Goal: Task Accomplishment & Management: Use online tool/utility

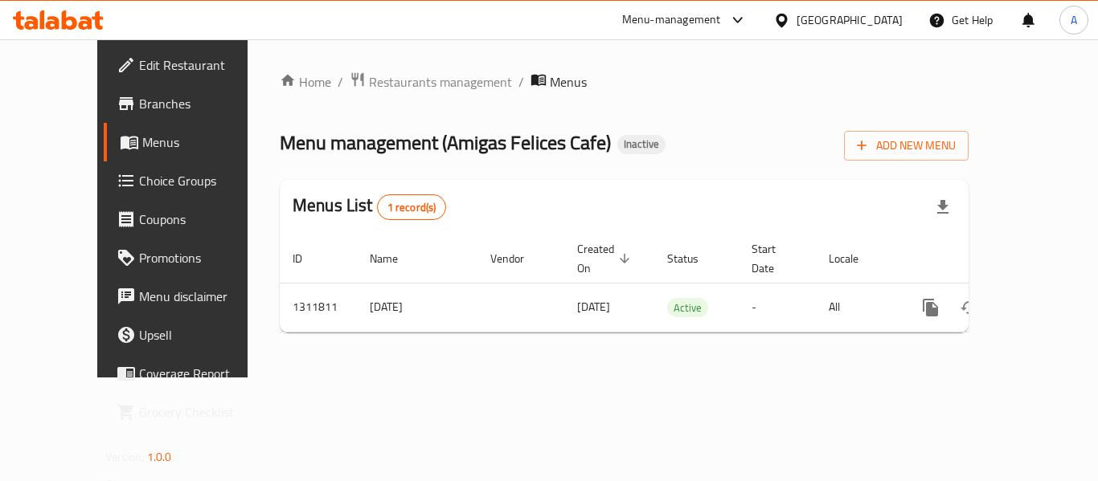
click at [845, 18] on div "[GEOGRAPHIC_DATA]" at bounding box center [849, 20] width 106 height 18
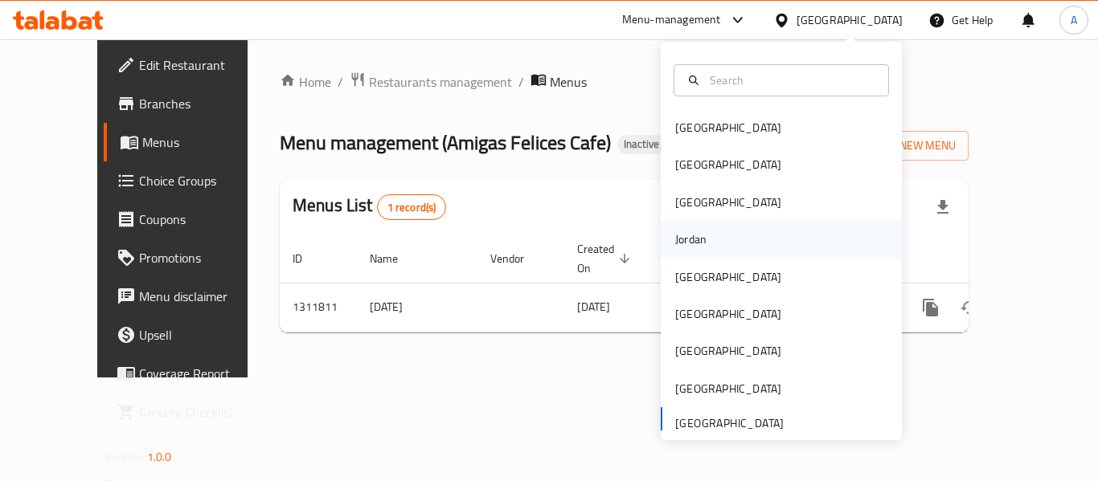
click at [681, 240] on div "Jordan" at bounding box center [690, 240] width 31 height 18
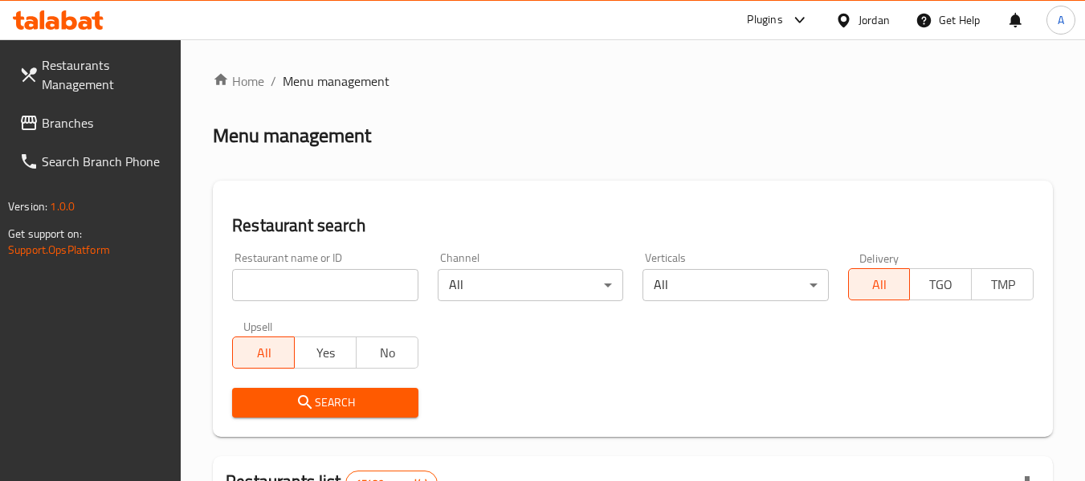
click at [92, 123] on span "Branches" at bounding box center [105, 122] width 127 height 19
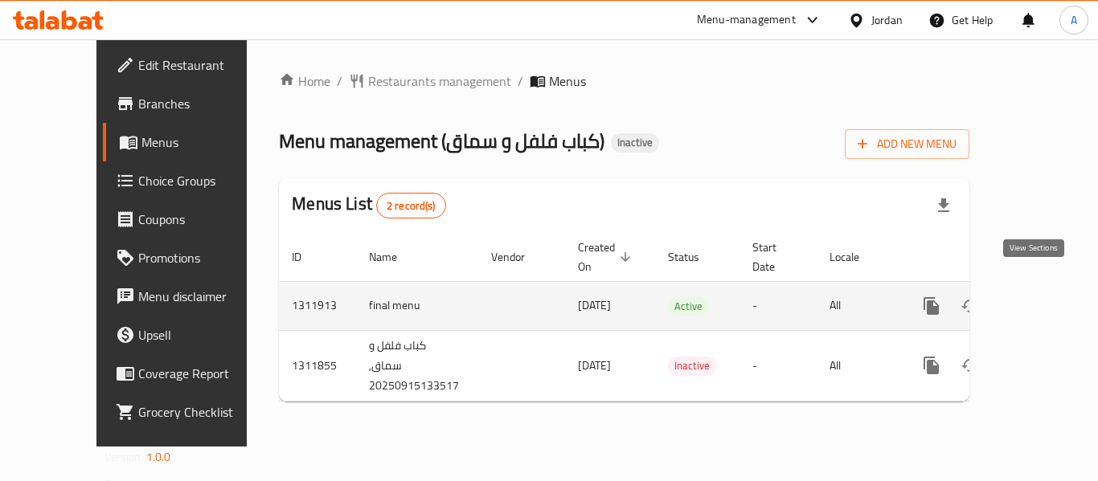
click at [1040, 299] on icon "enhanced table" at bounding box center [1047, 306] width 14 height 14
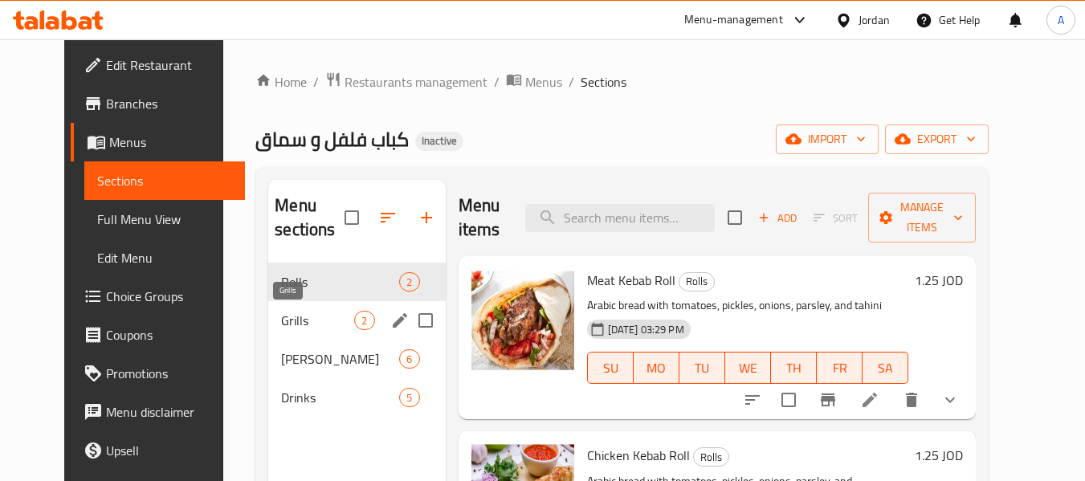
click at [333, 324] on span "Grills" at bounding box center [317, 320] width 73 height 19
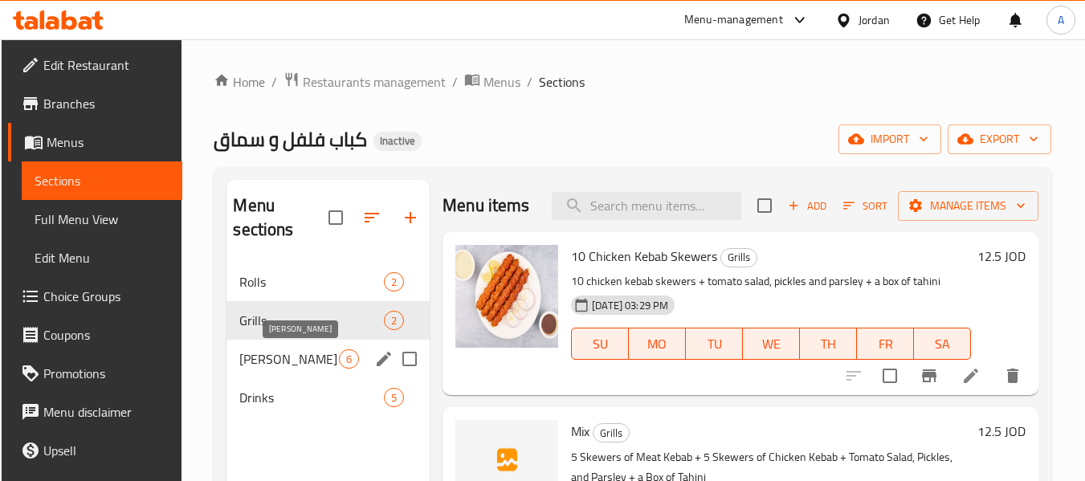
click at [303, 352] on span "Phil Burger" at bounding box center [289, 359] width 100 height 19
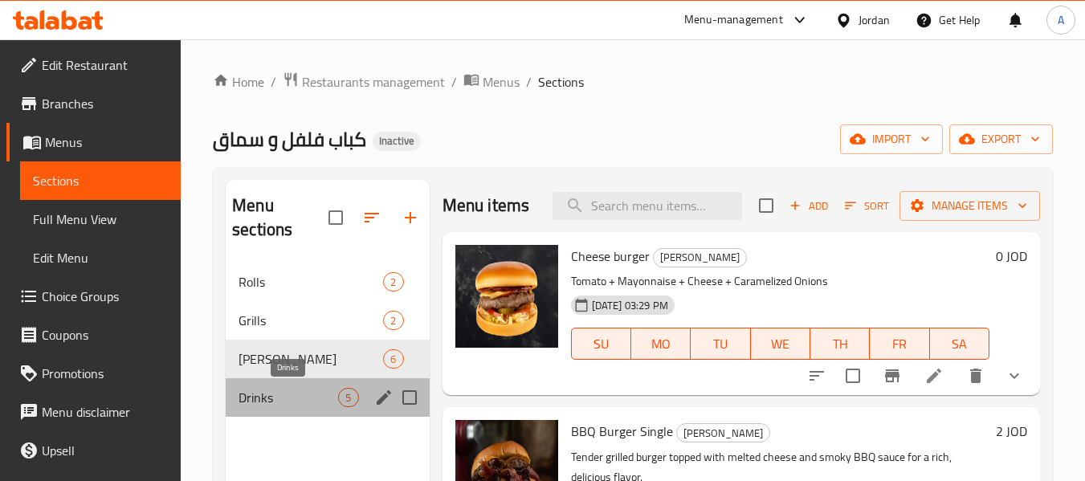
click at [300, 397] on span "Drinks" at bounding box center [289, 397] width 100 height 19
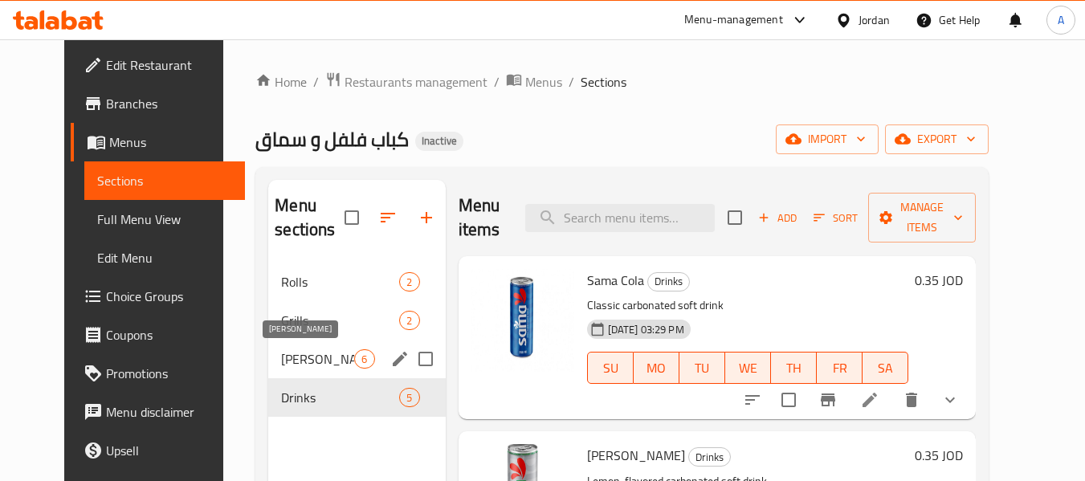
click at [284, 360] on span "Phil Burger" at bounding box center [317, 359] width 73 height 19
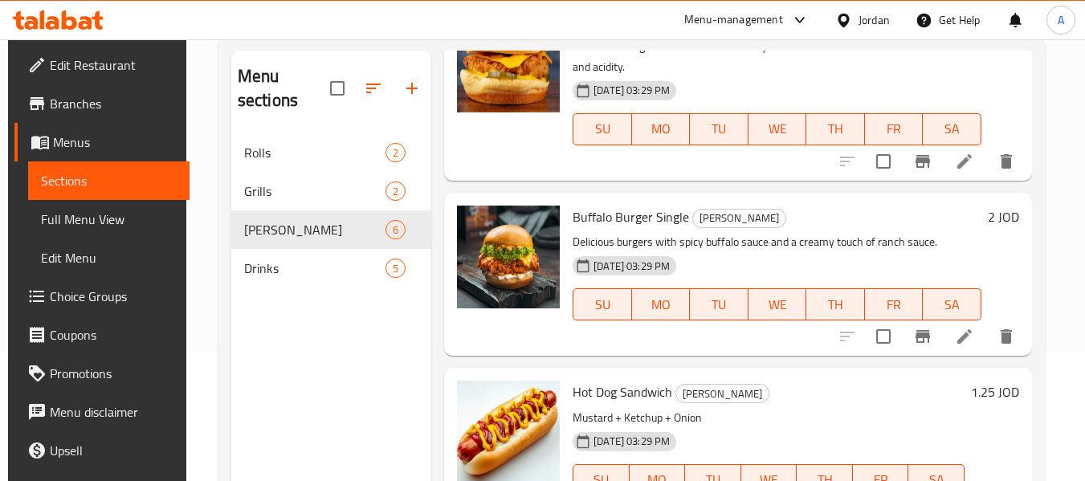
scroll to position [225, 0]
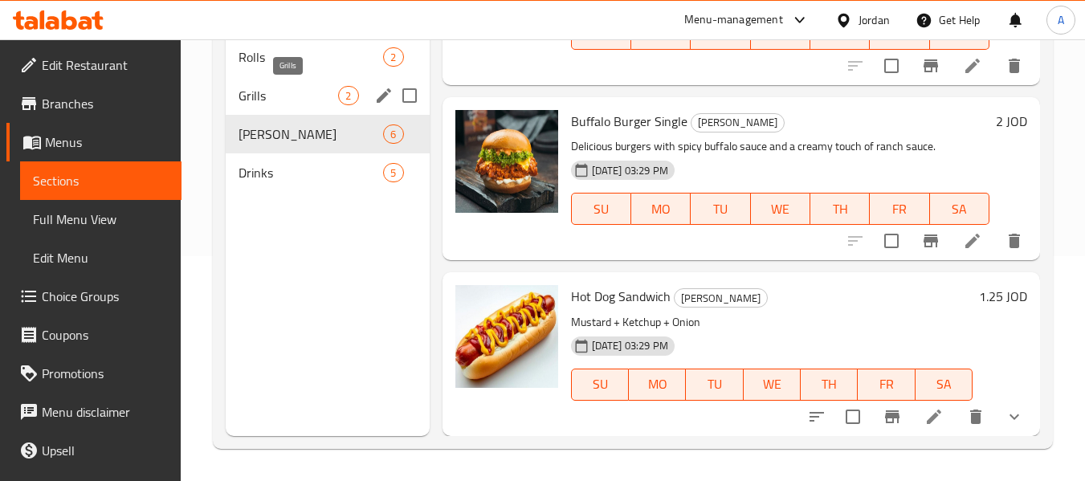
click at [266, 92] on span "Grills" at bounding box center [289, 95] width 100 height 19
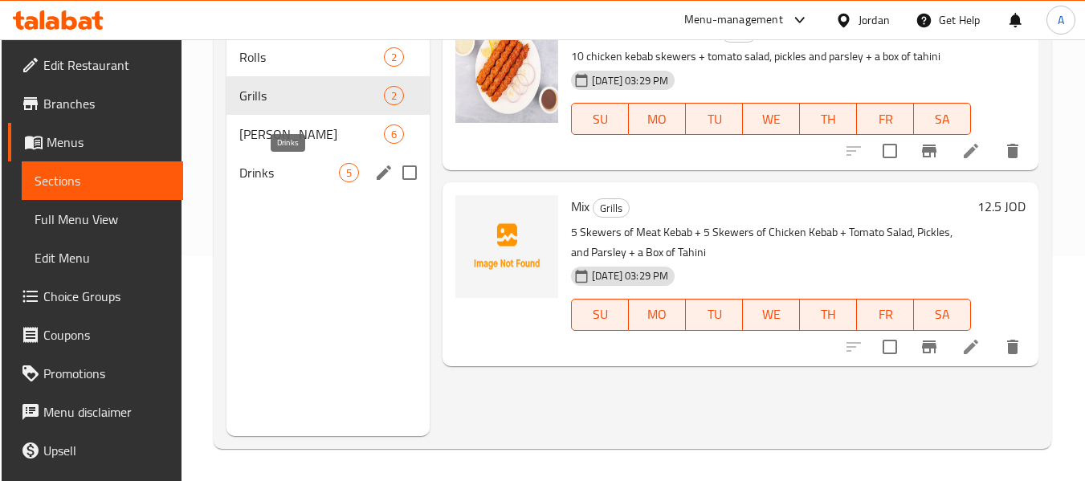
click at [307, 178] on span "Drinks" at bounding box center [289, 172] width 100 height 19
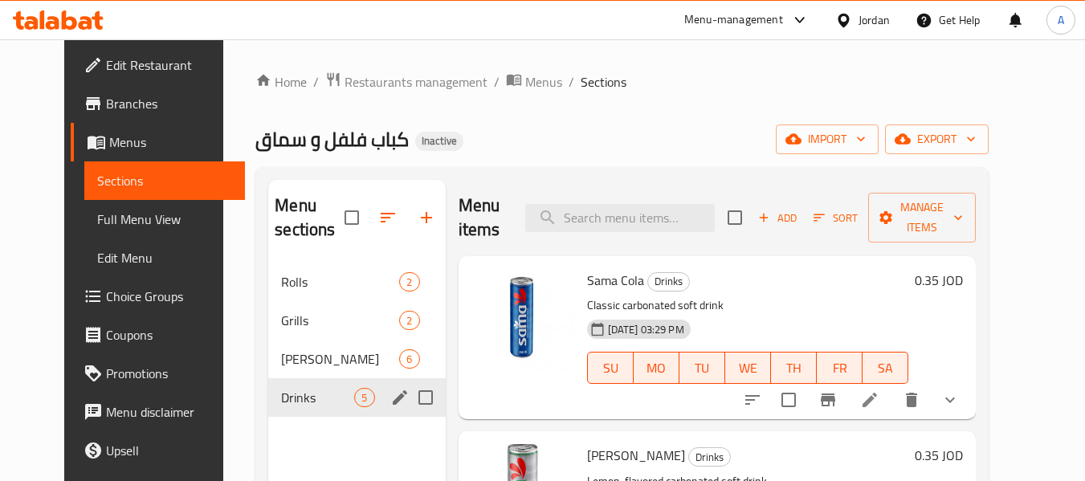
click at [281, 354] on span "Phil Burger" at bounding box center [340, 359] width 118 height 19
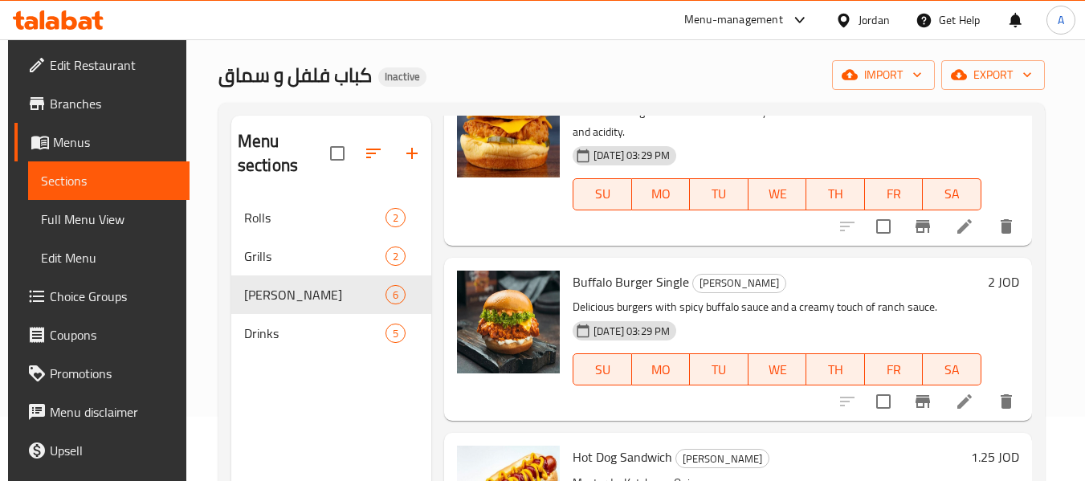
scroll to position [225, 0]
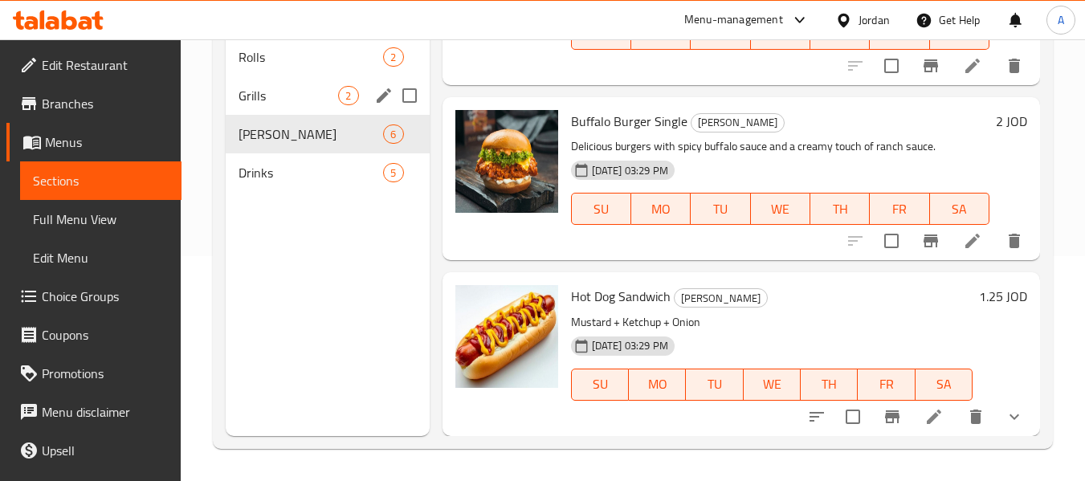
click at [263, 88] on span "Grills" at bounding box center [289, 95] width 100 height 19
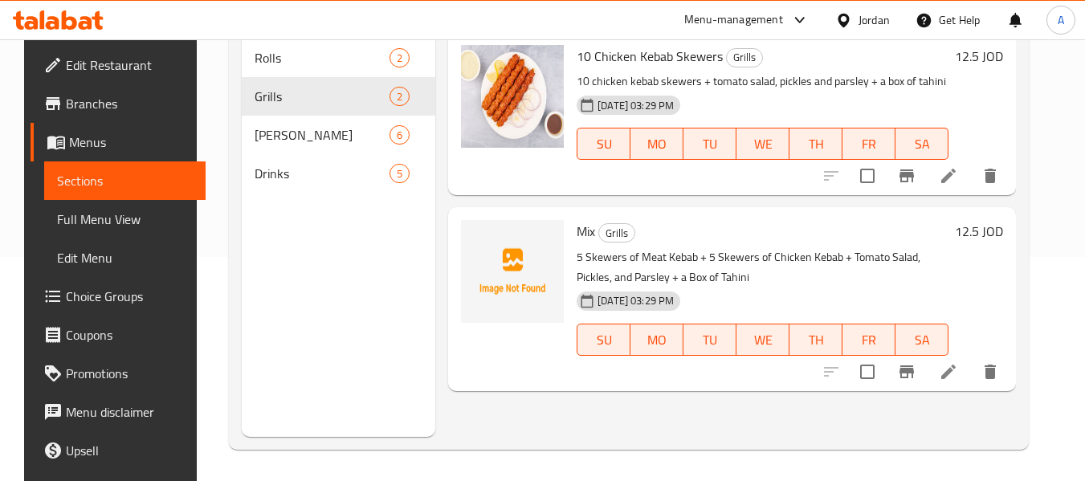
scroll to position [225, 0]
click at [583, 219] on span "Mix" at bounding box center [586, 231] width 18 height 24
click at [585, 219] on span "Mix" at bounding box center [586, 231] width 18 height 24
copy h6 "Mix"
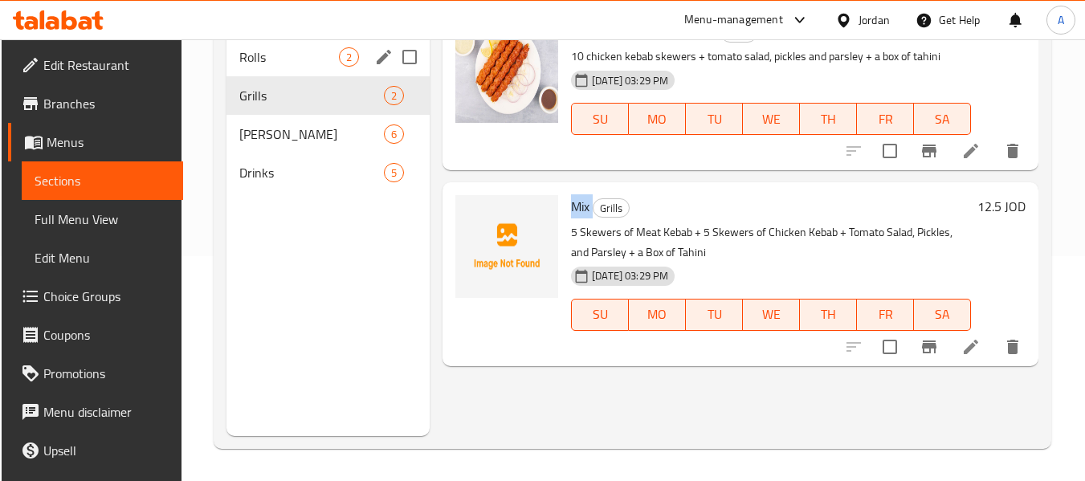
click at [305, 61] on span "Rolls" at bounding box center [289, 56] width 100 height 19
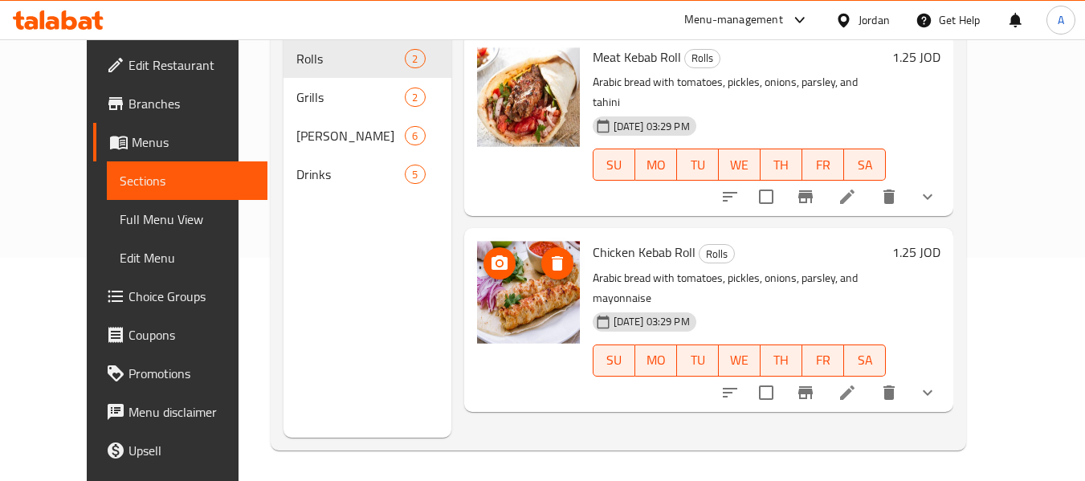
scroll to position [225, 0]
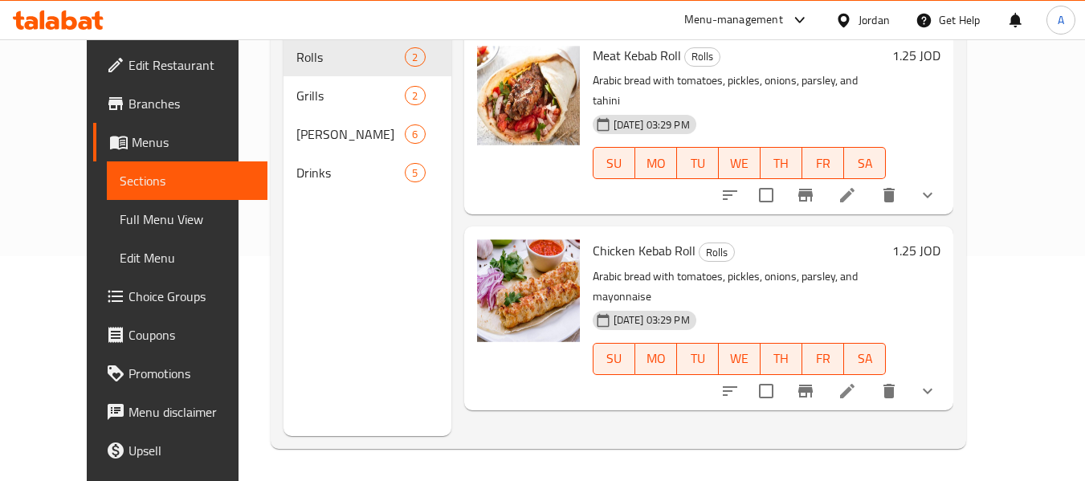
click at [107, 231] on link "Full Menu View" at bounding box center [187, 219] width 161 height 39
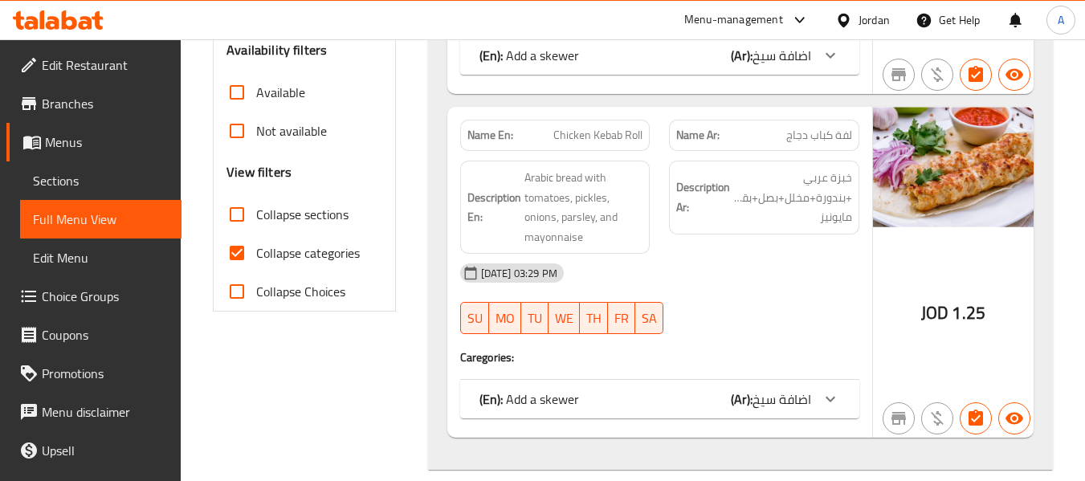
scroll to position [546, 0]
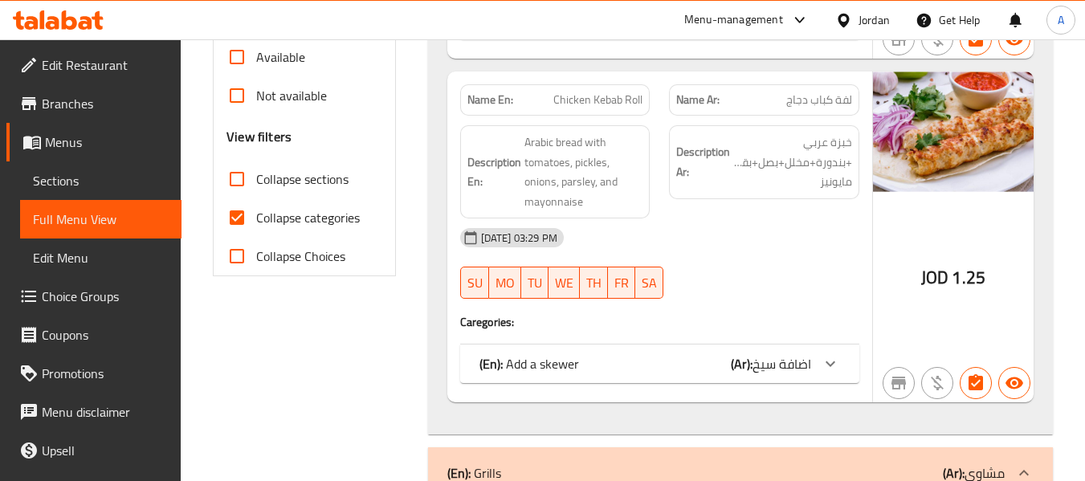
click at [238, 221] on input "Collapse categories" at bounding box center [237, 217] width 39 height 39
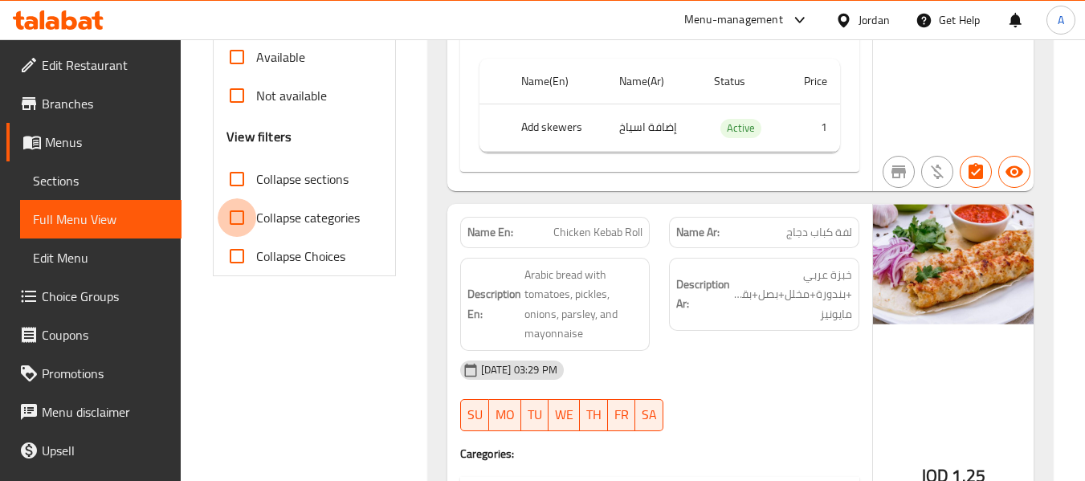
click at [223, 221] on input "Collapse categories" at bounding box center [237, 217] width 39 height 39
checkbox input "true"
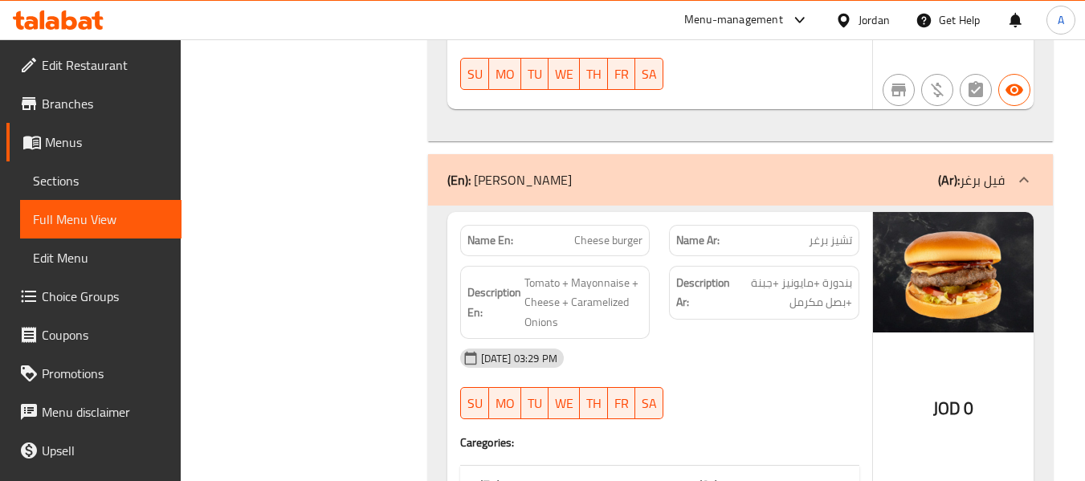
scroll to position [0, 0]
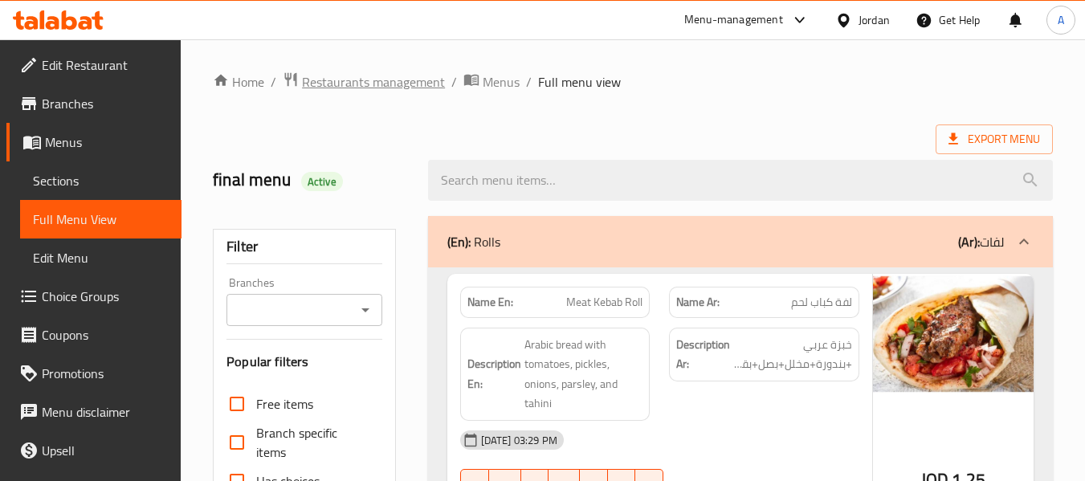
click at [411, 84] on span "Restaurants management" at bounding box center [373, 81] width 143 height 19
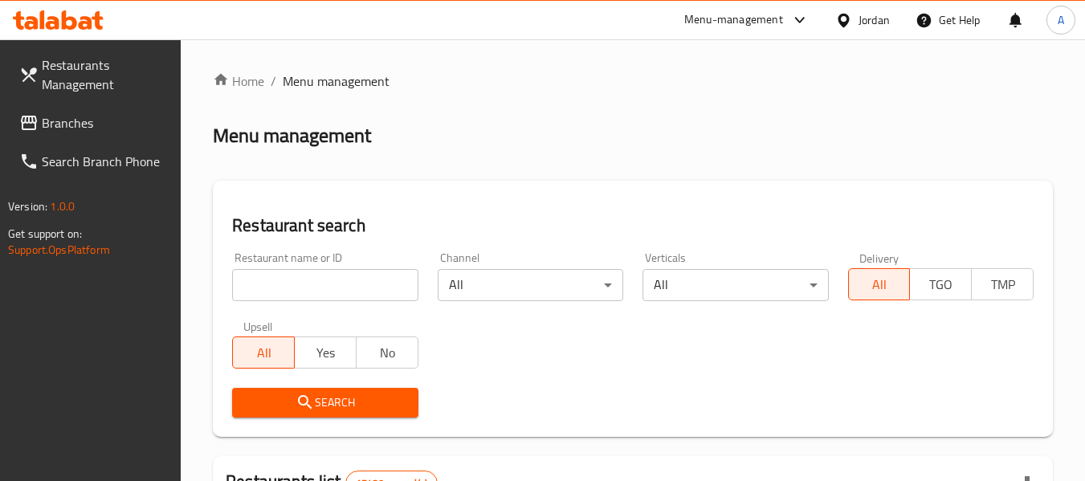
click at [76, 119] on span "Branches" at bounding box center [105, 122] width 127 height 19
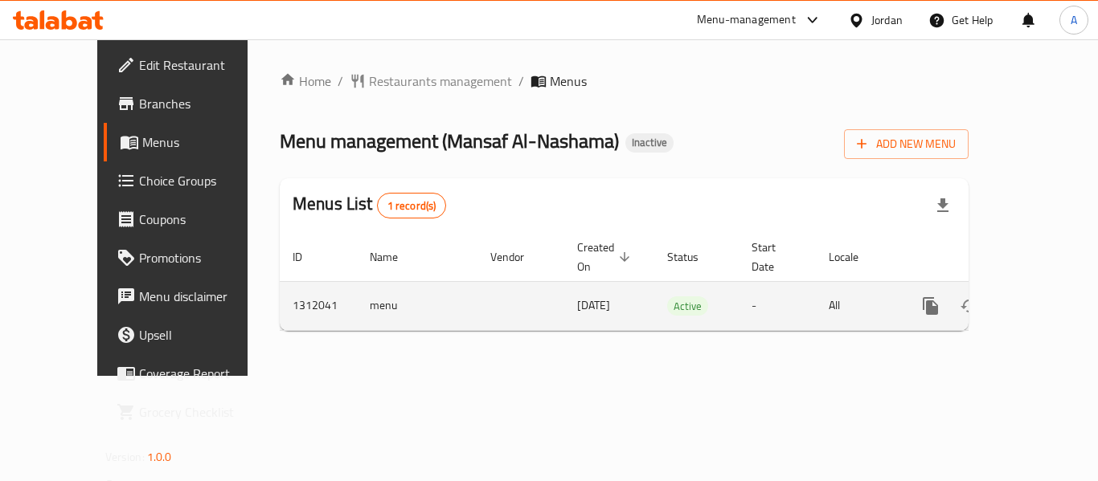
click at [1036, 296] on icon "enhanced table" at bounding box center [1045, 305] width 19 height 19
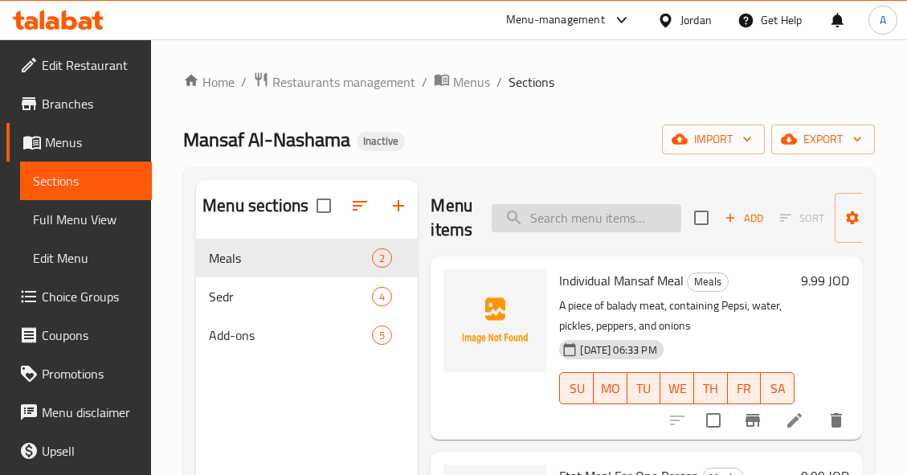
click at [572, 216] on input "search" at bounding box center [587, 218] width 190 height 28
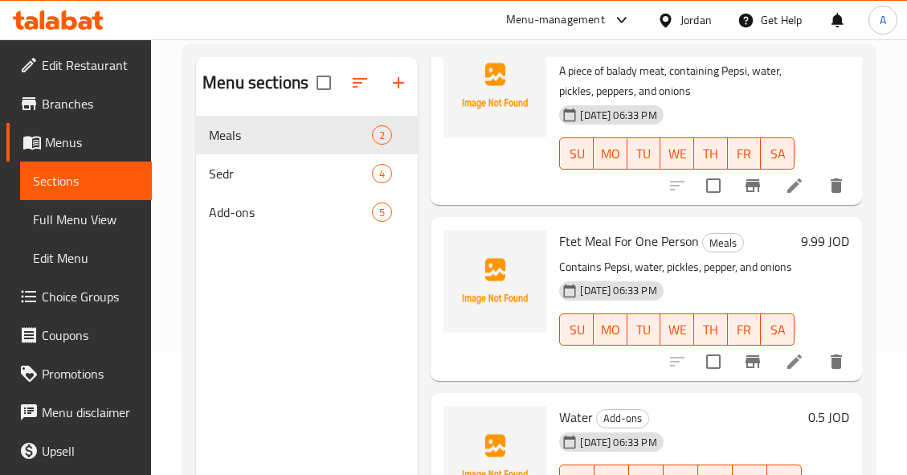
scroll to position [225, 0]
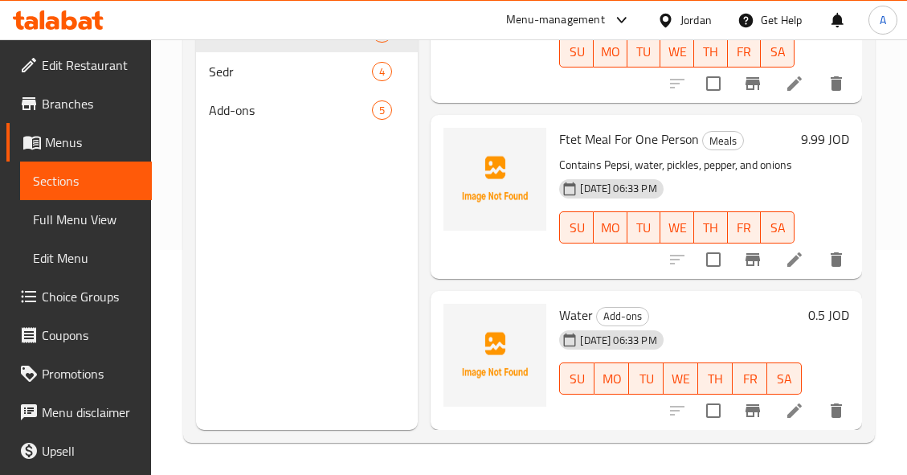
type input "water"
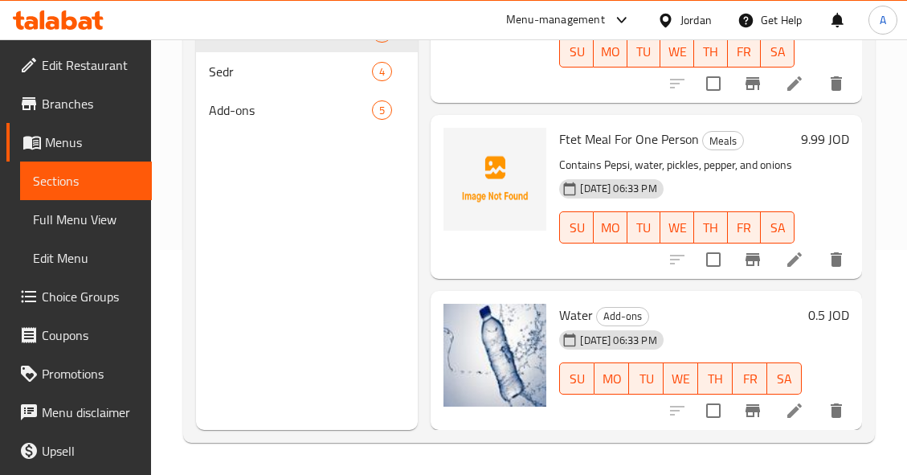
click at [427, 230] on div "Menu items water Add Sort Manage items Individual Mansaf Meal Meals A piece of …" at bounding box center [640, 192] width 444 height 475
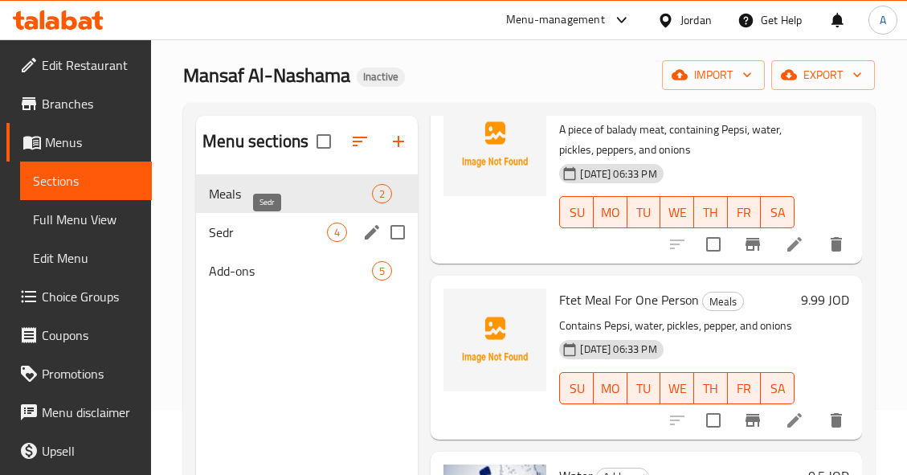
click at [320, 239] on span "Sedr" at bounding box center [268, 232] width 118 height 19
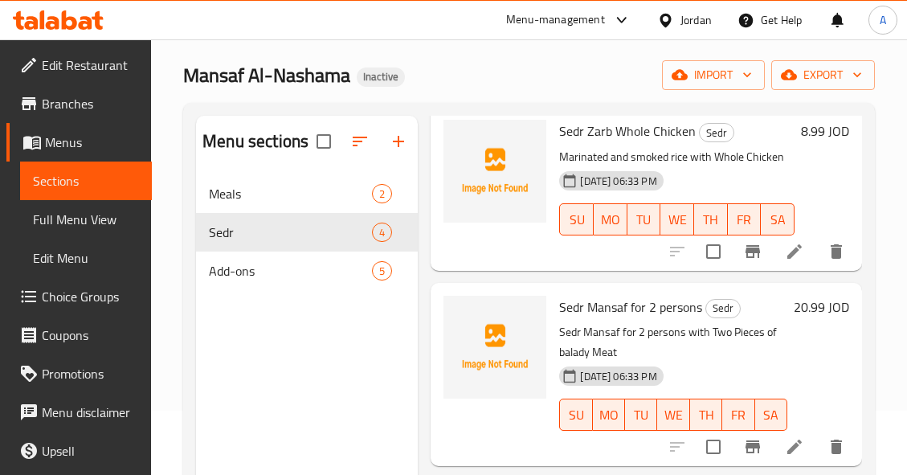
scroll to position [344, 0]
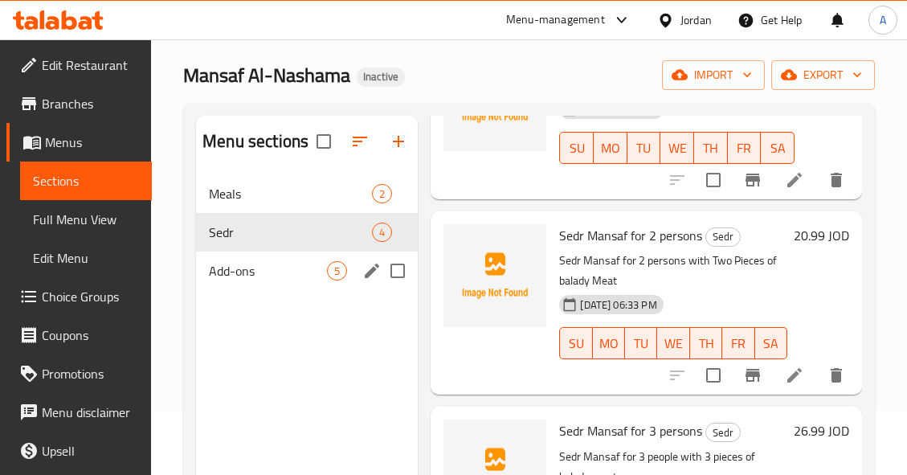
click at [333, 284] on div "Add-ons 5" at bounding box center [307, 270] width 222 height 39
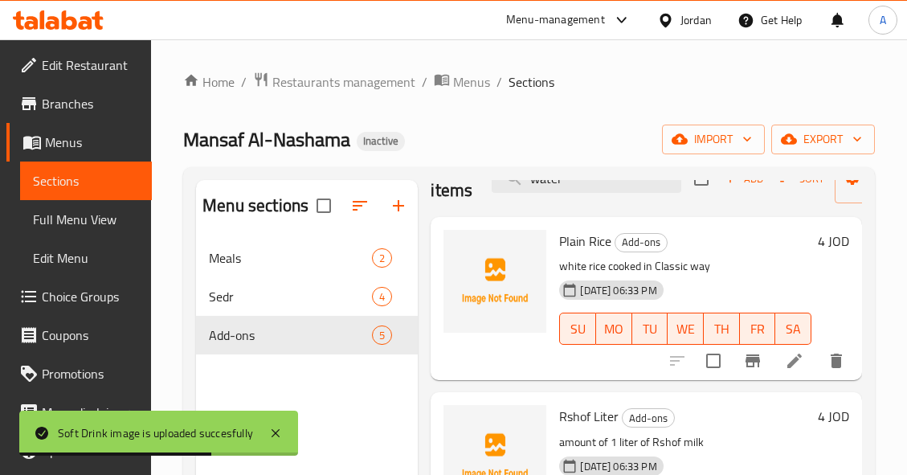
scroll to position [29, 0]
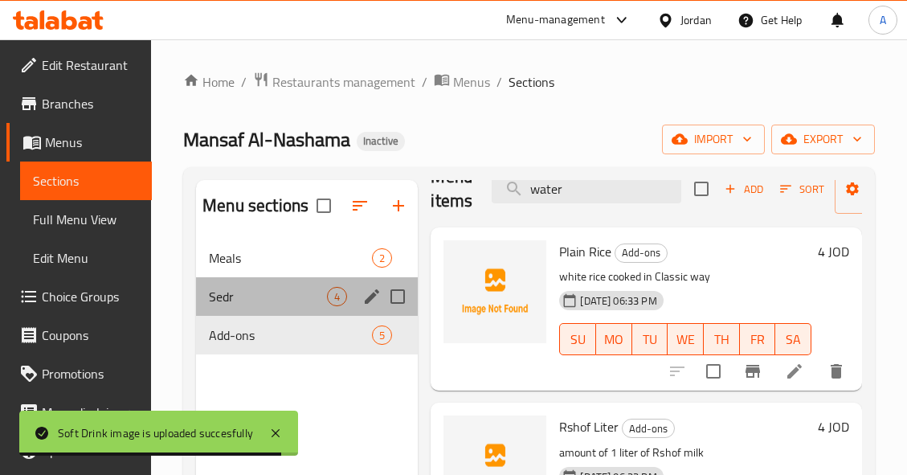
click at [337, 285] on div "Sedr 4" at bounding box center [307, 296] width 222 height 39
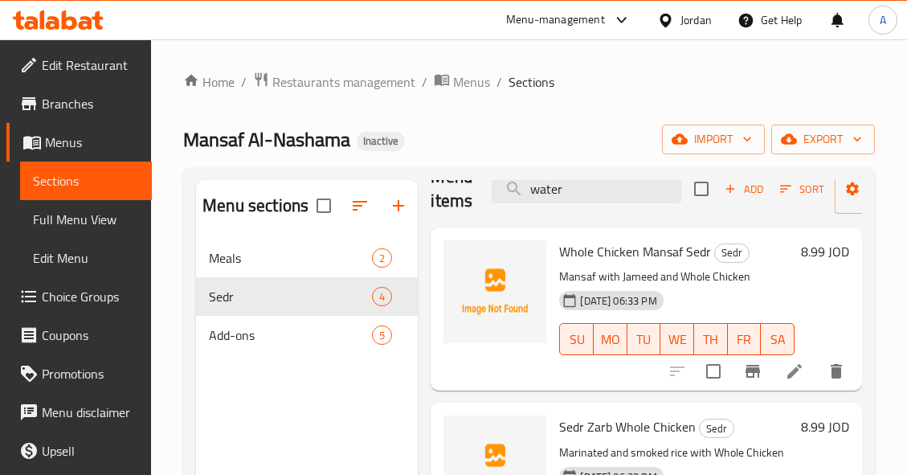
click at [79, 219] on span "Full Menu View" at bounding box center [86, 219] width 106 height 19
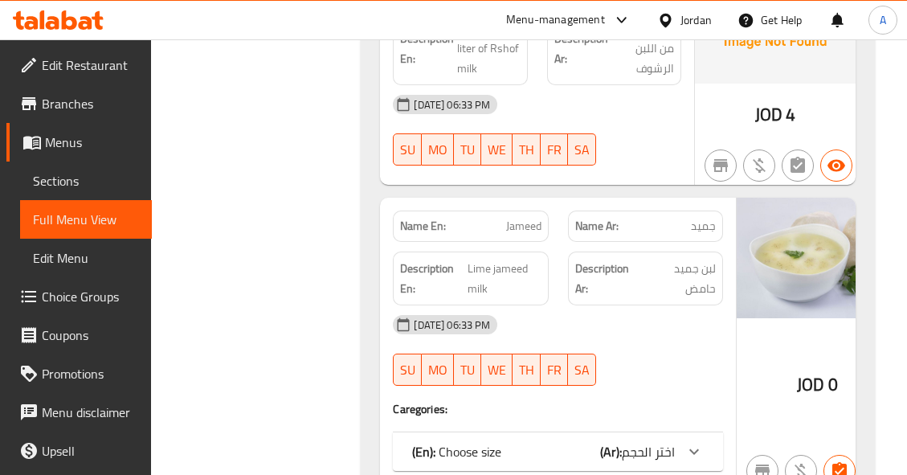
scroll to position [2410, 0]
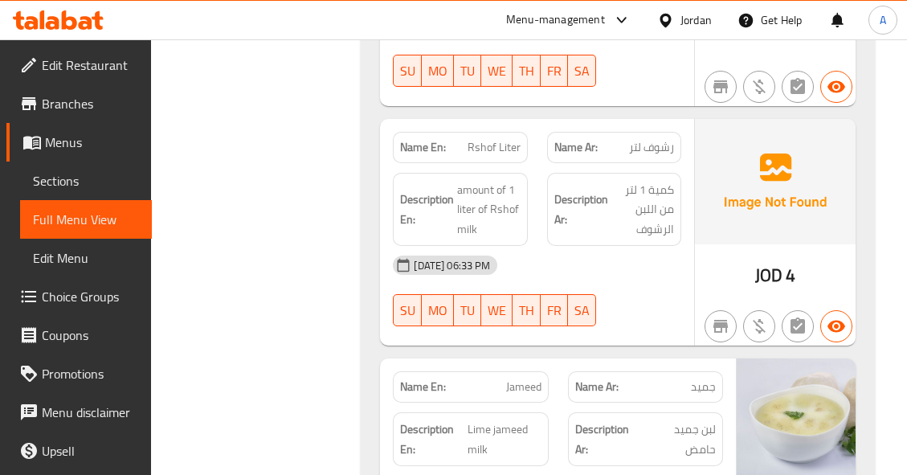
click at [652, 139] on span "رشوف لتر" at bounding box center [651, 147] width 45 height 17
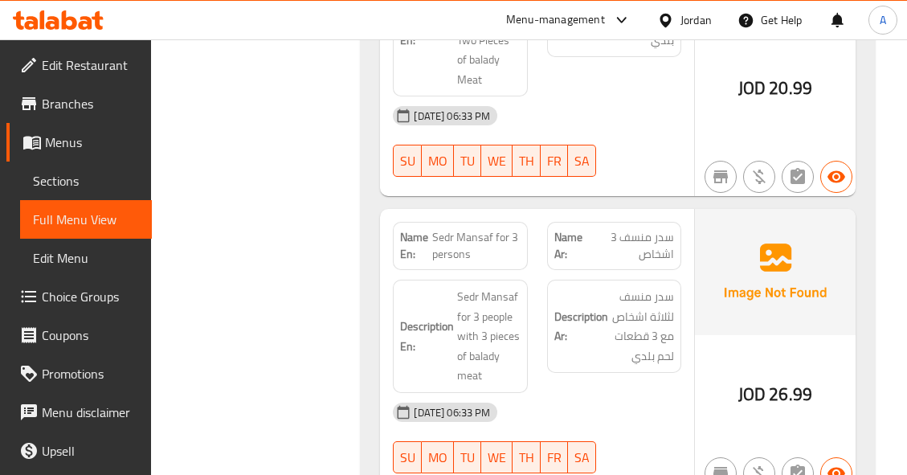
scroll to position [1670, 0]
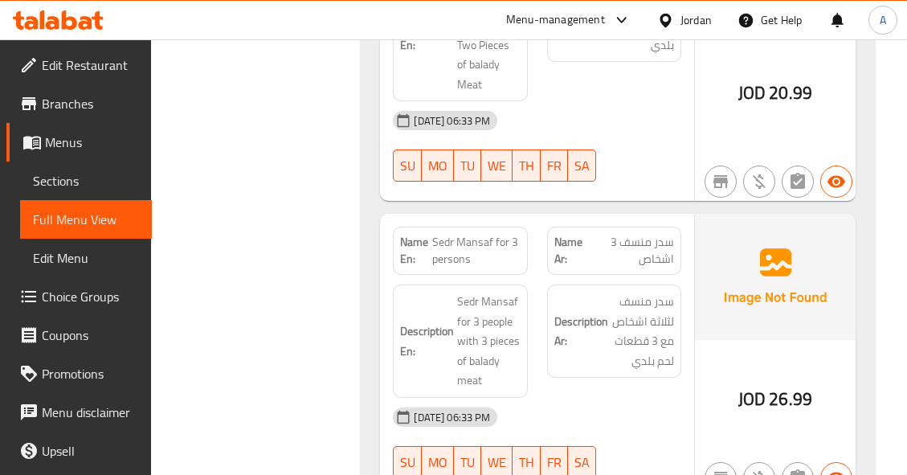
click at [478, 234] on span "Sedr Mansaf for 3 persons" at bounding box center [476, 251] width 88 height 34
copy span "Sedr Mansaf for 3 persons"
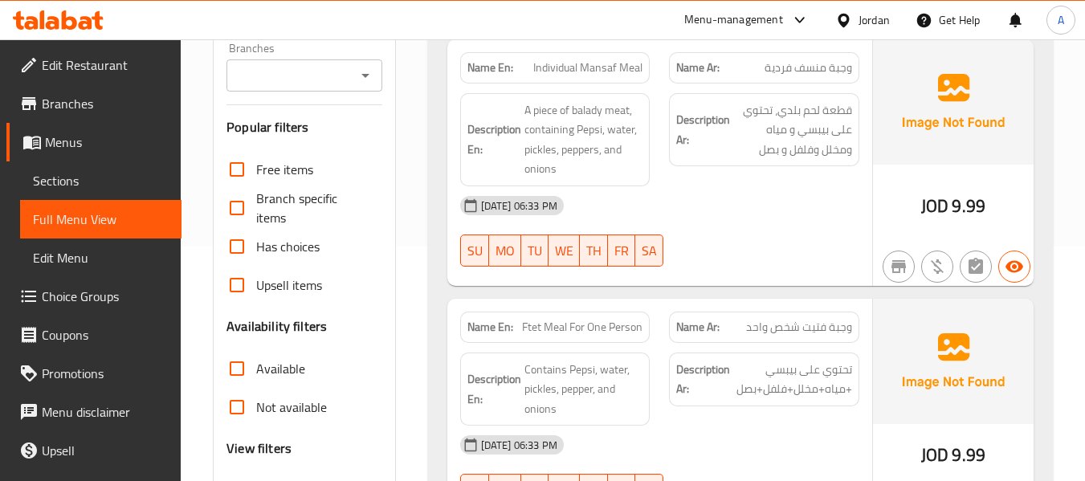
scroll to position [0, 0]
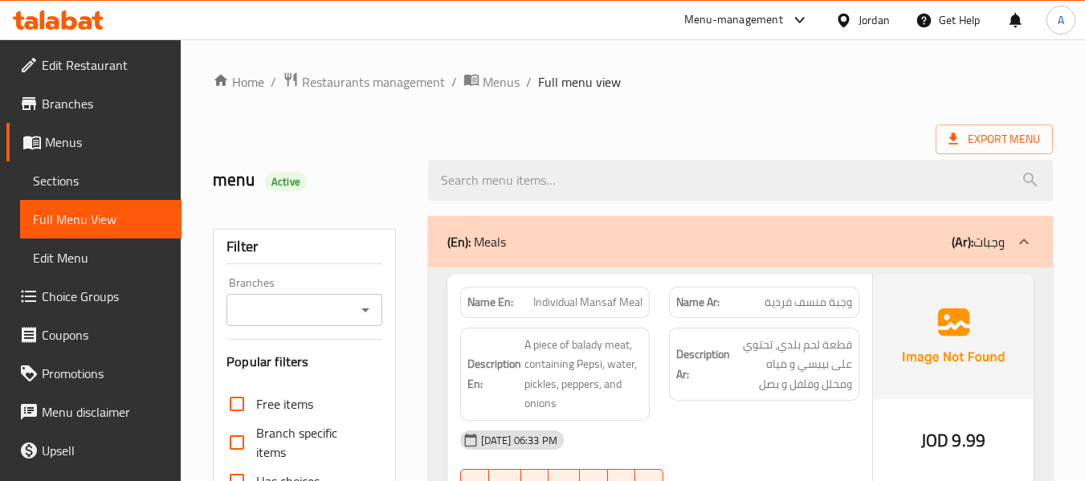
click at [879, 27] on div "Jordan" at bounding box center [874, 20] width 31 height 18
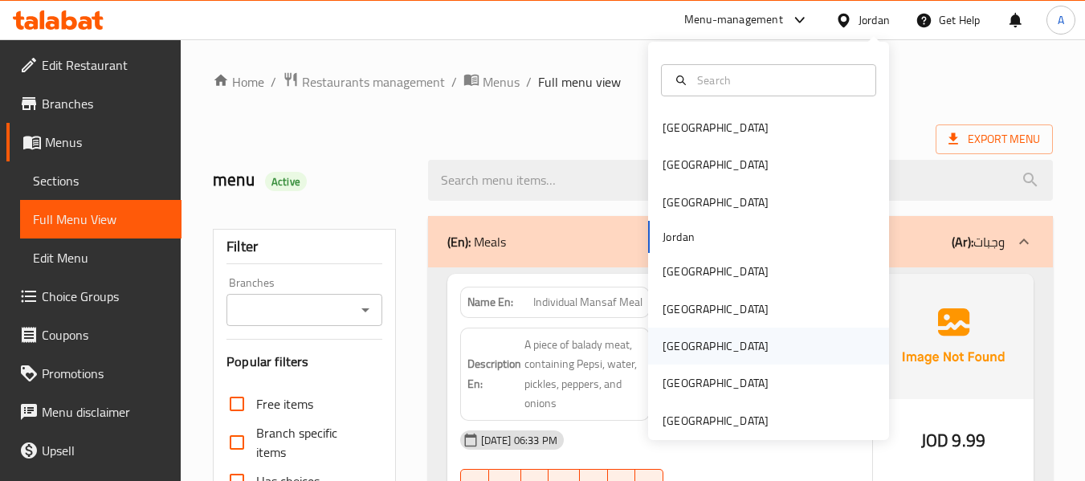
click at [696, 345] on div "[GEOGRAPHIC_DATA]" at bounding box center [768, 346] width 241 height 37
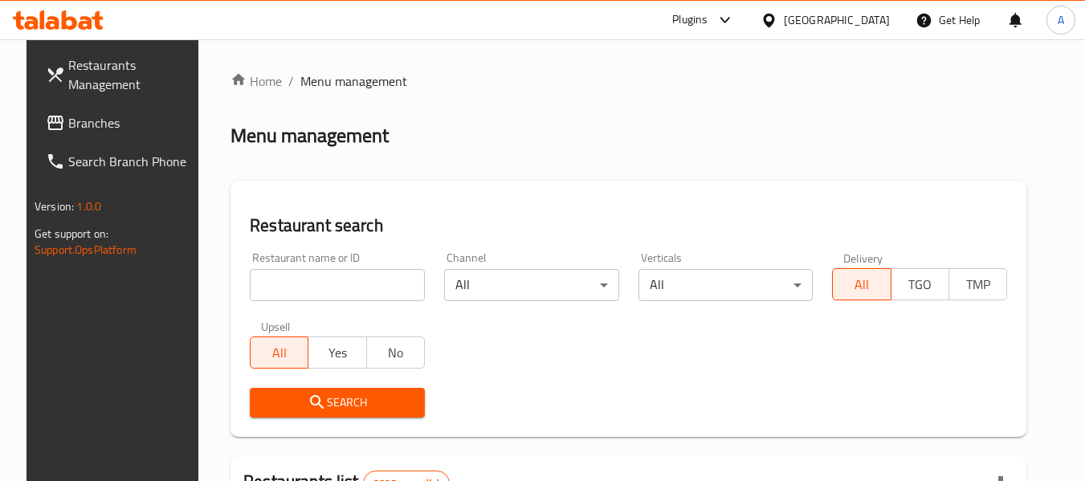
click at [74, 128] on span "Branches" at bounding box center [131, 122] width 127 height 19
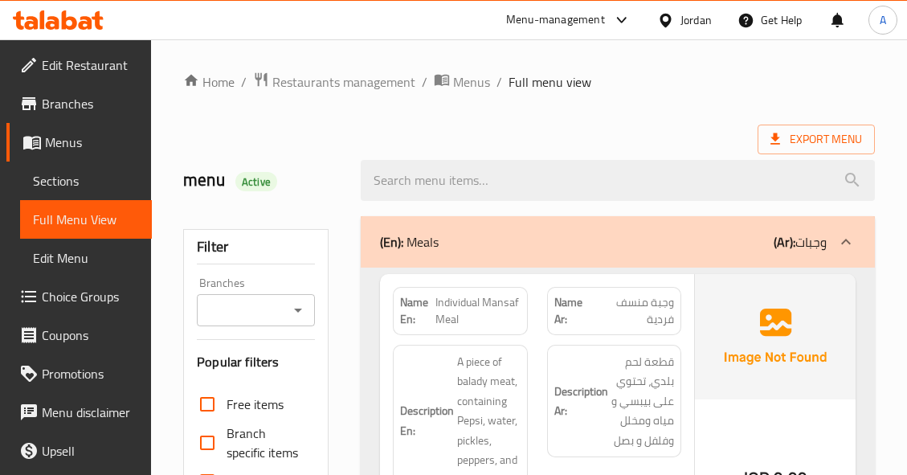
click at [81, 174] on span "Sections" at bounding box center [86, 180] width 106 height 19
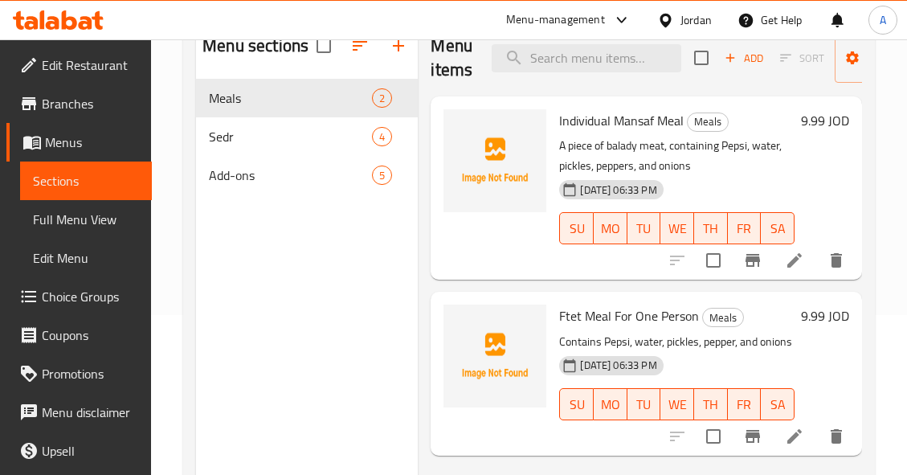
scroll to position [161, 0]
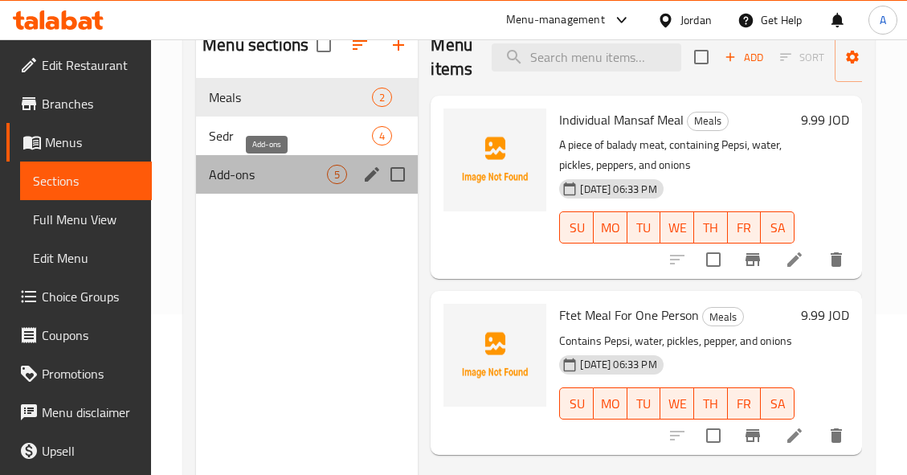
click at [307, 167] on span "Add-ons" at bounding box center [268, 174] width 118 height 19
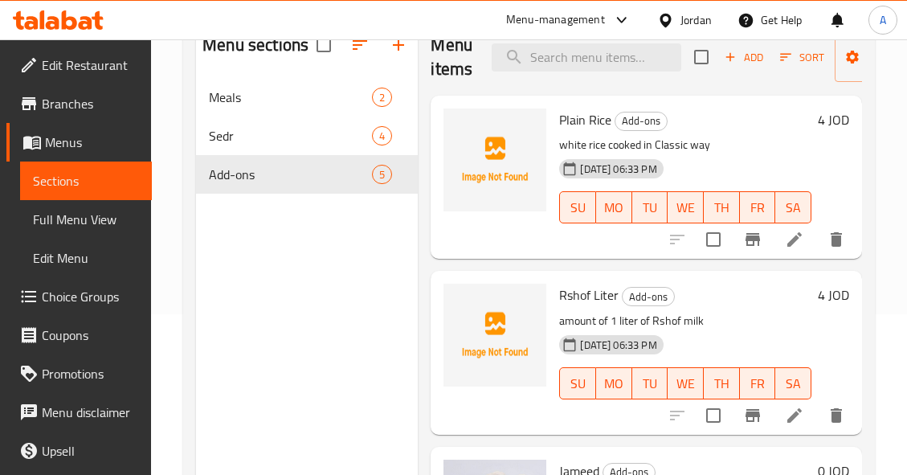
click at [748, 149] on p "white rice cooked in Classic way" at bounding box center [685, 145] width 252 height 20
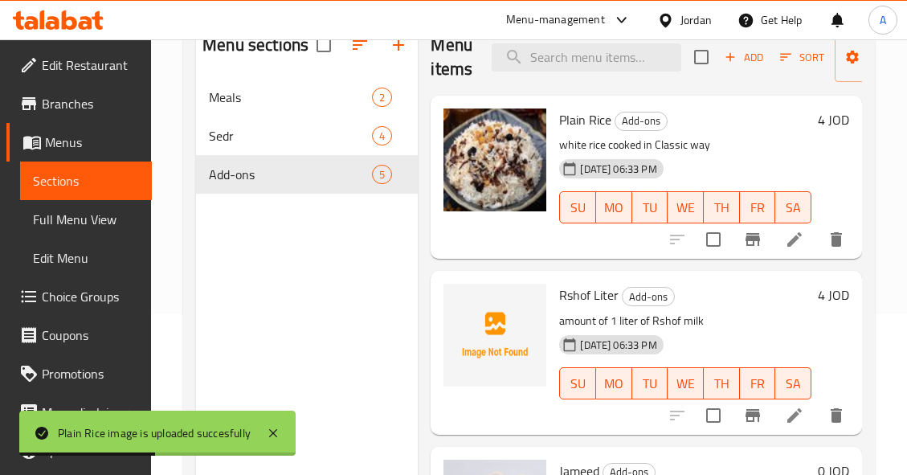
click at [602, 292] on span "Rshof Liter" at bounding box center [588, 295] width 59 height 24
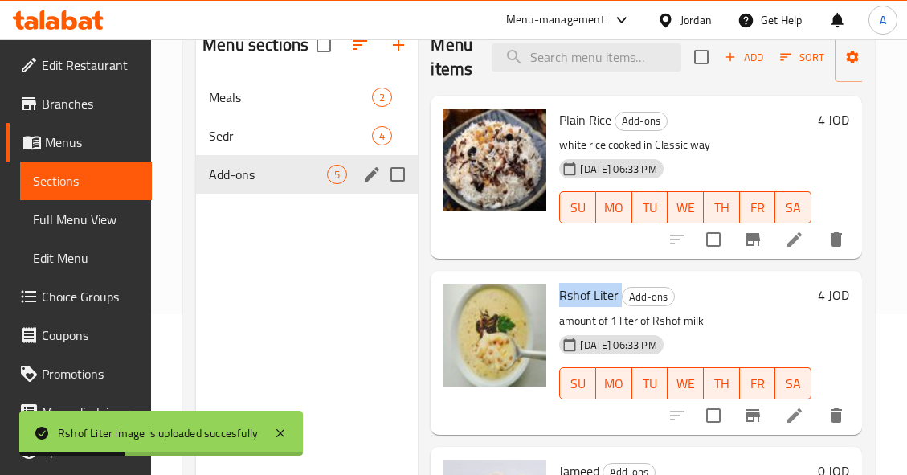
click at [337, 171] on span "5" at bounding box center [337, 174] width 18 height 15
click at [327, 135] on div "4" at bounding box center [337, 135] width 20 height 19
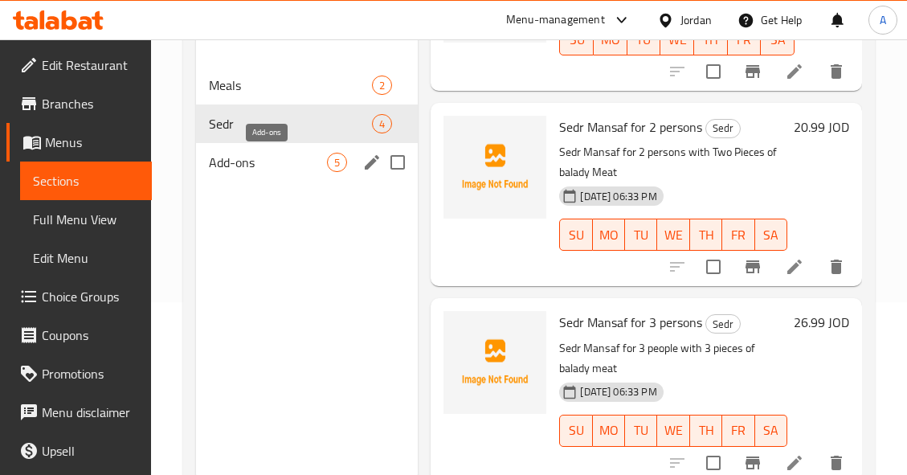
scroll to position [145, 0]
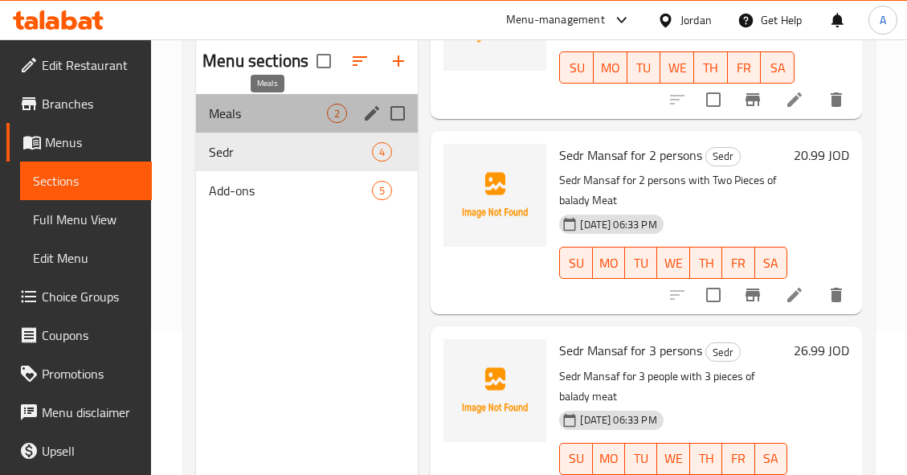
click at [319, 113] on span "Meals" at bounding box center [268, 113] width 118 height 19
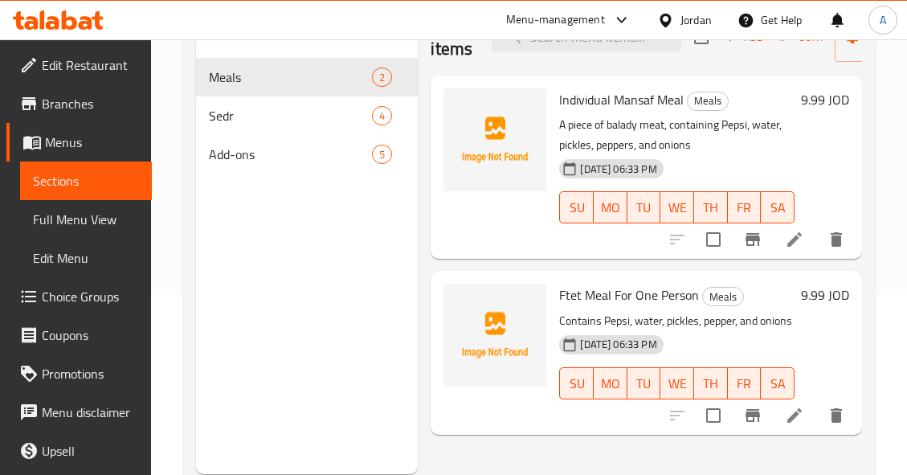
scroll to position [145, 0]
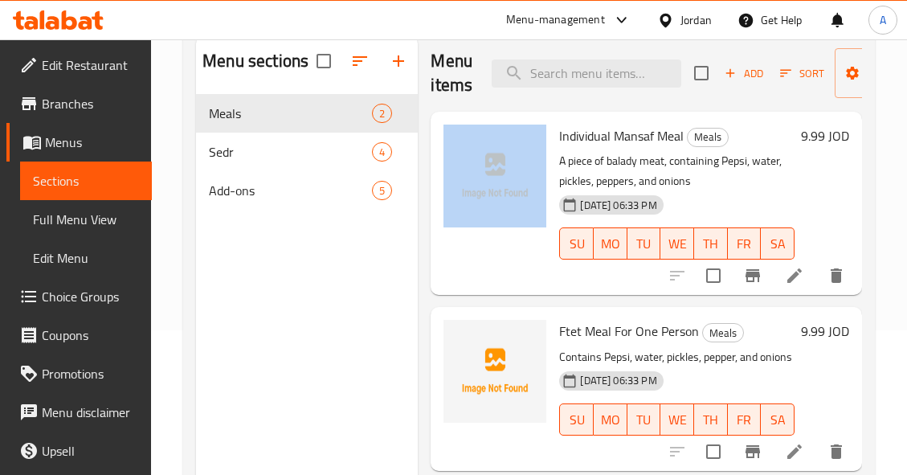
click at [753, 108] on div "Menu items Add Sort Manage items" at bounding box center [646, 73] width 431 height 76
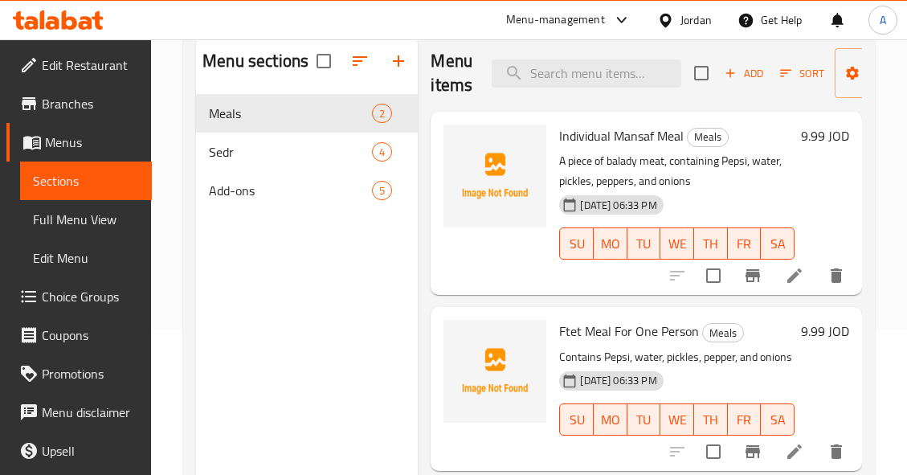
click at [791, 178] on p "A piece of balady meat, containing Pepsi, water, pickles, peppers, and onions" at bounding box center [676, 171] width 235 height 40
click at [600, 76] on input "search" at bounding box center [587, 73] width 190 height 28
paste input "Sedr Mansaf for 3 persons"
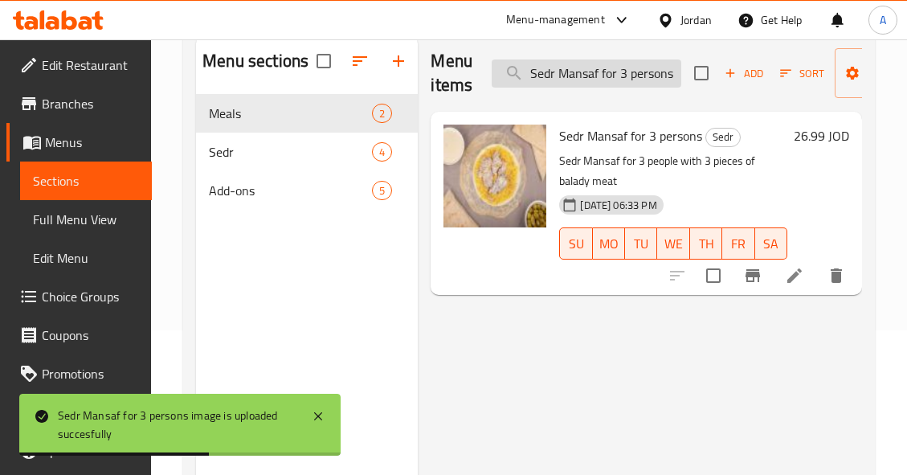
click at [620, 78] on input "Sedr Mansaf for 3 persons" at bounding box center [587, 73] width 190 height 28
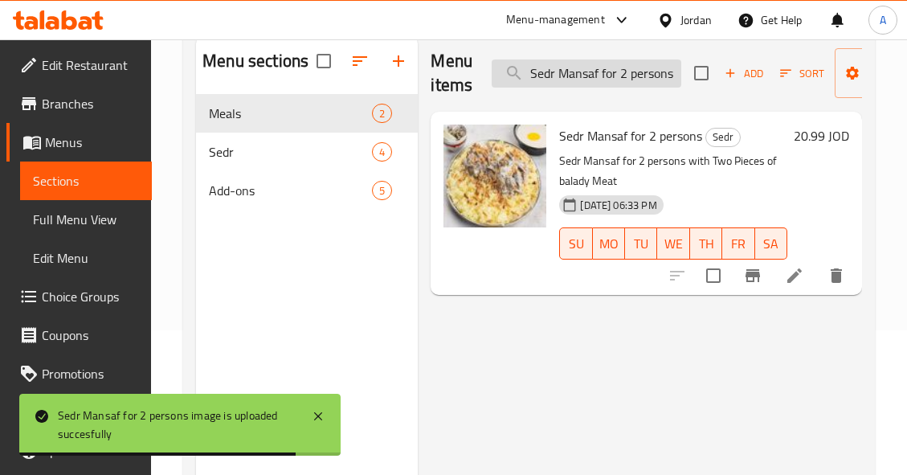
click at [618, 72] on input "Sedr Mansaf for 2 persons" at bounding box center [587, 73] width 190 height 28
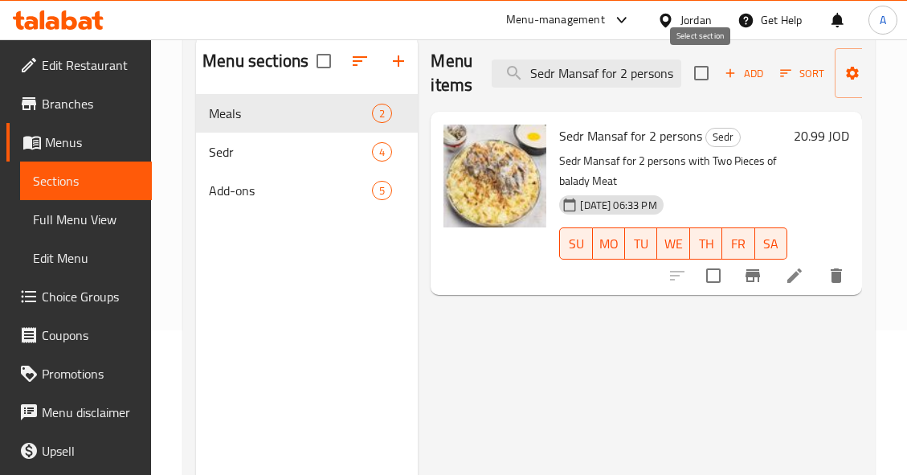
drag, startPoint x: 602, startPoint y: 72, endPoint x: 684, endPoint y: 76, distance: 82.1
click at [684, 76] on div "Menu items Sedr Mansaf for 2 persons Add Sort Manage items" at bounding box center [646, 73] width 431 height 76
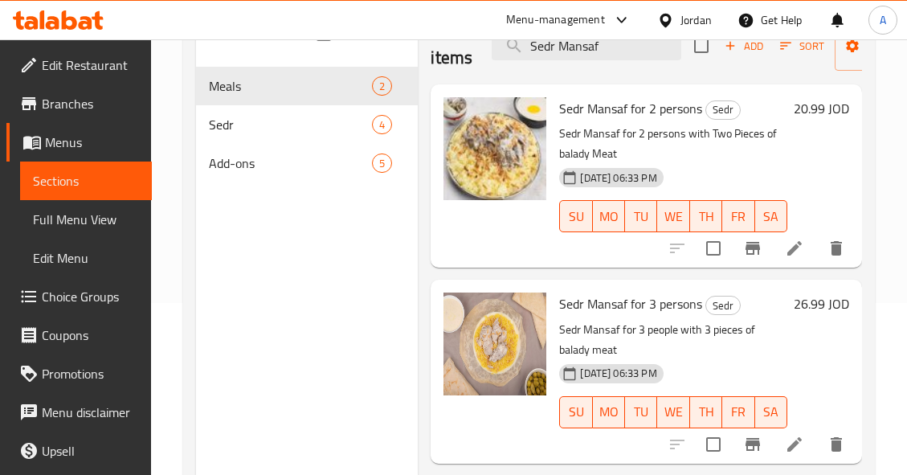
scroll to position [0, 0]
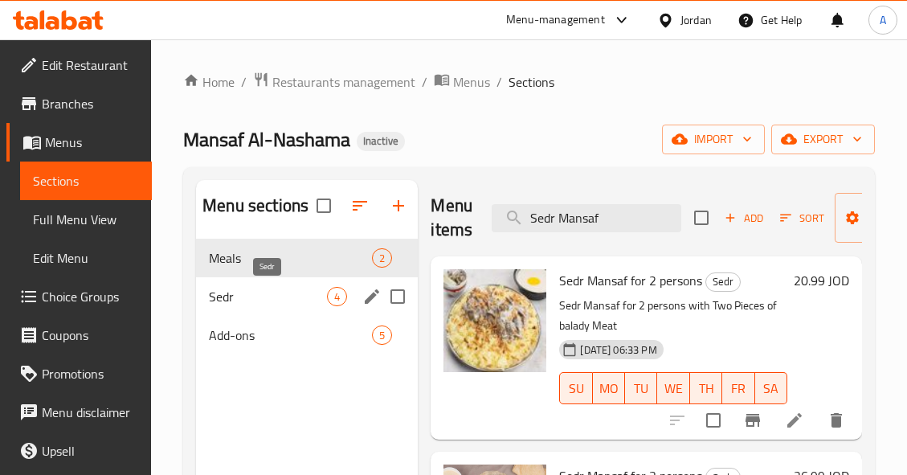
type input "Sedr Mansaf"
click at [312, 300] on span "Sedr" at bounding box center [268, 296] width 118 height 19
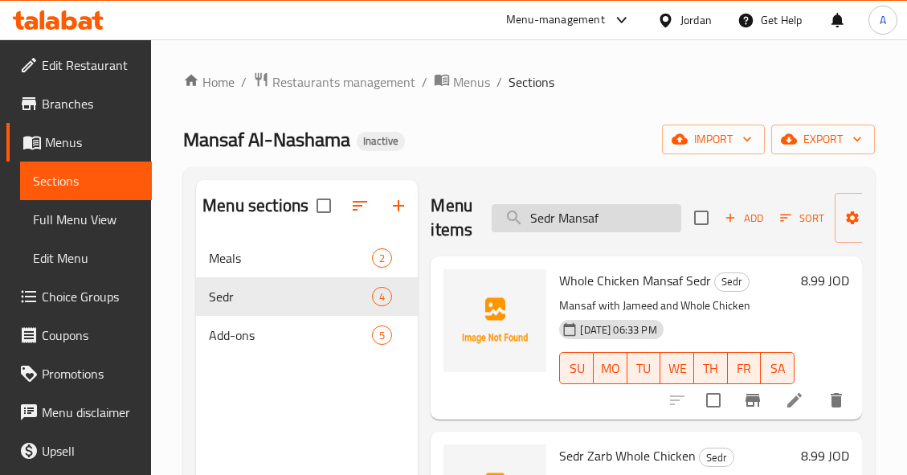
click at [604, 215] on input "Sedr Mansaf" at bounding box center [587, 218] width 190 height 28
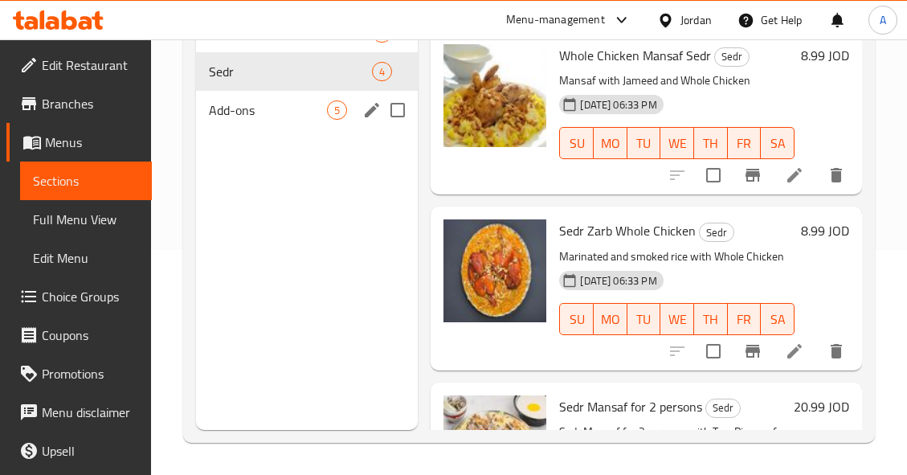
click at [337, 112] on span "5" at bounding box center [337, 110] width 18 height 15
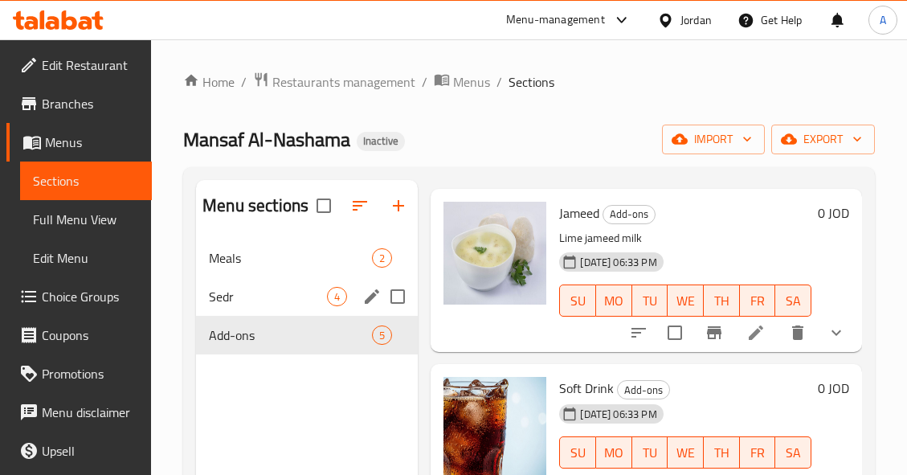
click at [325, 295] on span "Sedr" at bounding box center [268, 296] width 118 height 19
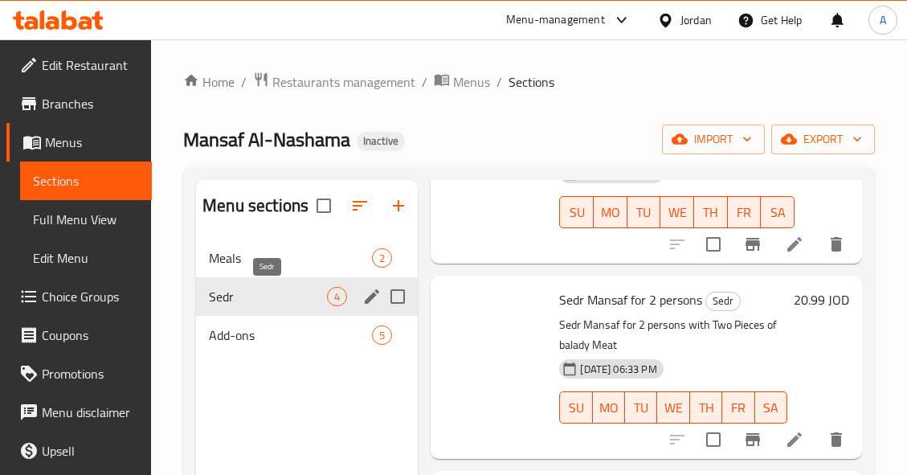
scroll to position [344, 0]
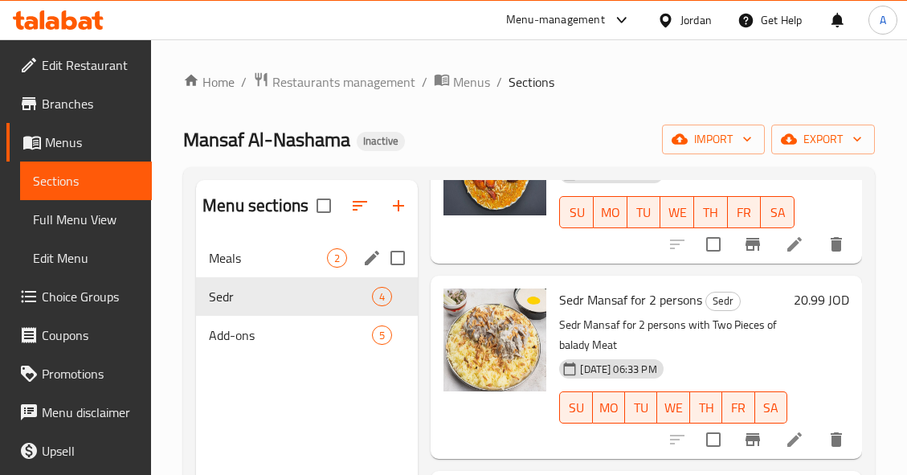
click at [317, 260] on span "Meals" at bounding box center [268, 257] width 118 height 19
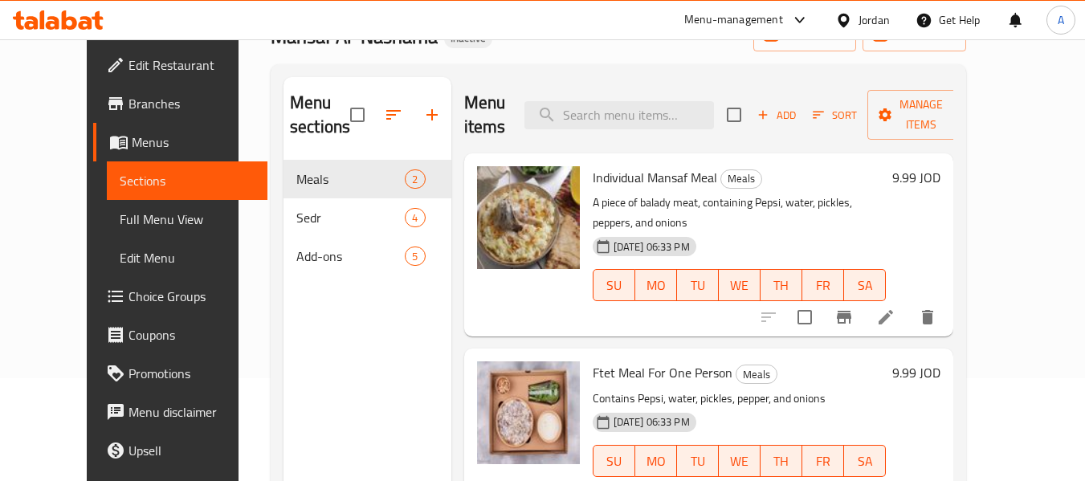
scroll to position [225, 0]
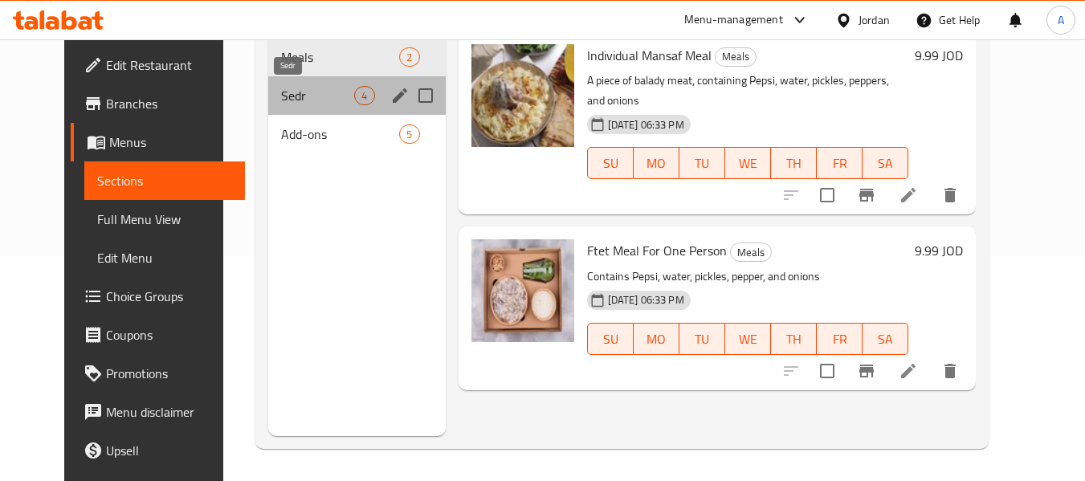
click at [281, 96] on span "Sedr" at bounding box center [317, 95] width 73 height 19
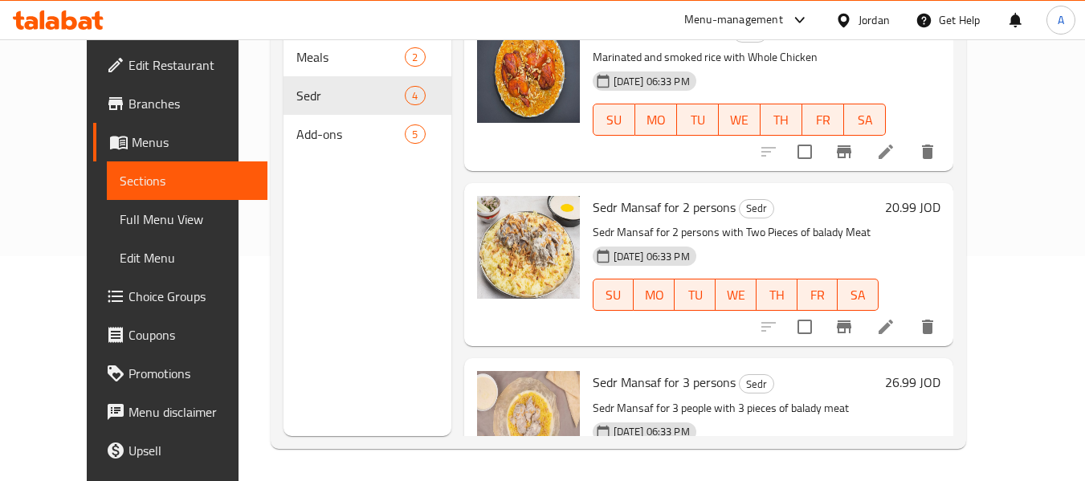
scroll to position [285, 0]
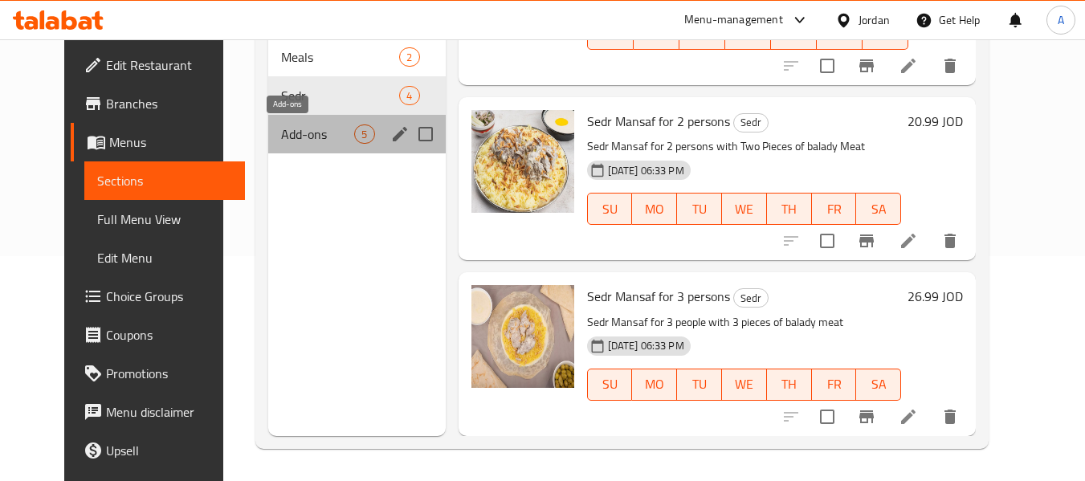
click at [308, 129] on span "Add-ons" at bounding box center [317, 134] width 73 height 19
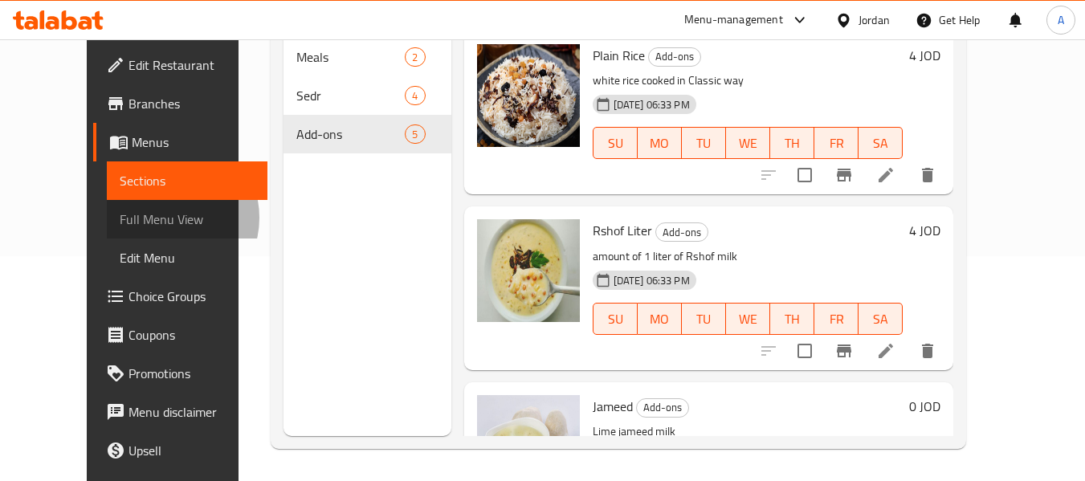
click at [120, 218] on span "Full Menu View" at bounding box center [188, 219] width 136 height 19
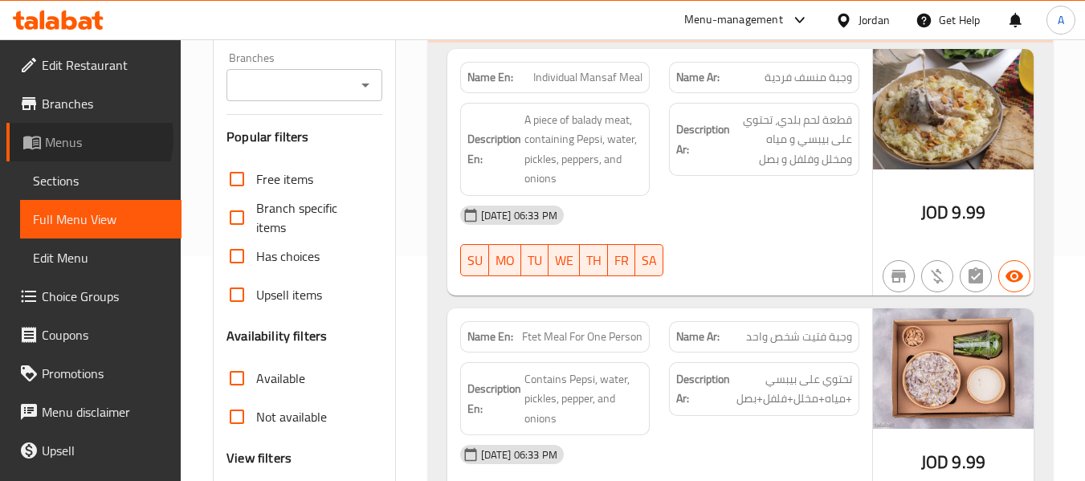
click at [85, 138] on span "Menus" at bounding box center [107, 142] width 124 height 19
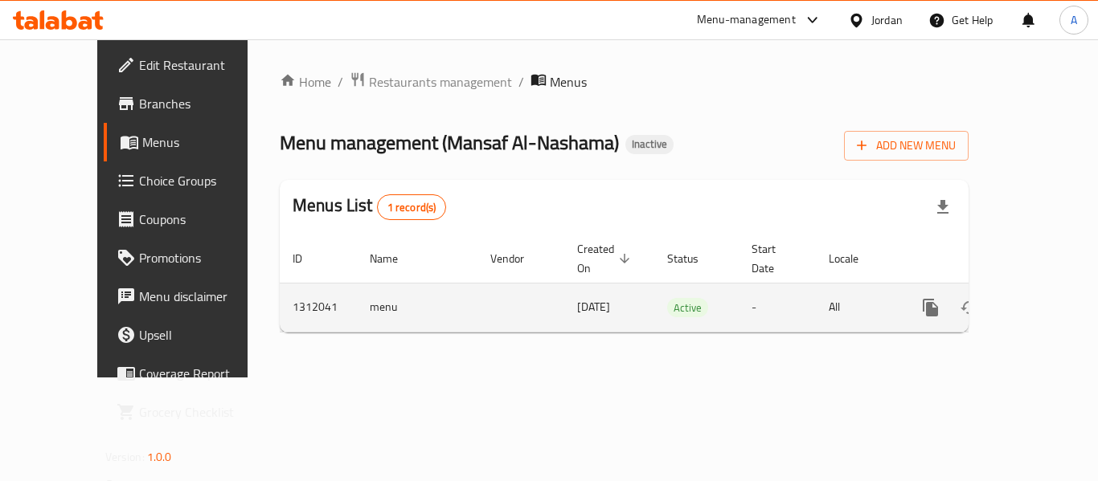
click at [906, 311] on td "enhanced table" at bounding box center [988, 307] width 180 height 49
click at [906, 300] on link "enhanced table" at bounding box center [1046, 307] width 39 height 39
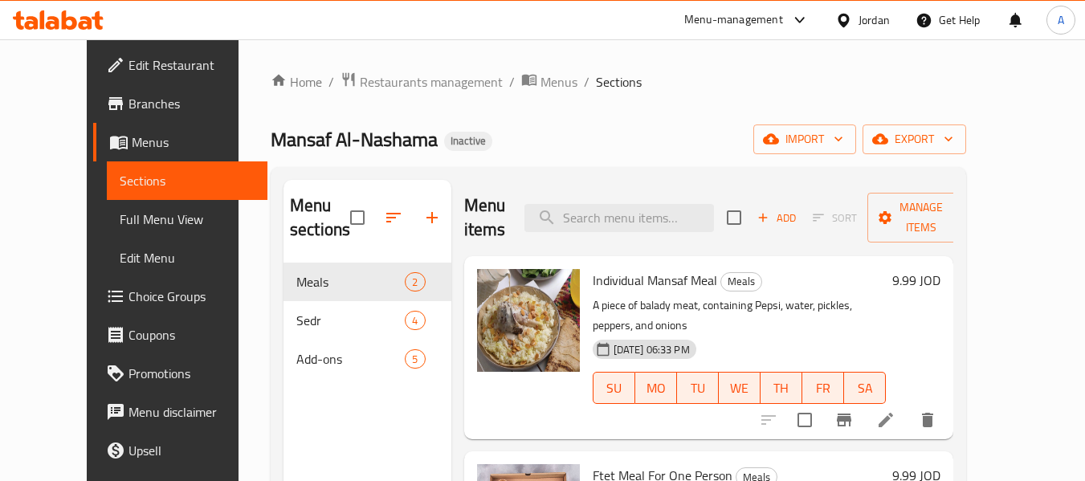
click at [120, 227] on span "Full Menu View" at bounding box center [188, 219] width 136 height 19
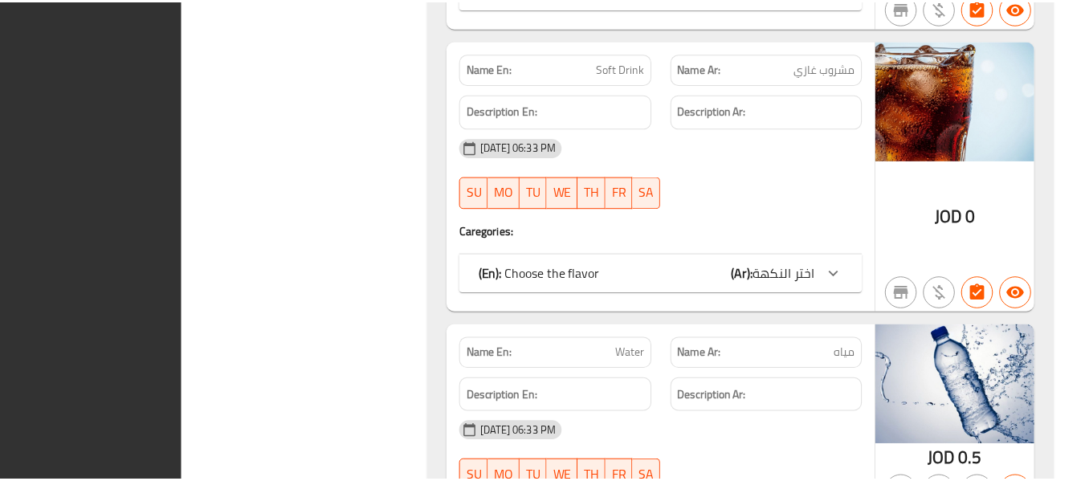
scroll to position [2654, 0]
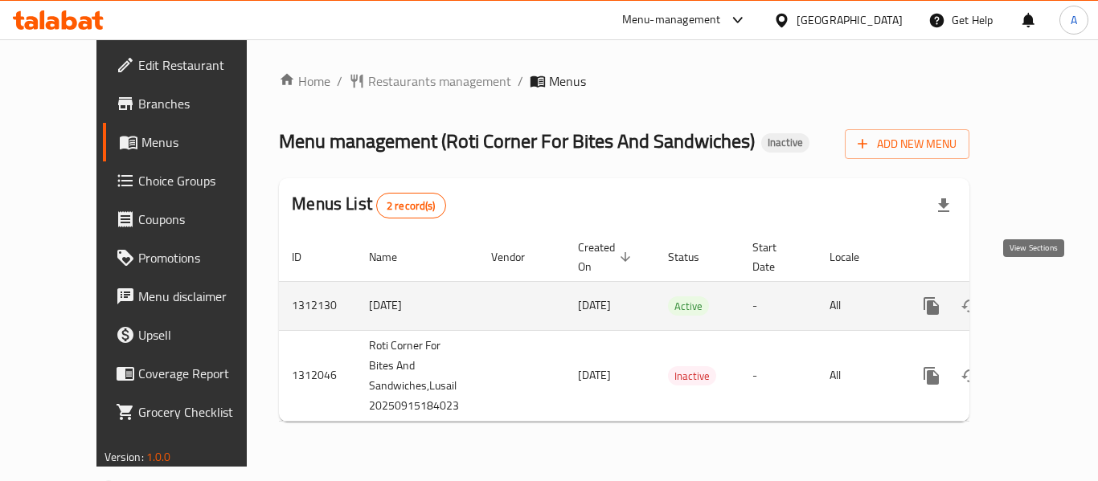
click at [1037, 296] on icon "enhanced table" at bounding box center [1046, 305] width 19 height 19
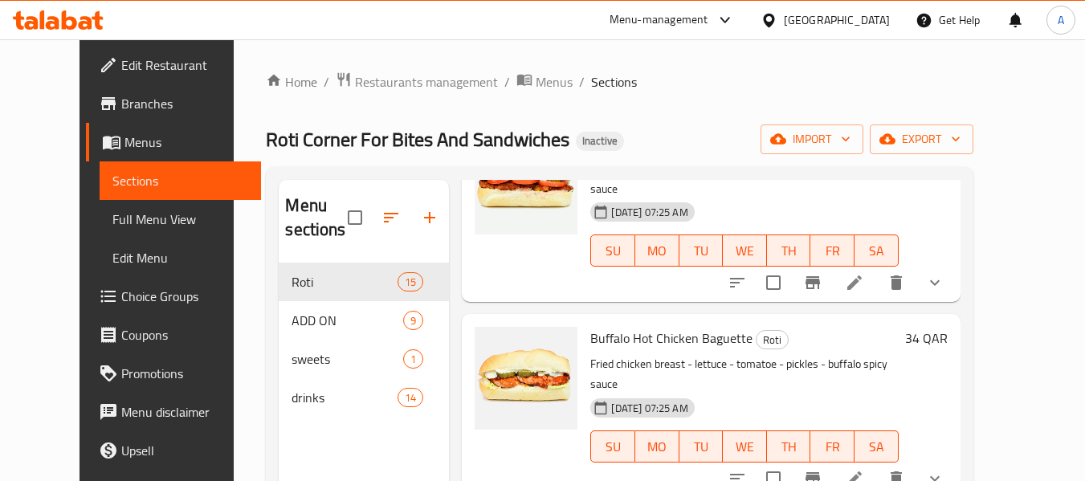
scroll to position [2256, 0]
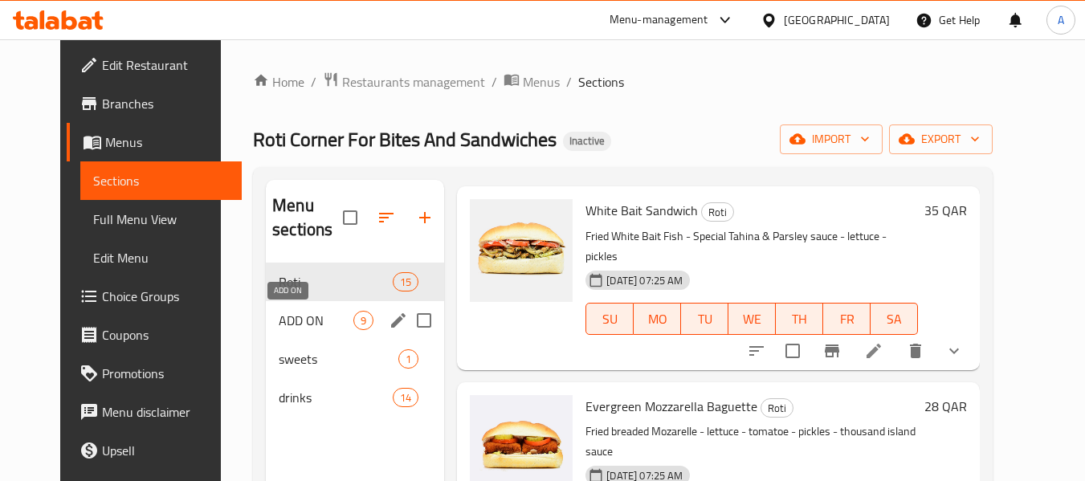
click at [302, 317] on span "ADD ON" at bounding box center [316, 320] width 75 height 19
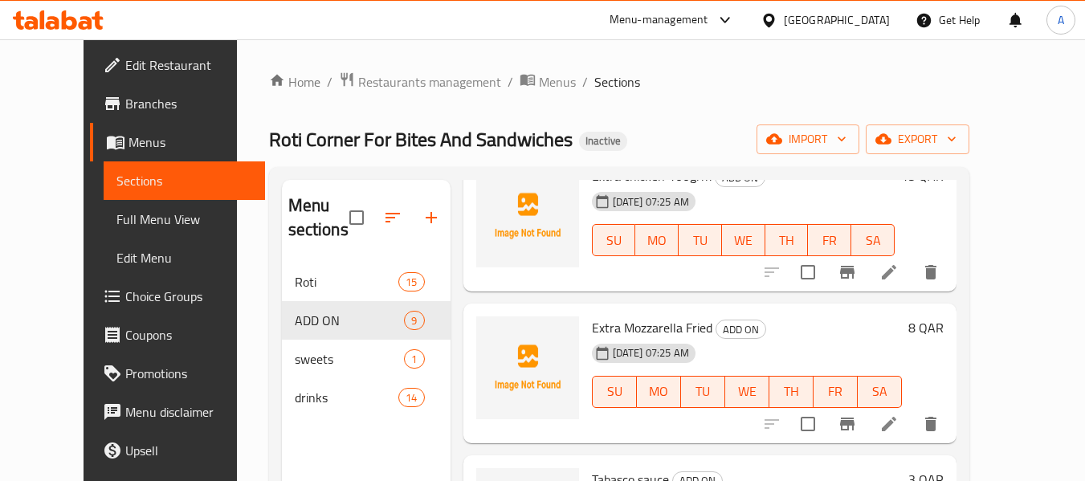
scroll to position [63, 0]
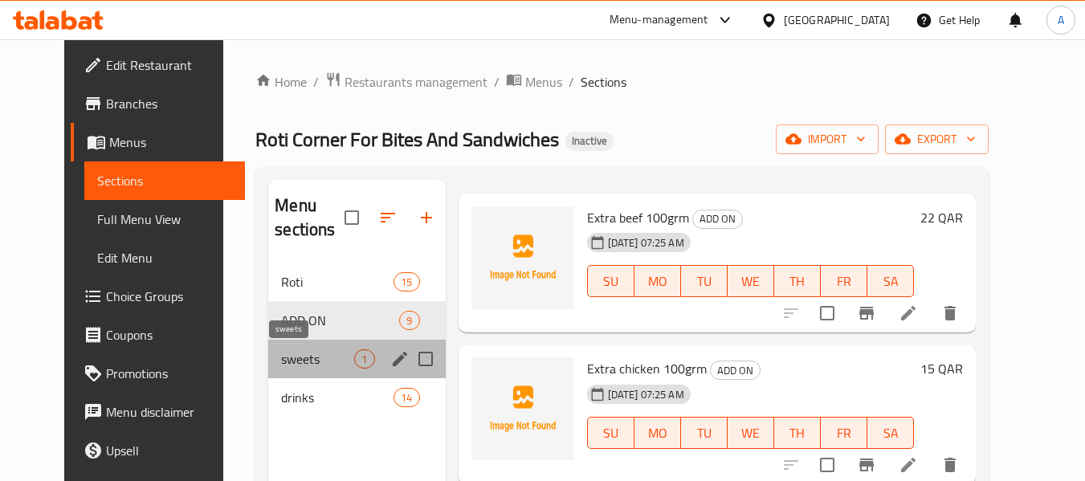
click at [281, 352] on span "sweets" at bounding box center [317, 359] width 73 height 19
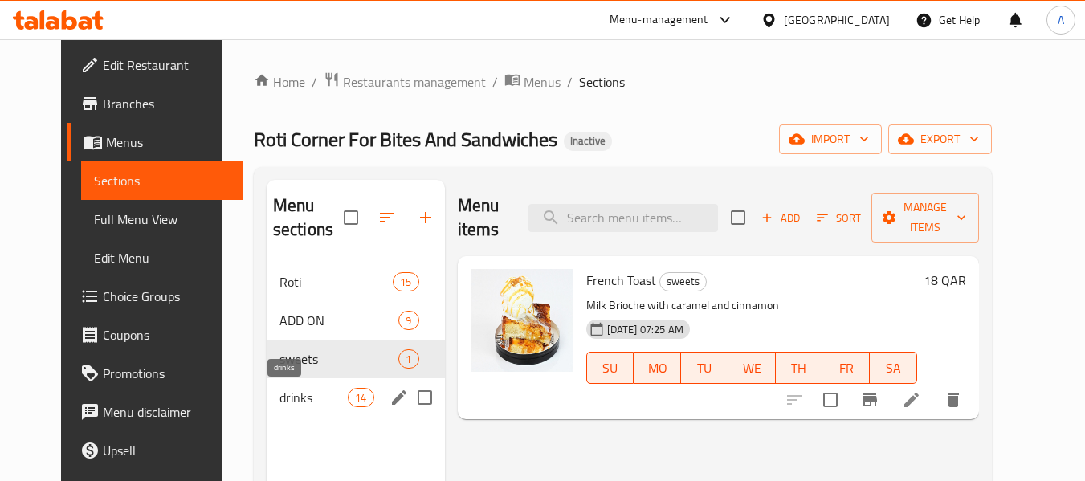
click at [285, 403] on span "drinks" at bounding box center [314, 397] width 68 height 19
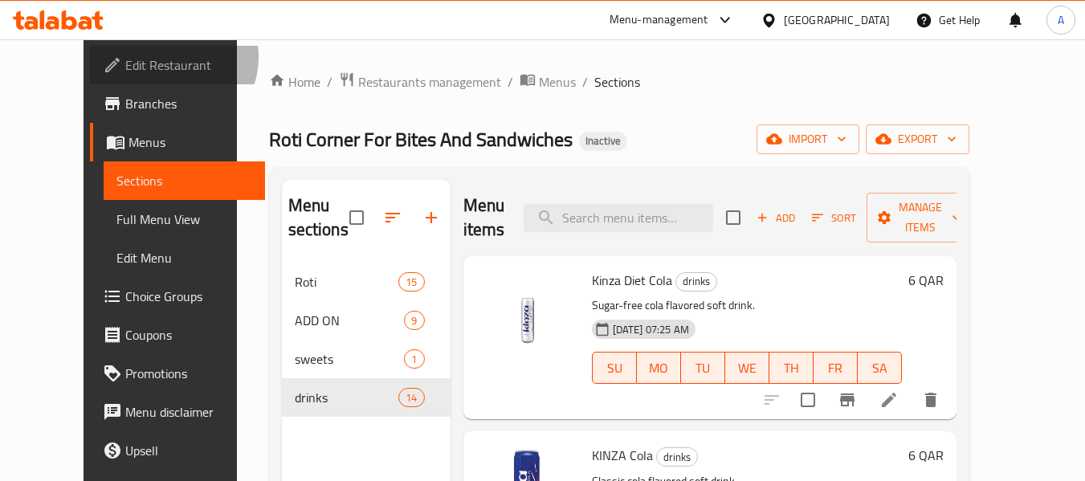
click at [125, 57] on span "Edit Restaurant" at bounding box center [188, 64] width 127 height 19
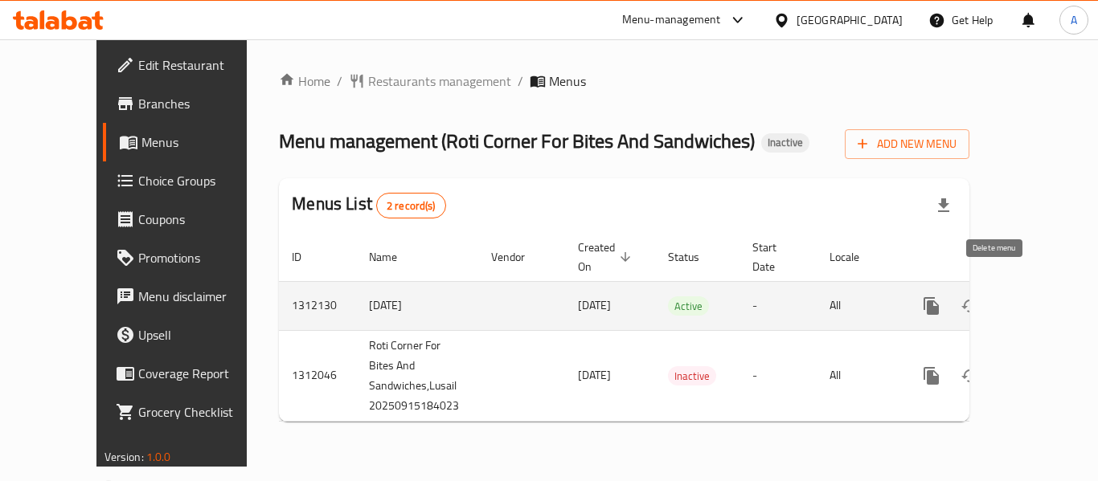
click at [1037, 296] on icon "enhanced table" at bounding box center [1046, 305] width 19 height 19
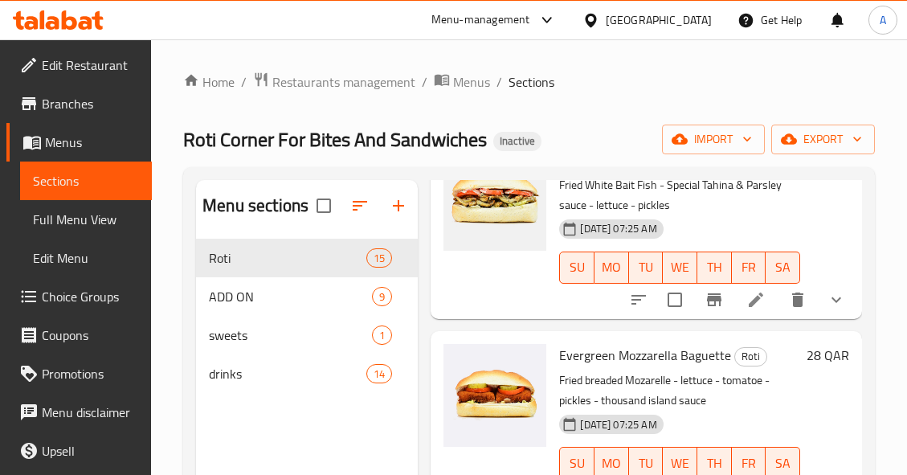
scroll to position [2538, 0]
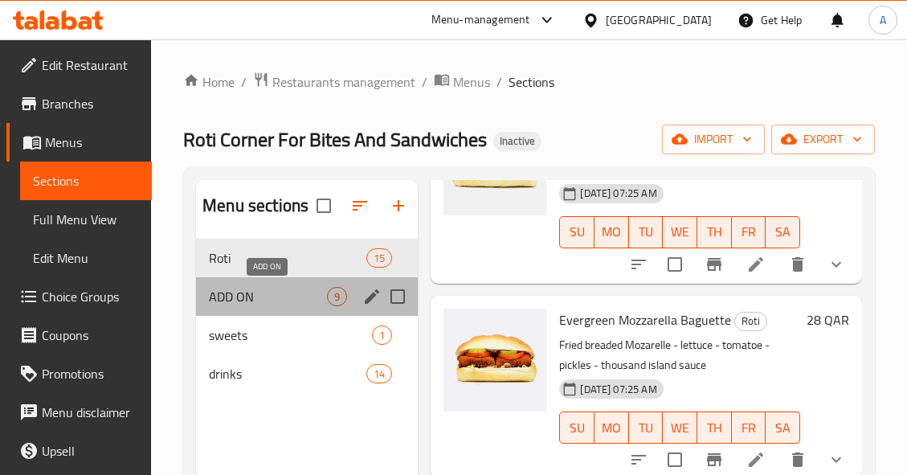
click at [311, 295] on span "ADD ON" at bounding box center [268, 296] width 118 height 19
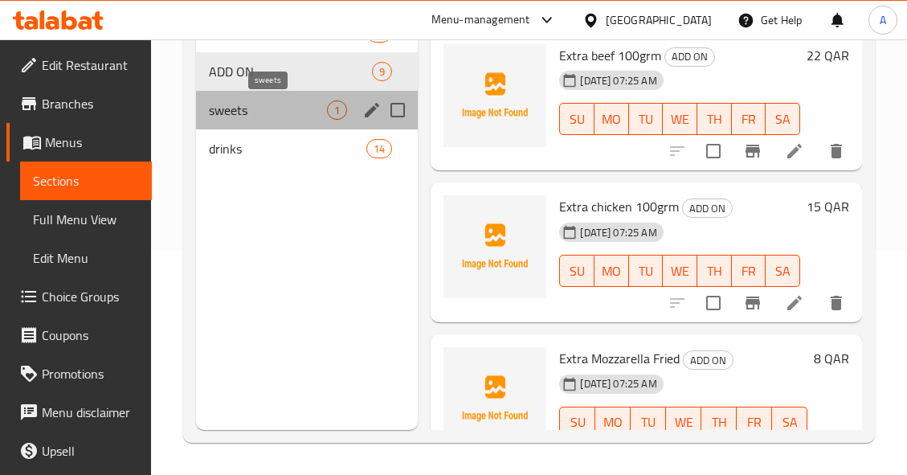
click at [303, 107] on span "sweets" at bounding box center [268, 109] width 118 height 19
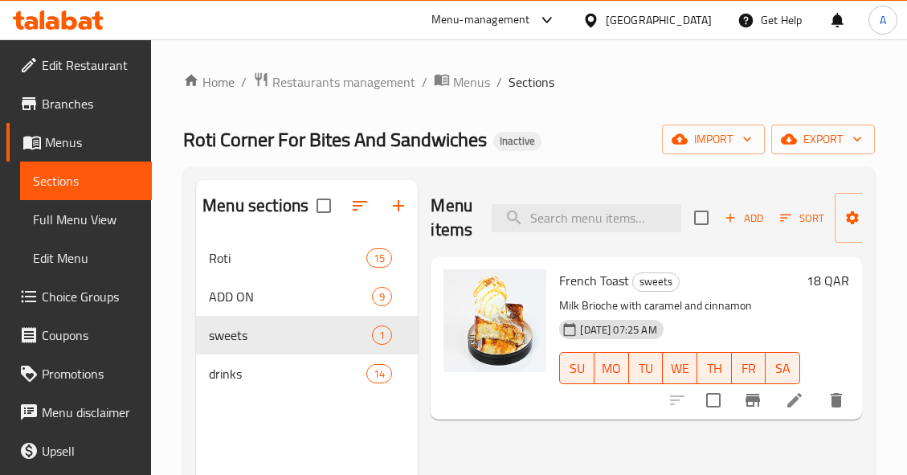
scroll to position [225, 0]
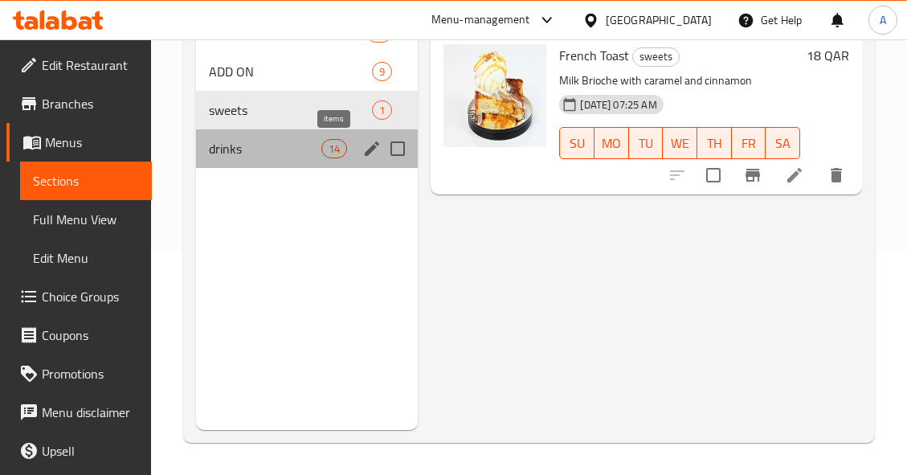
click at [345, 149] on span "14" at bounding box center [334, 148] width 24 height 15
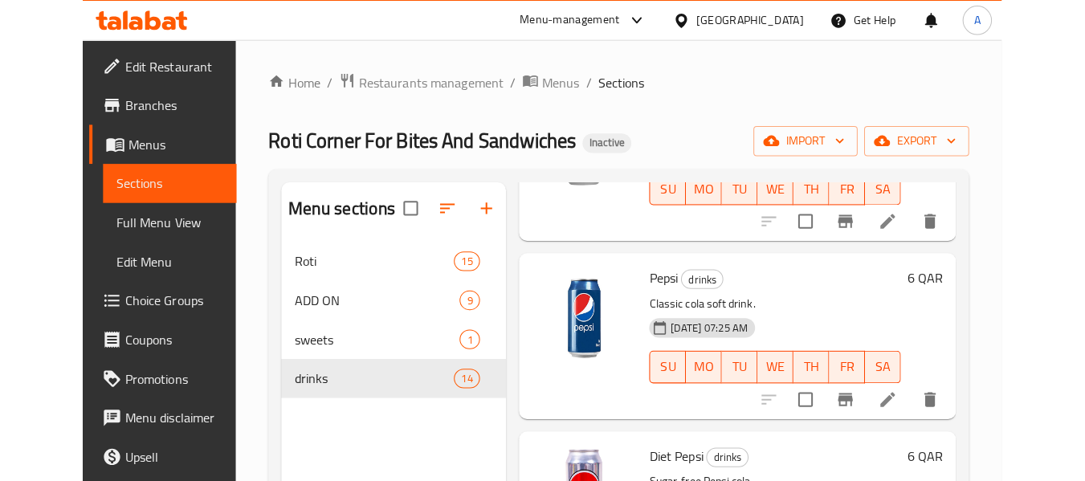
scroll to position [1205, 0]
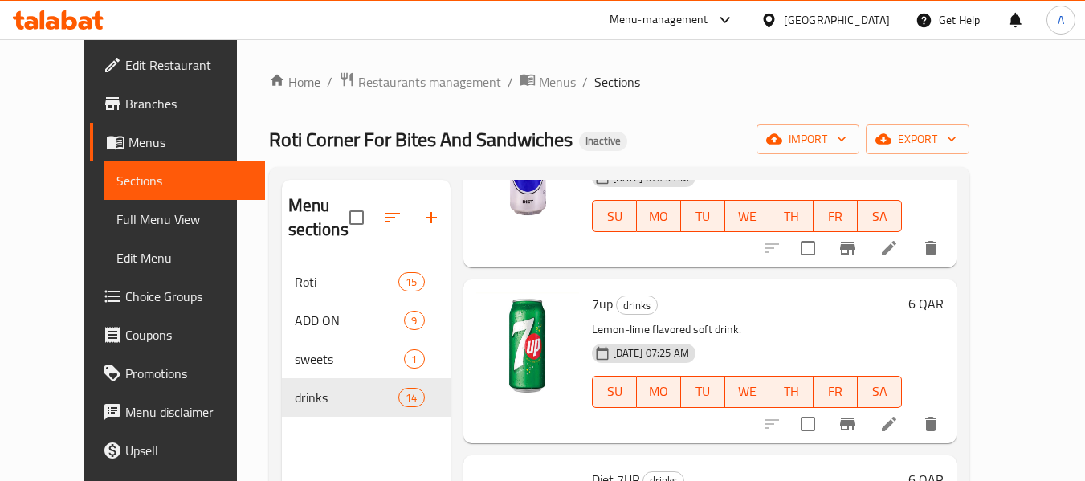
click at [117, 218] on span "Full Menu View" at bounding box center [185, 219] width 136 height 19
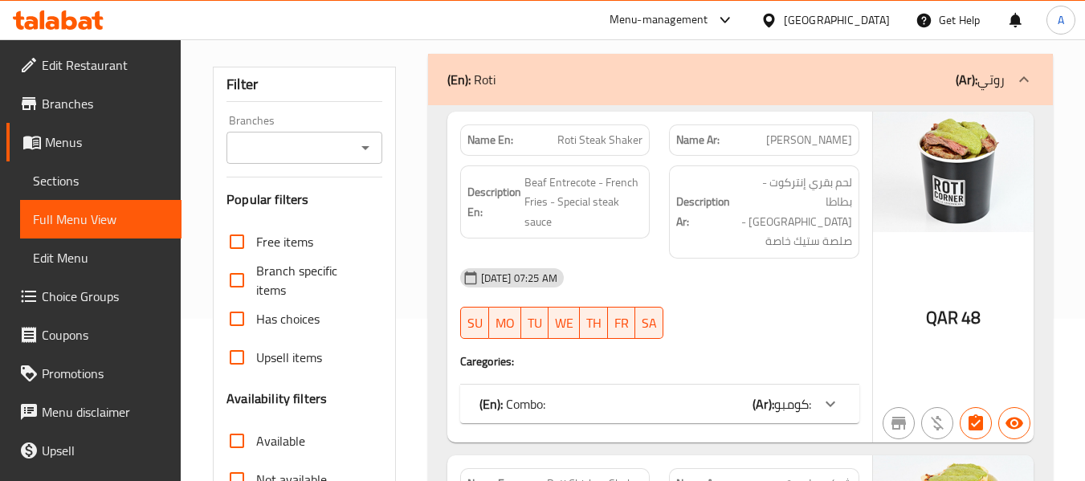
scroll to position [402, 0]
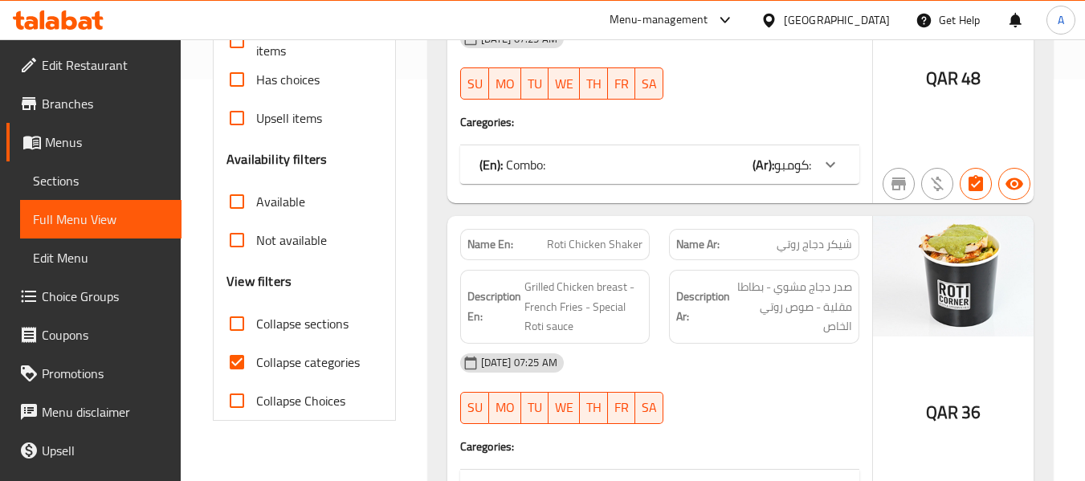
click at [241, 359] on input "Collapse categories" at bounding box center [237, 362] width 39 height 39
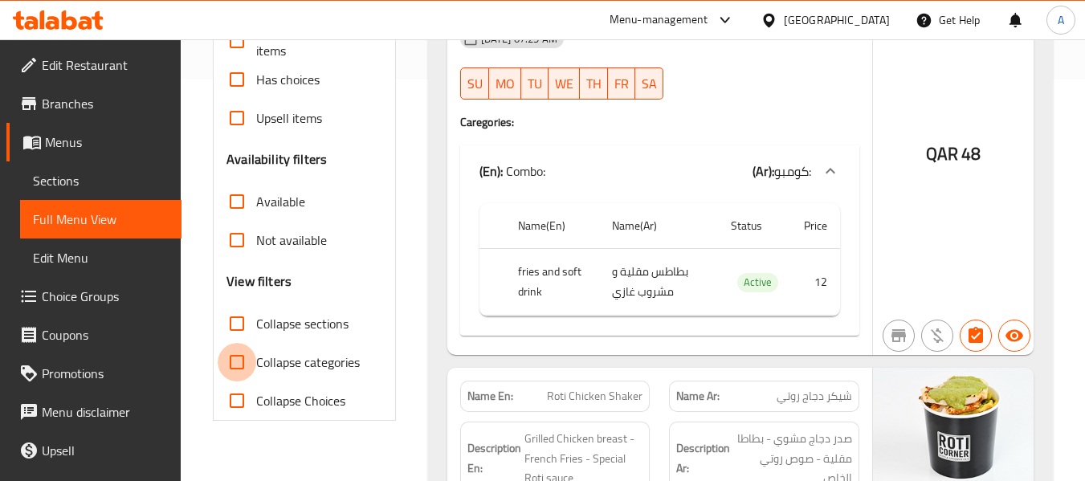
click at [232, 368] on input "Collapse categories" at bounding box center [237, 362] width 39 height 39
checkbox input "true"
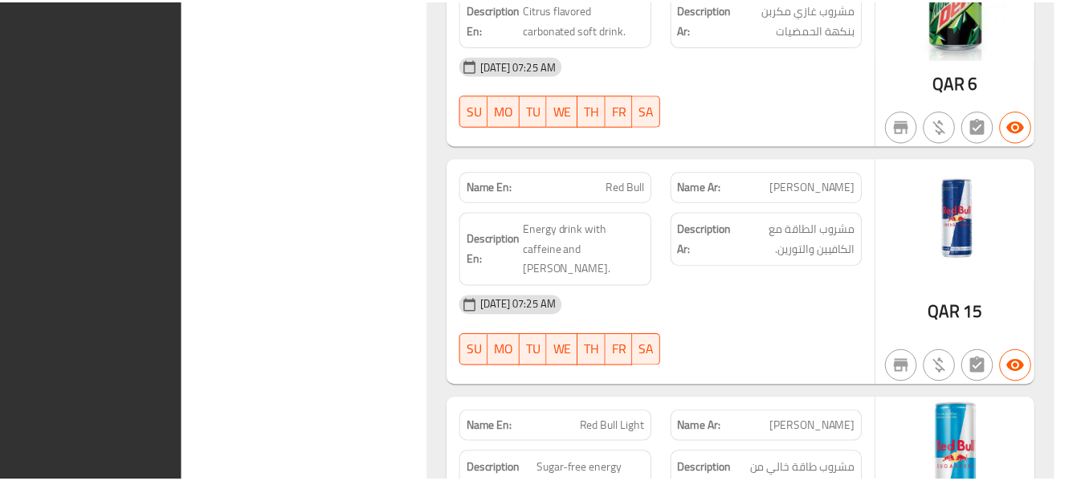
scroll to position [10190, 0]
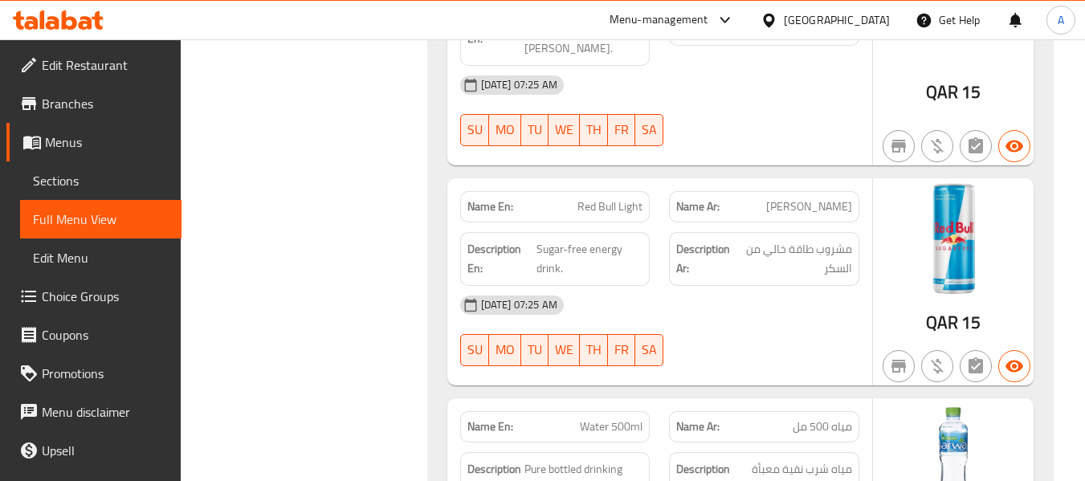
click at [112, 134] on span "Menus" at bounding box center [107, 142] width 124 height 19
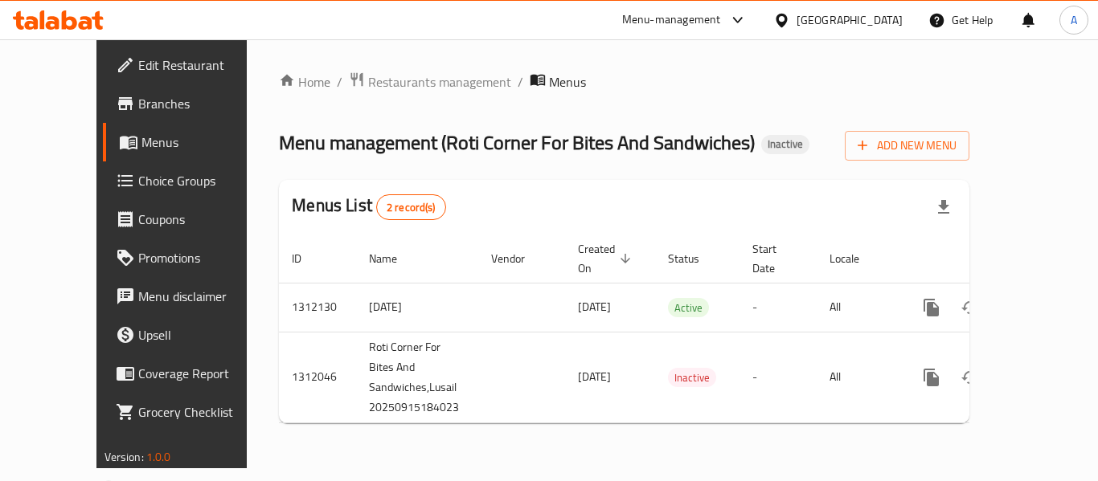
click at [876, 24] on div "Qatar" at bounding box center [849, 20] width 106 height 18
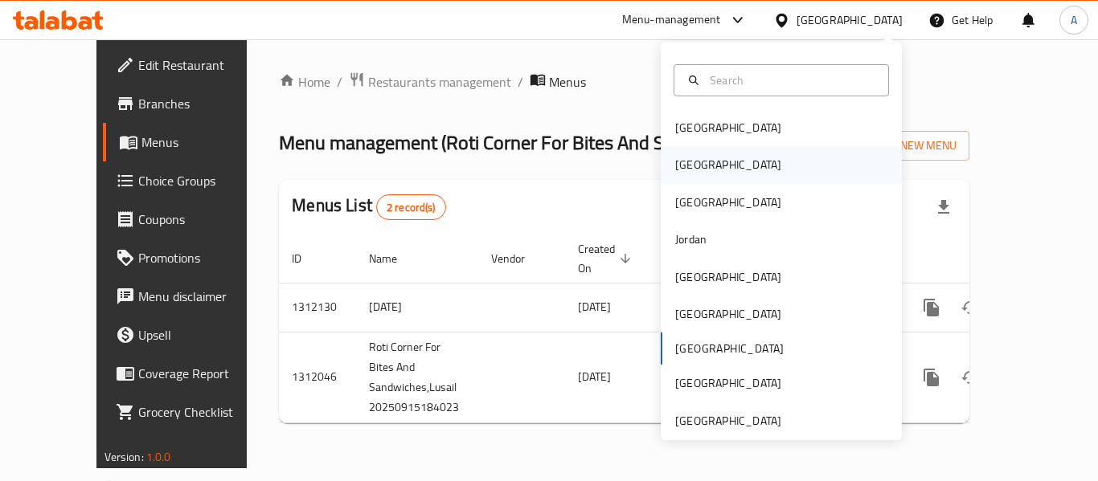
click at [734, 170] on div "[GEOGRAPHIC_DATA]" at bounding box center [780, 164] width 241 height 37
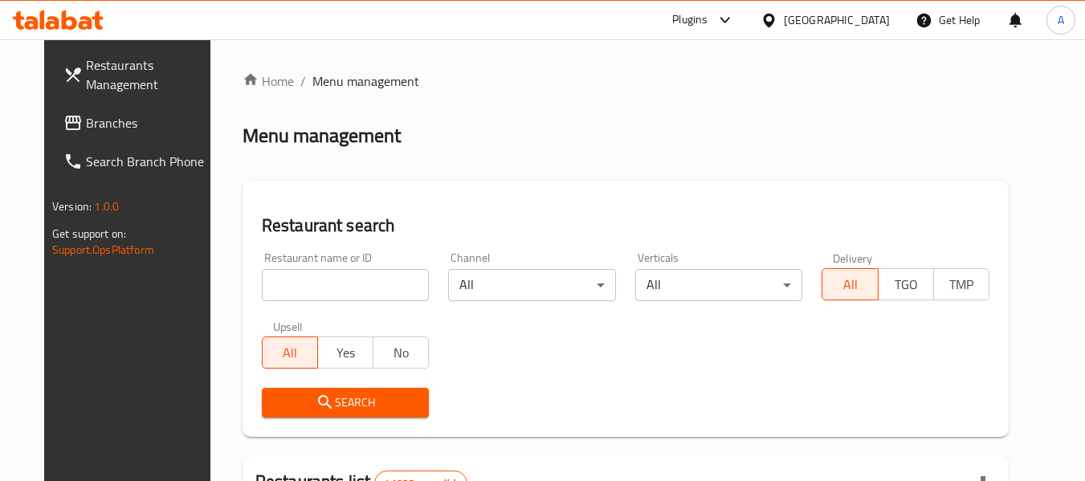
click at [86, 129] on span "Branches" at bounding box center [149, 122] width 127 height 19
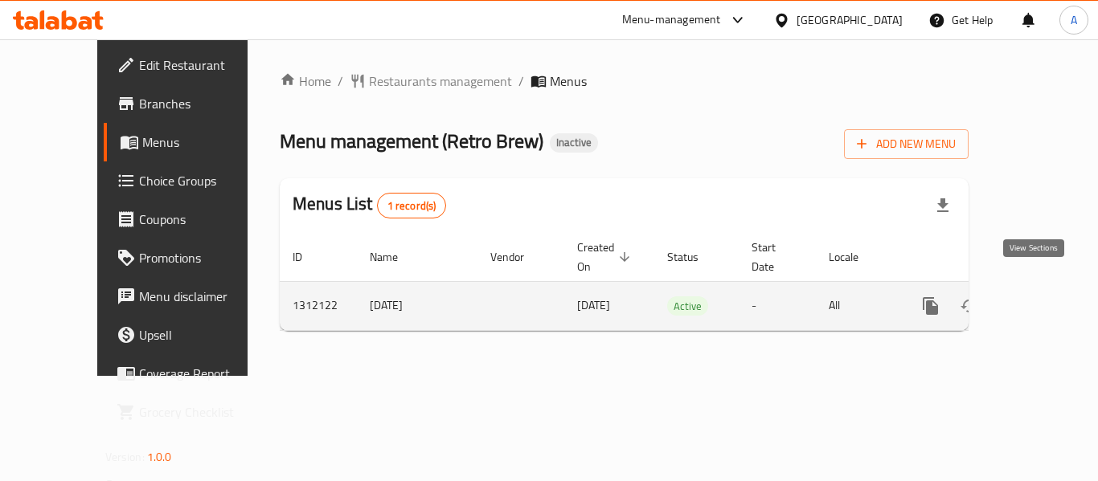
click at [1036, 296] on icon "enhanced table" at bounding box center [1045, 305] width 19 height 19
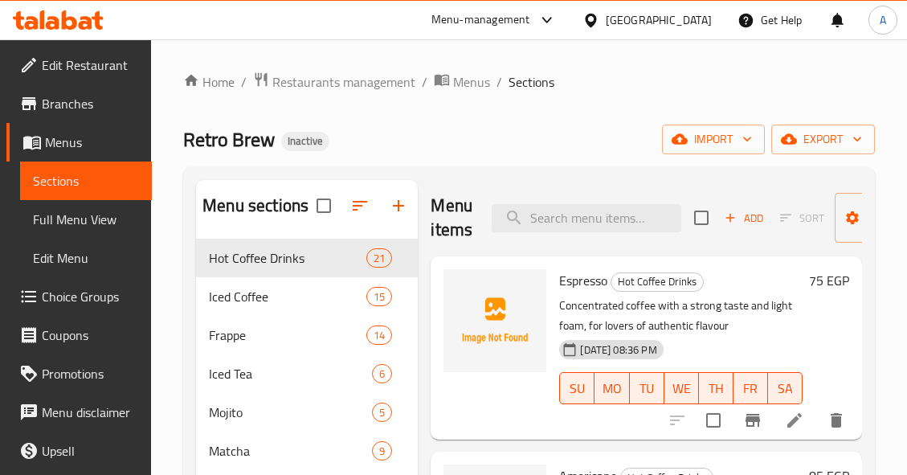
click at [852, 68] on div "Home / Restaurants management / Menus / Sections Retro Brew Inactive import exp…" at bounding box center [529, 415] width 756 height 752
click at [690, 91] on ol "Home / Restaurants management / Menus / Sections" at bounding box center [529, 82] width 692 height 21
drag, startPoint x: 685, startPoint y: 84, endPoint x: 696, endPoint y: 60, distance: 25.5
click at [685, 84] on ol "Home / Restaurants management / Menus / Sections" at bounding box center [529, 82] width 692 height 21
click at [606, 214] on input "search" at bounding box center [587, 218] width 190 height 28
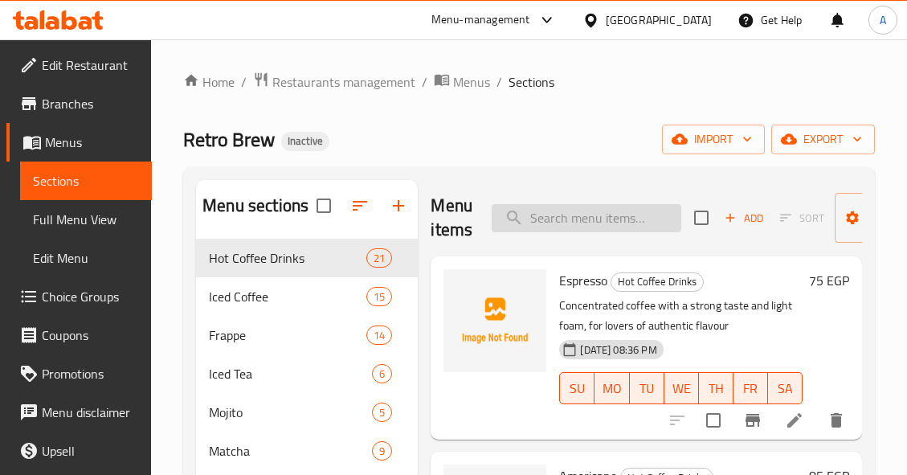
paste input "add milk"
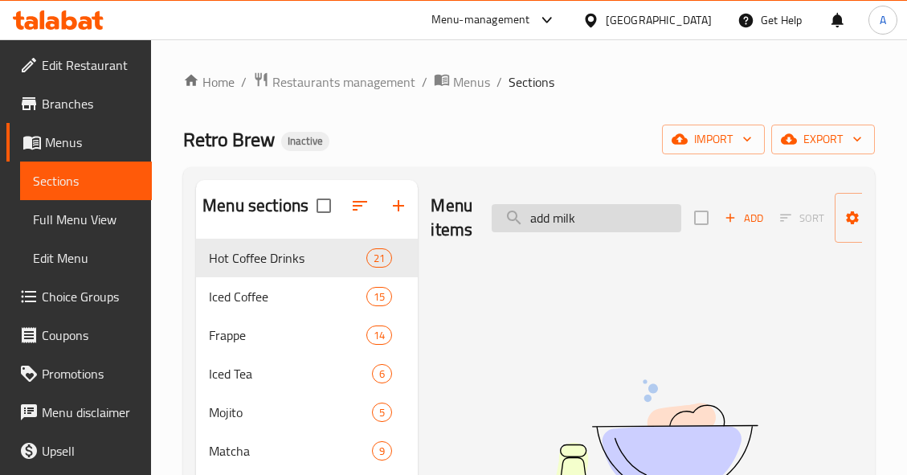
drag, startPoint x: 558, startPoint y: 219, endPoint x: 499, endPoint y: 227, distance: 59.3
click at [499, 227] on input "add milk" at bounding box center [587, 218] width 190 height 28
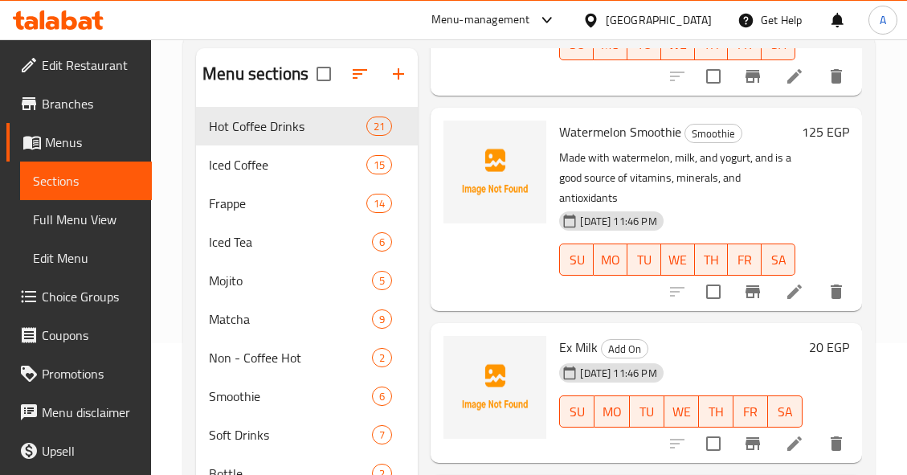
scroll to position [317, 0]
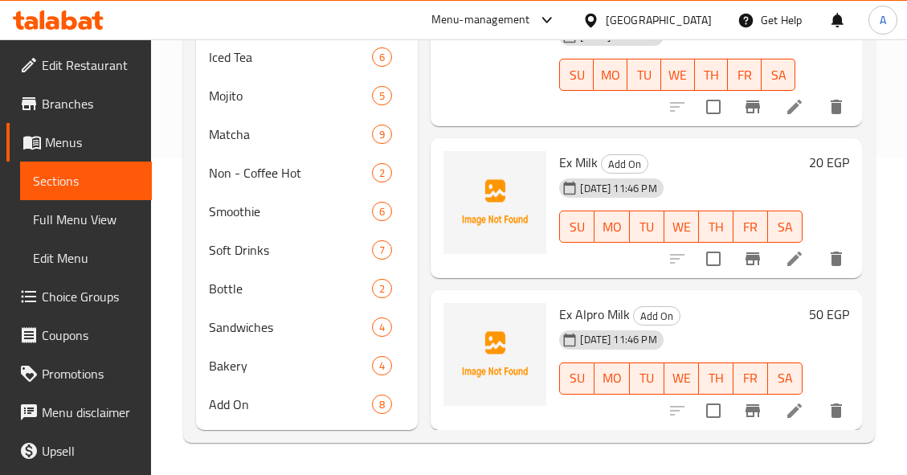
type input "milk"
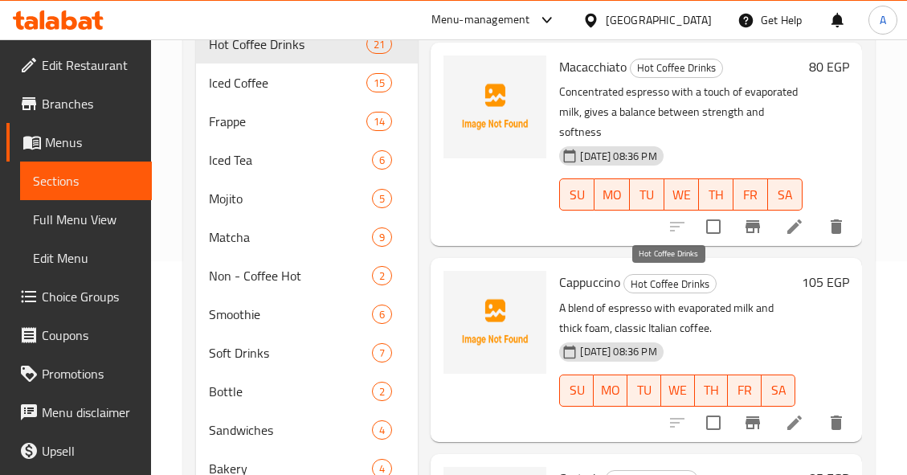
scroll to position [0, 0]
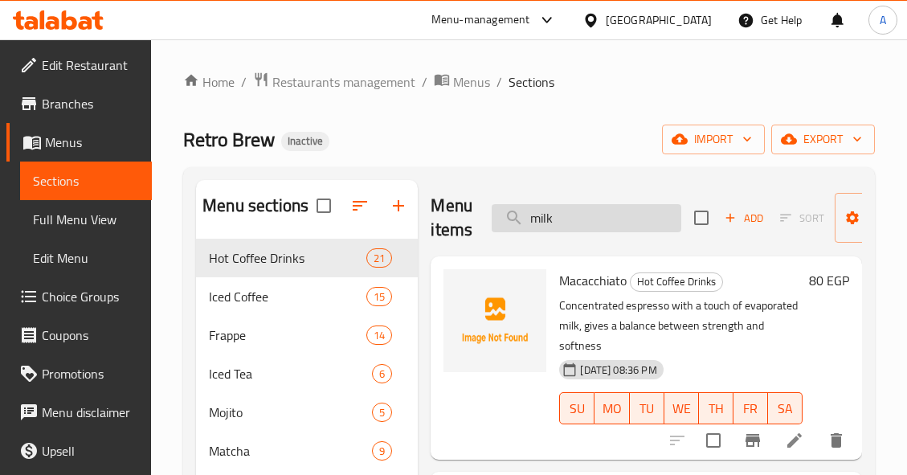
click at [599, 220] on input "milk" at bounding box center [587, 218] width 190 height 28
click at [601, 220] on input "milk" at bounding box center [587, 218] width 190 height 28
click at [603, 219] on input "milk" at bounding box center [587, 218] width 190 height 28
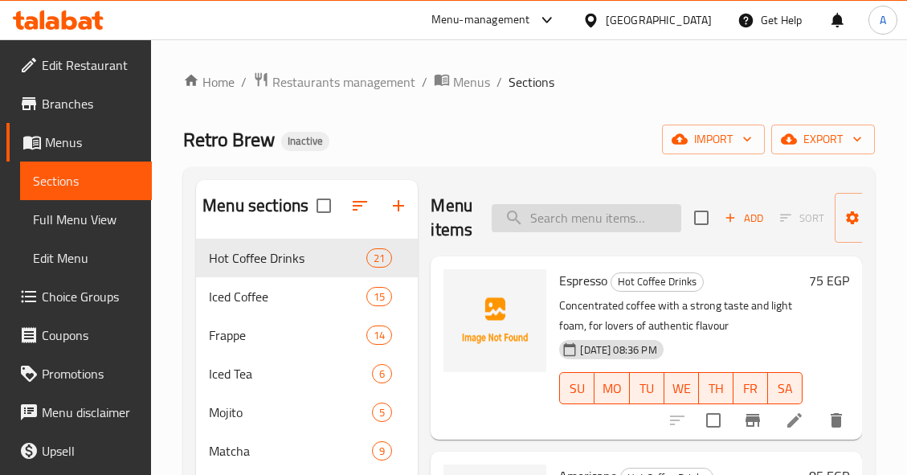
paste input "ALMOND MILK"
type input "ALMOND MILK"
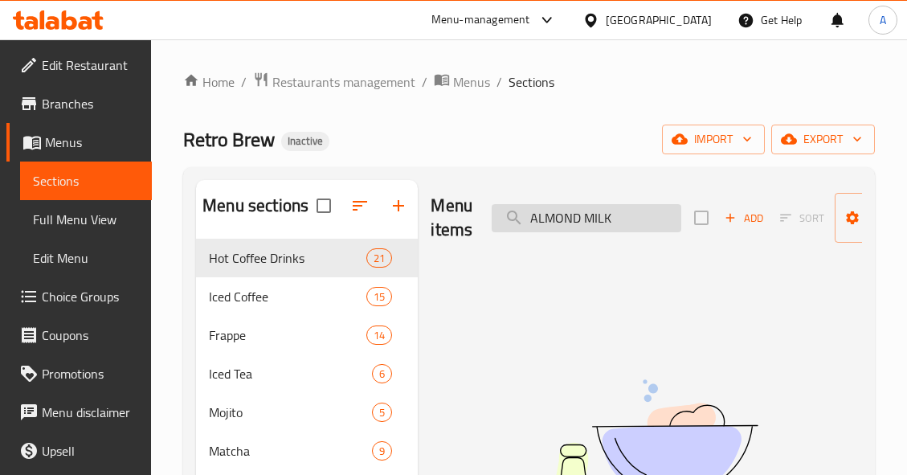
drag, startPoint x: 586, startPoint y: 220, endPoint x: 493, endPoint y: 229, distance: 93.6
click at [493, 229] on input "ALMOND MILK" at bounding box center [587, 218] width 190 height 28
click at [579, 222] on input "ALMOND MILK" at bounding box center [587, 218] width 190 height 28
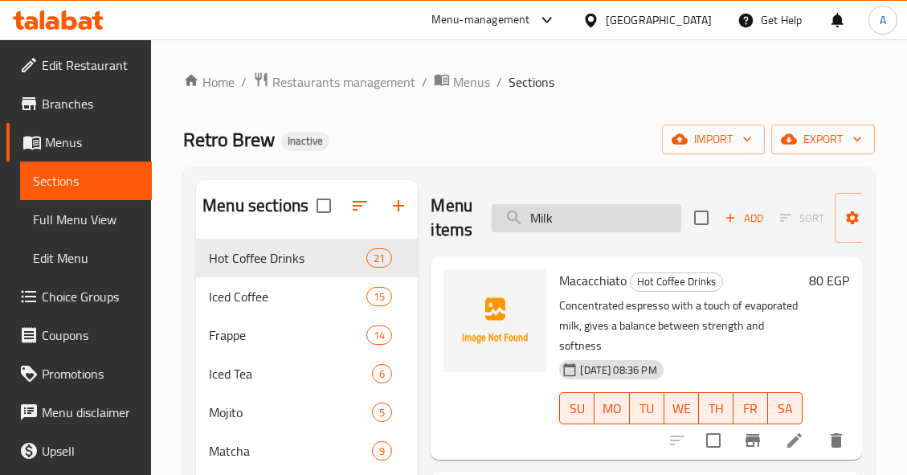
click at [605, 215] on input "Milk" at bounding box center [587, 218] width 190 height 28
paste input "Americano"
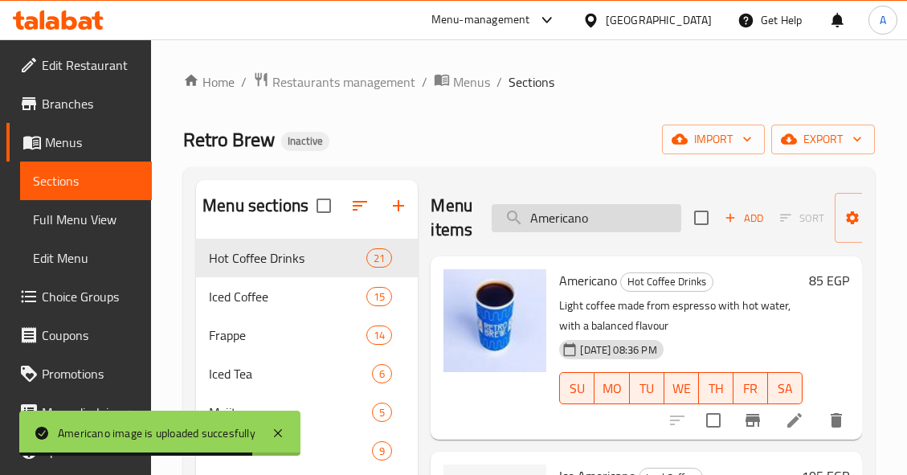
click at [629, 223] on input "Americano" at bounding box center [587, 218] width 190 height 28
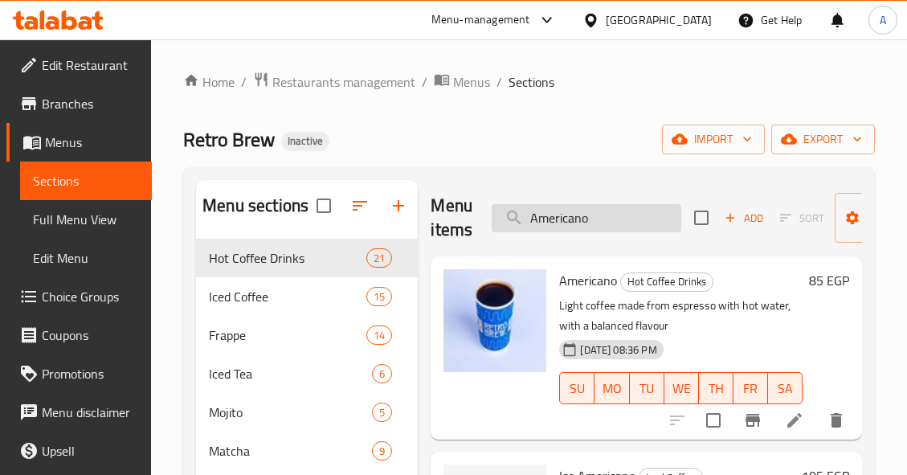
paste input "Black tea"
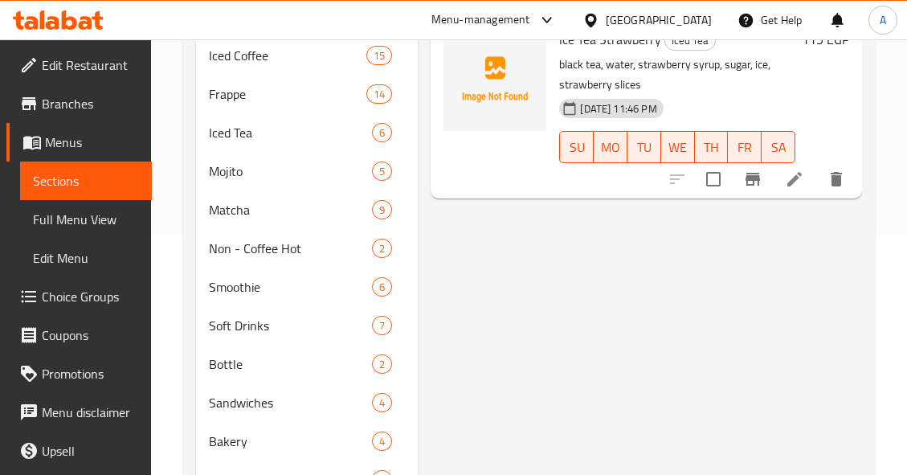
scroll to position [80, 0]
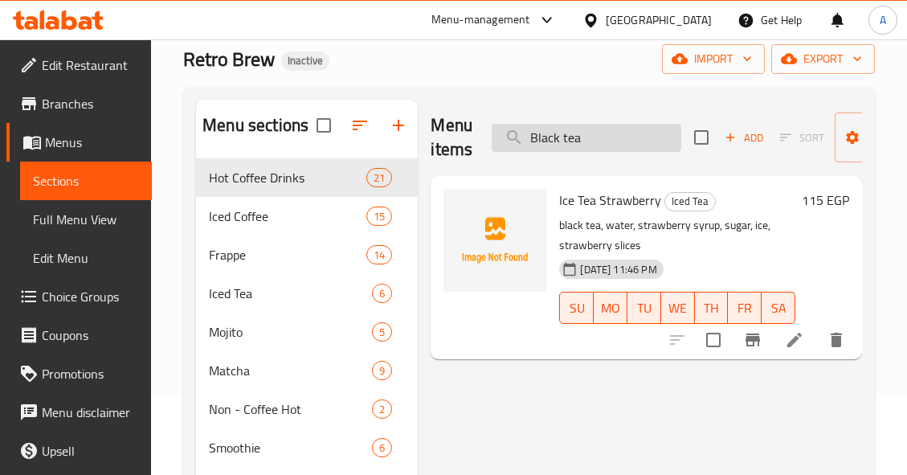
click at [636, 133] on input "Black tea" at bounding box center [587, 138] width 190 height 28
paste input "CAPPUCCIINO"
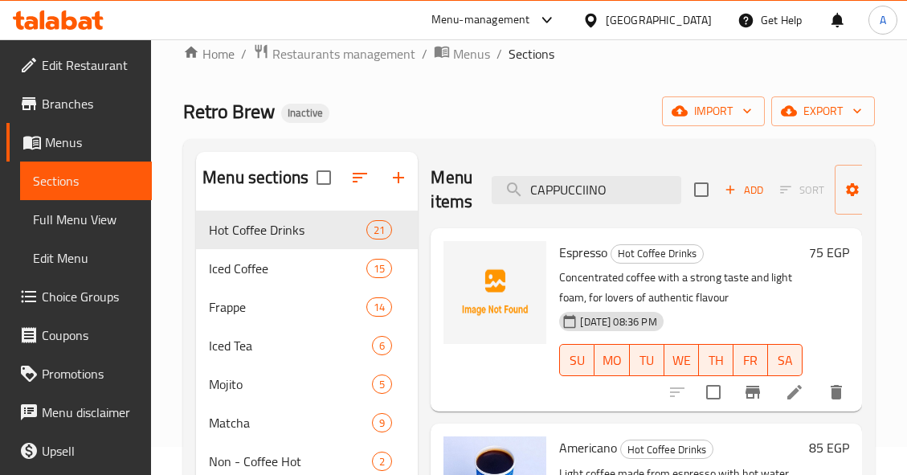
scroll to position [0, 0]
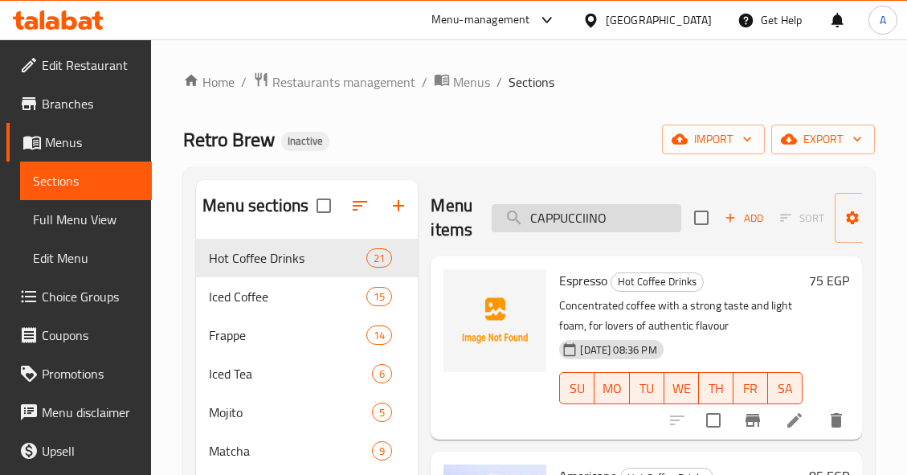
click at [614, 215] on input "CAPPUCCIINO" at bounding box center [587, 218] width 190 height 28
paste input "ALMOND MILK"
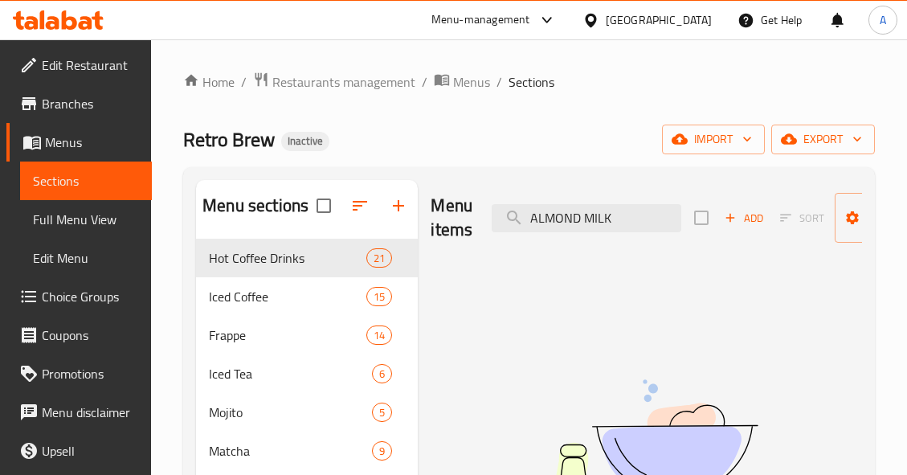
drag, startPoint x: 585, startPoint y: 218, endPoint x: 693, endPoint y: 227, distance: 108.0
click at [692, 227] on div "Menu items ALMOND MILK Add Sort Manage items" at bounding box center [646, 218] width 431 height 76
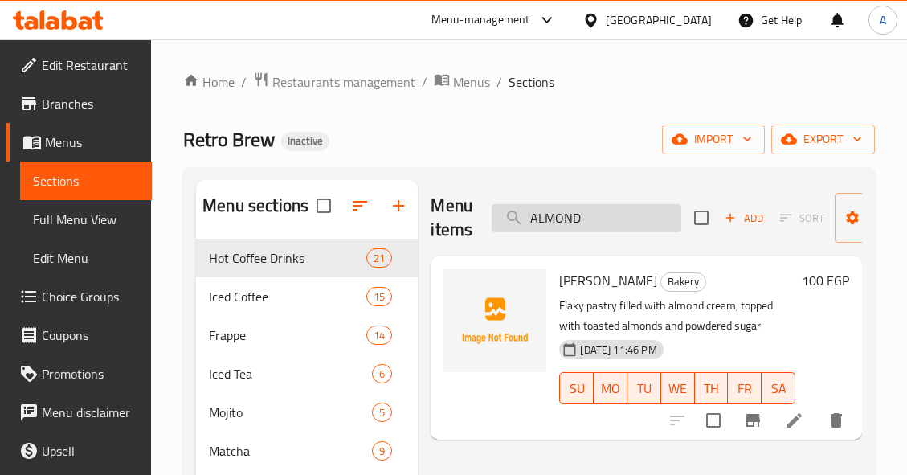
drag, startPoint x: 541, startPoint y: 215, endPoint x: 677, endPoint y: 220, distance: 136.7
click at [677, 220] on input "ALMOND" at bounding box center [587, 218] width 190 height 28
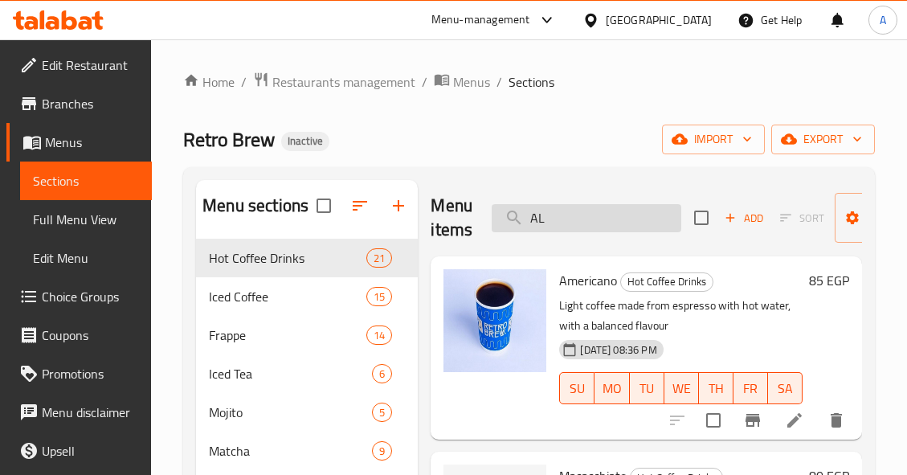
click at [602, 227] on input "AL" at bounding box center [587, 218] width 190 height 28
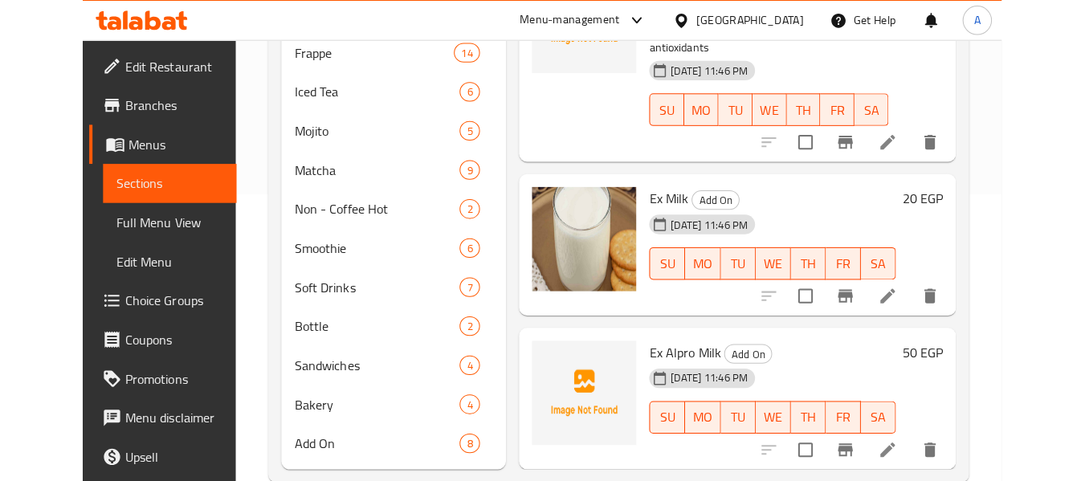
scroll to position [317, 0]
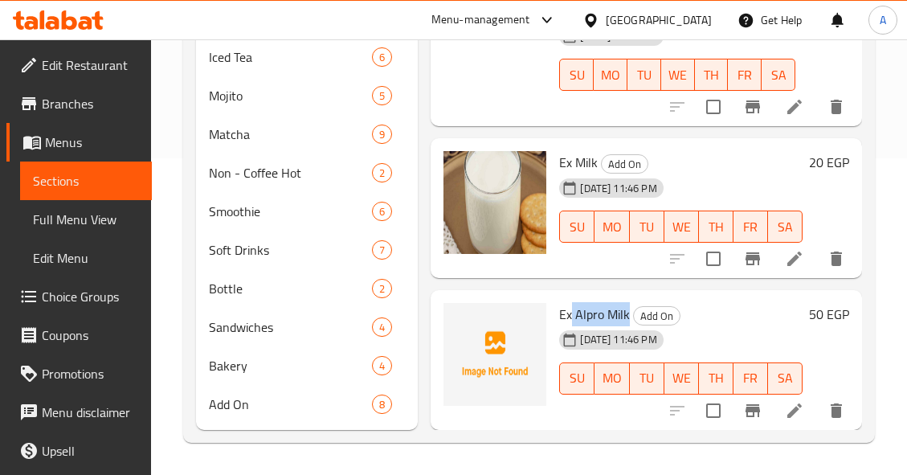
drag, startPoint x: 572, startPoint y: 300, endPoint x: 629, endPoint y: 305, distance: 57.2
click at [629, 305] on h6 "Ex Alpro Milk Add On" at bounding box center [680, 314] width 243 height 22
click at [674, 276] on div "Menu items Milk Add Sort Manage items Macacchiato Hot Coffee Drinks Concentrate…" at bounding box center [640, 146] width 444 height 566
drag, startPoint x: 574, startPoint y: 306, endPoint x: 634, endPoint y: 311, distance: 59.7
click at [634, 311] on h6 "Ex Alpro Milk Add On" at bounding box center [680, 314] width 243 height 22
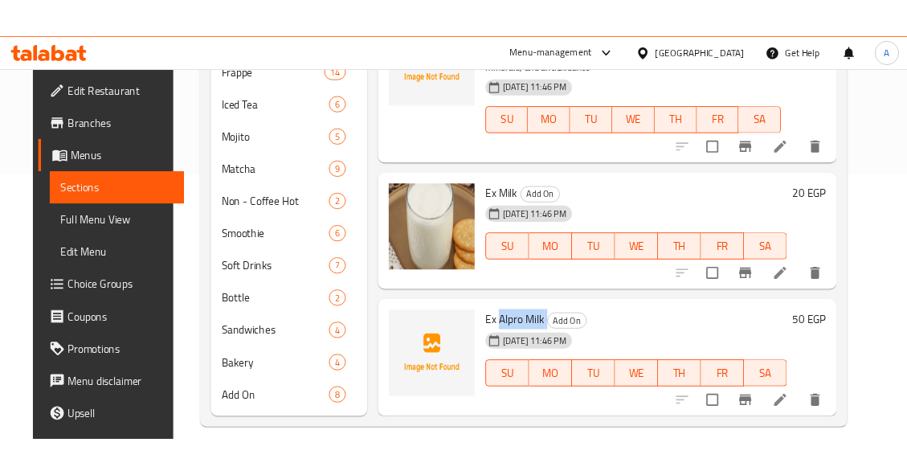
scroll to position [3563, 0]
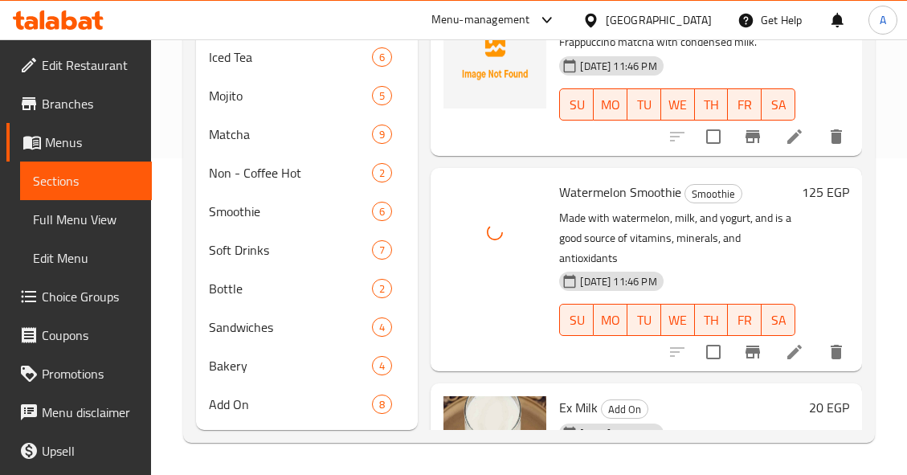
click at [708, 268] on p "Made with watermelon, milk, and yogurt, and is a good source of vitamins, miner…" at bounding box center [677, 238] width 236 height 60
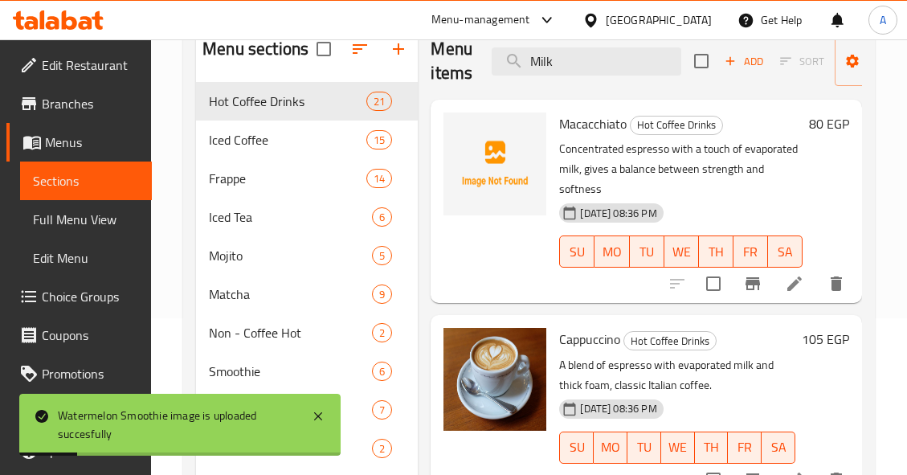
scroll to position [0, 0]
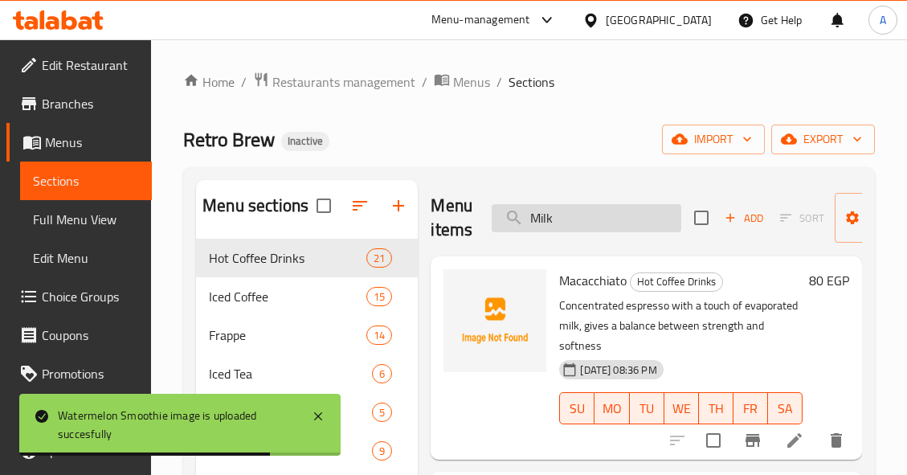
click at [604, 212] on input "Milk" at bounding box center [587, 218] width 190 height 28
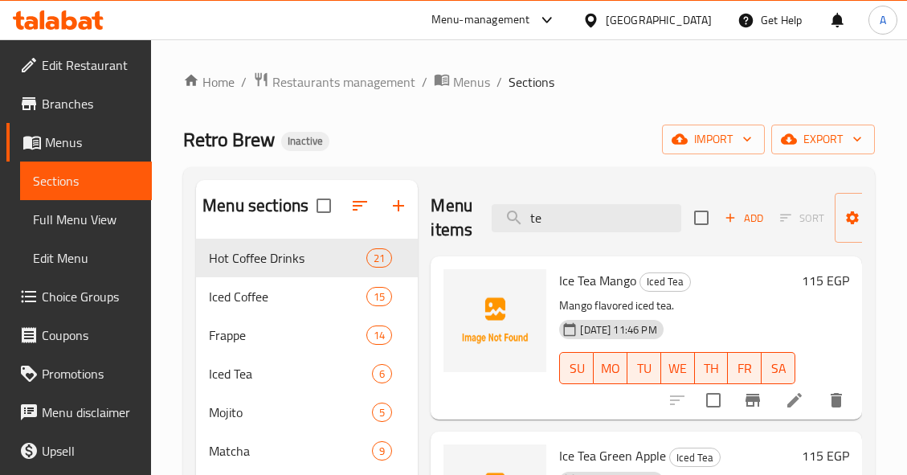
type input "t"
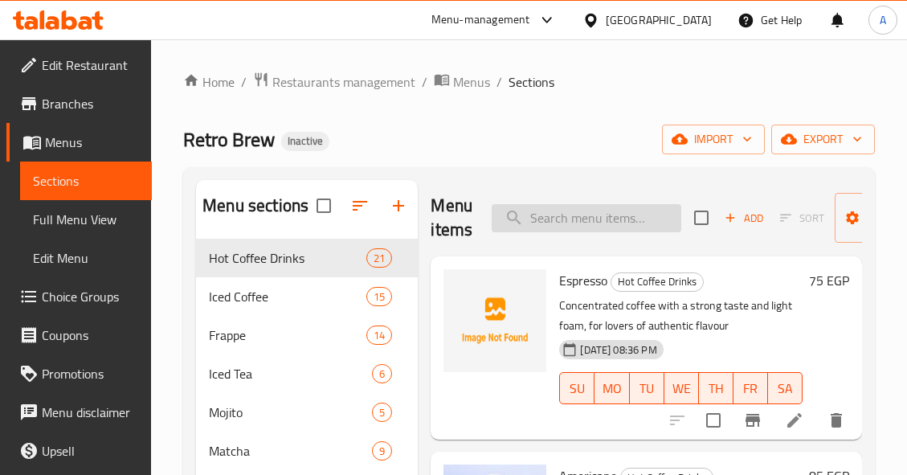
click at [613, 224] on input "search" at bounding box center [587, 218] width 190 height 28
type input "car"
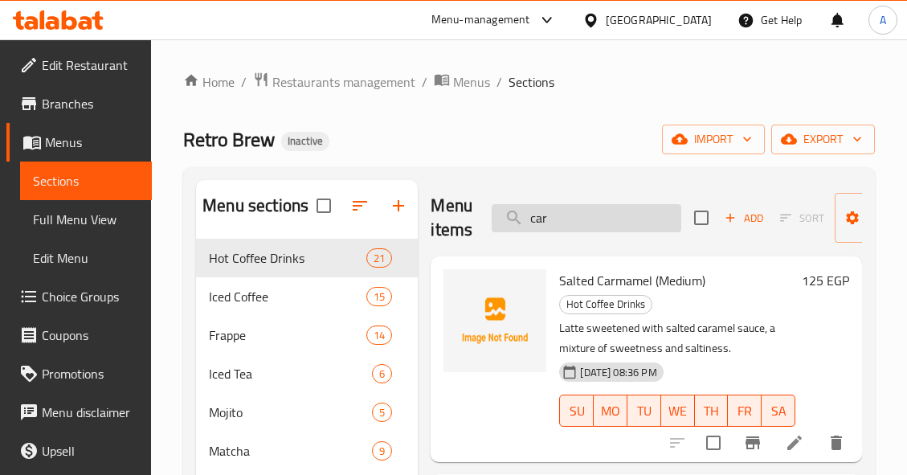
click at [601, 212] on input "car" at bounding box center [587, 218] width 190 height 28
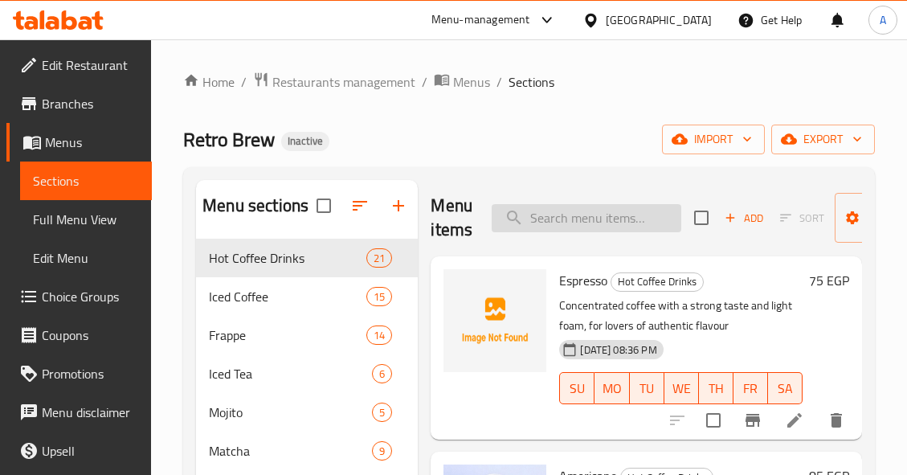
click at [658, 221] on input "search" at bounding box center [587, 218] width 190 height 28
paste input "COCONUT MILK"
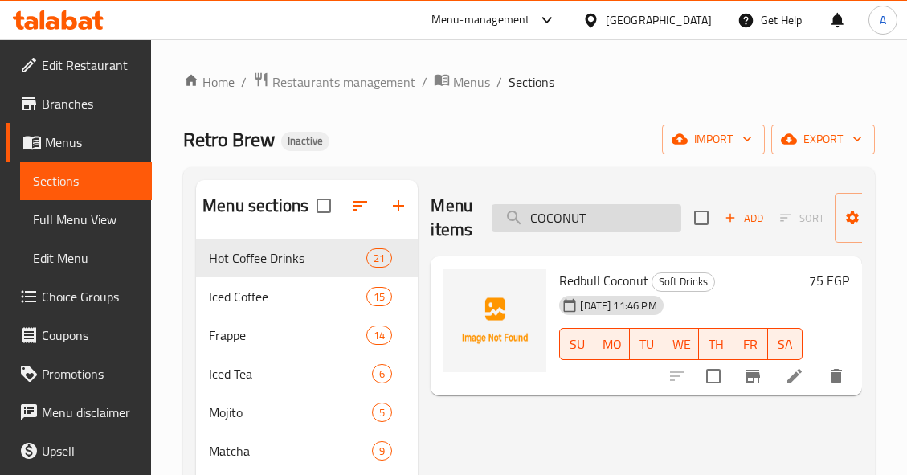
click at [621, 221] on input "COCONUT" at bounding box center [587, 218] width 190 height 28
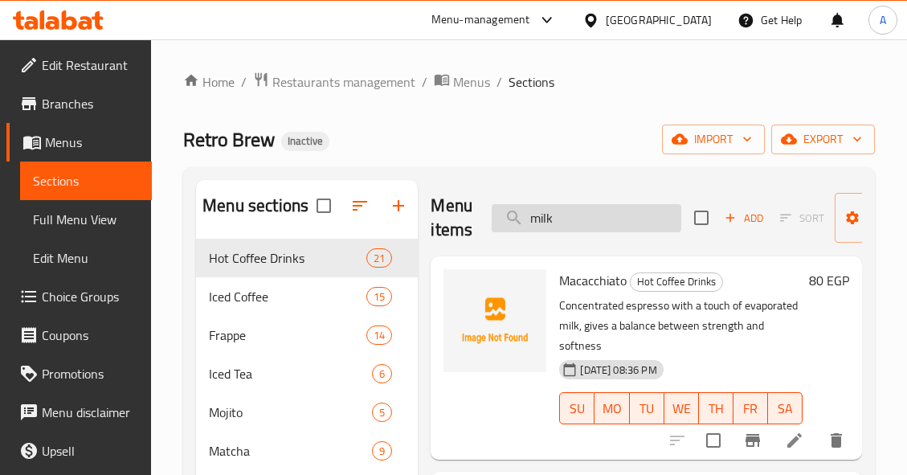
click at [620, 217] on input "milk" at bounding box center [587, 218] width 190 height 28
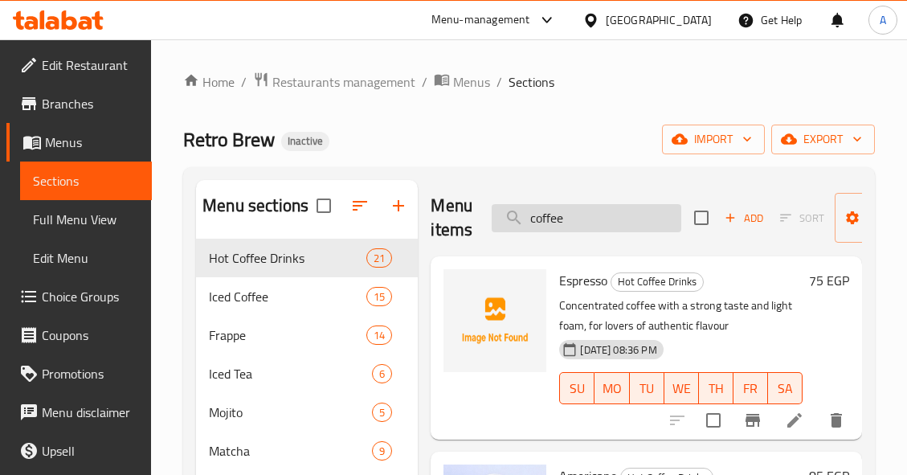
click at [611, 227] on input "coffee" at bounding box center [587, 218] width 190 height 28
click at [636, 229] on input "coffee" at bounding box center [587, 218] width 190 height 28
click at [637, 228] on input "coffee" at bounding box center [587, 218] width 190 height 28
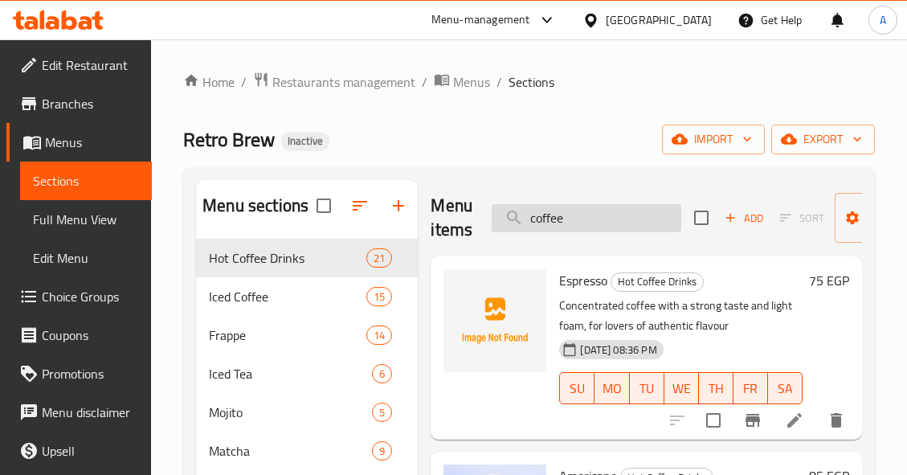
click at [637, 228] on input "coffee" at bounding box center [587, 218] width 190 height 28
paste input "[PERSON_NAME] bottle"
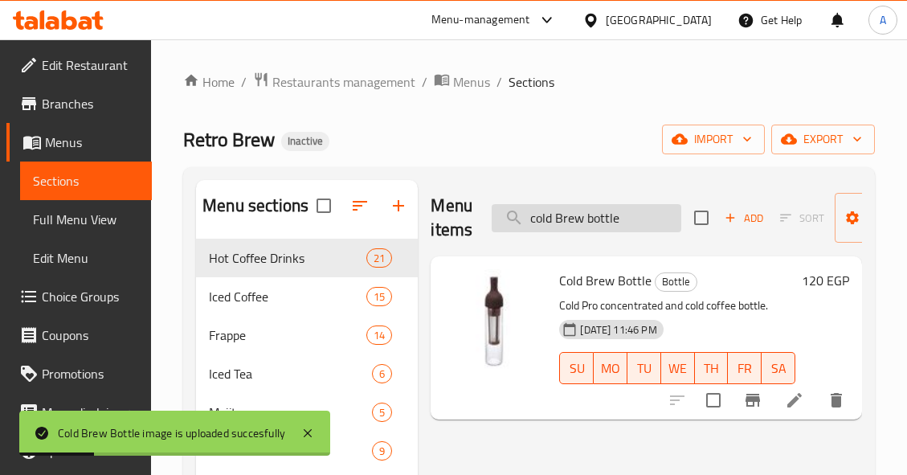
click at [645, 222] on input "cold Brew bottle" at bounding box center [587, 218] width 190 height 28
paste input "Cortado"
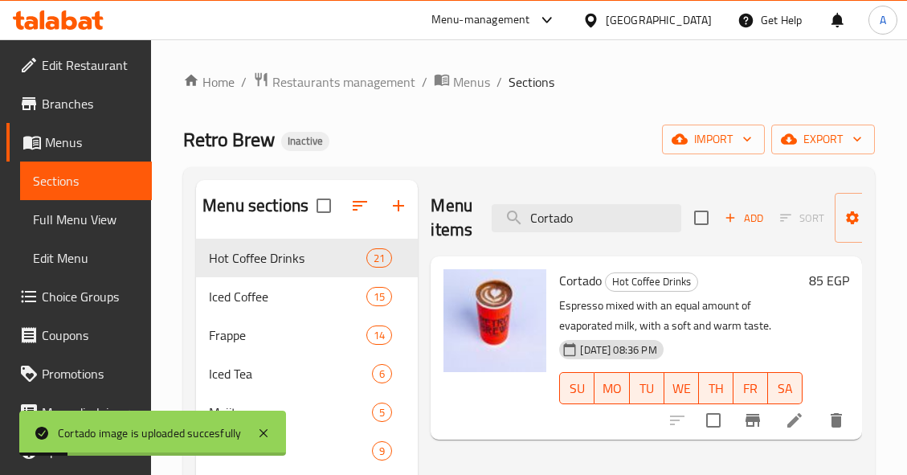
click at [627, 238] on div "Menu items Cortado Add Sort Manage items" at bounding box center [646, 218] width 431 height 76
click at [642, 217] on input "Cortado" at bounding box center [587, 218] width 190 height 28
click at [641, 217] on input "Cortado" at bounding box center [587, 218] width 190 height 28
paste input "repe Kinder"
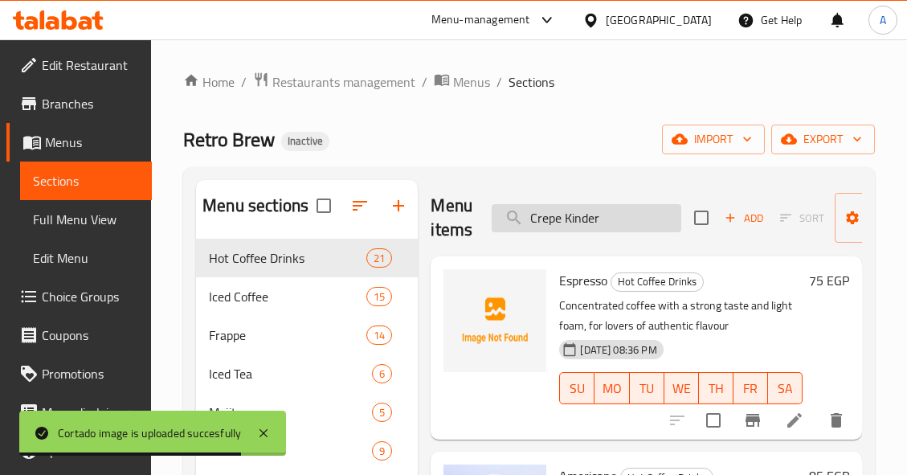
drag, startPoint x: 562, startPoint y: 217, endPoint x: 504, endPoint y: 225, distance: 58.4
click at [504, 225] on input "Crepe Kinder" at bounding box center [587, 218] width 190 height 28
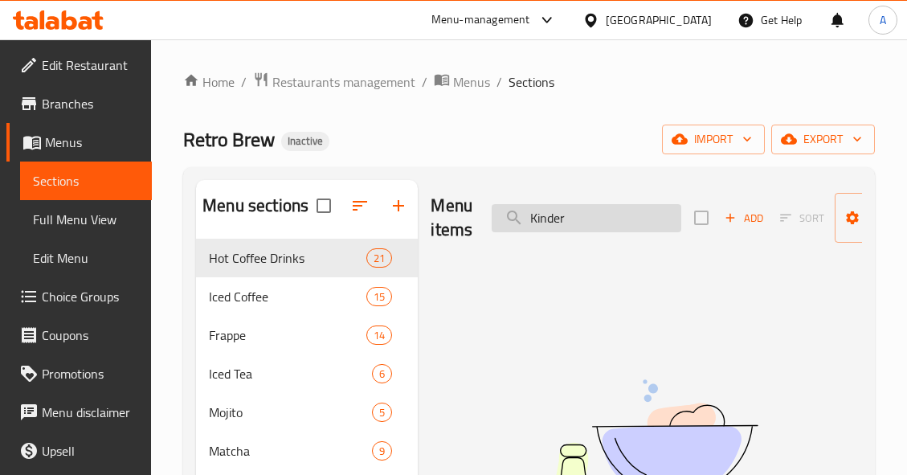
click at [534, 217] on input "Kinder" at bounding box center [587, 218] width 190 height 28
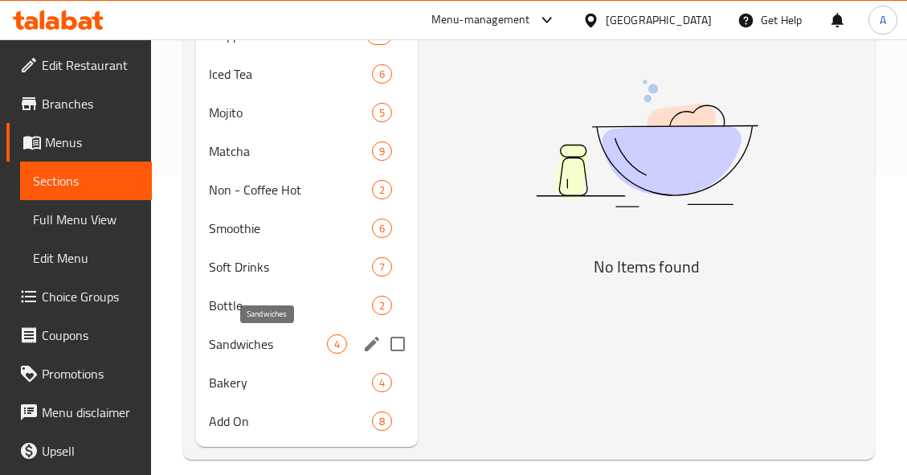
scroll to position [317, 0]
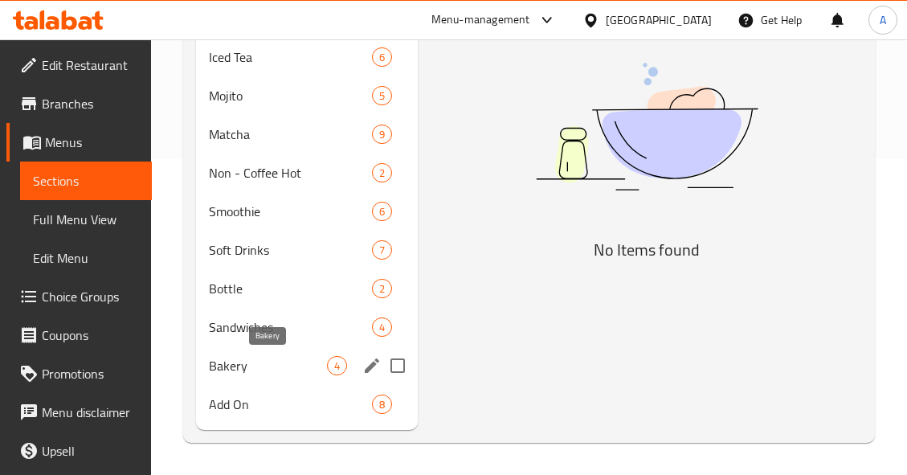
click at [280, 361] on span "Bakery" at bounding box center [268, 365] width 118 height 19
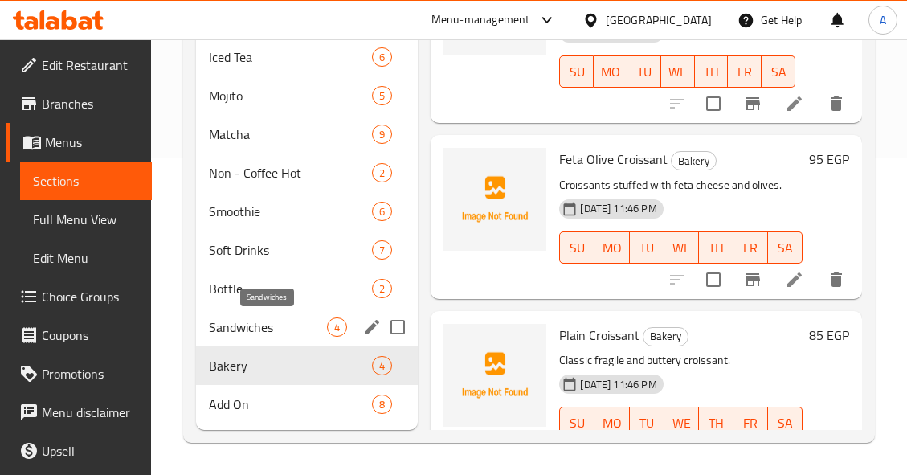
click at [248, 319] on span "Sandwiches" at bounding box center [268, 326] width 118 height 19
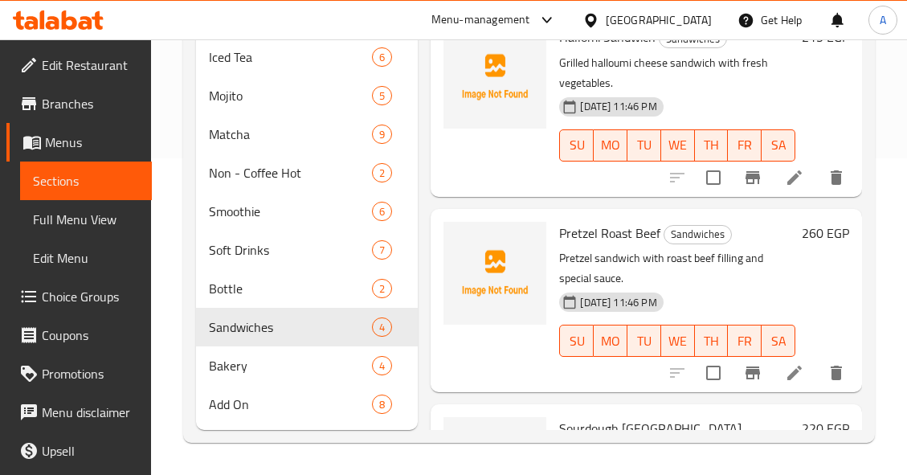
scroll to position [292, 0]
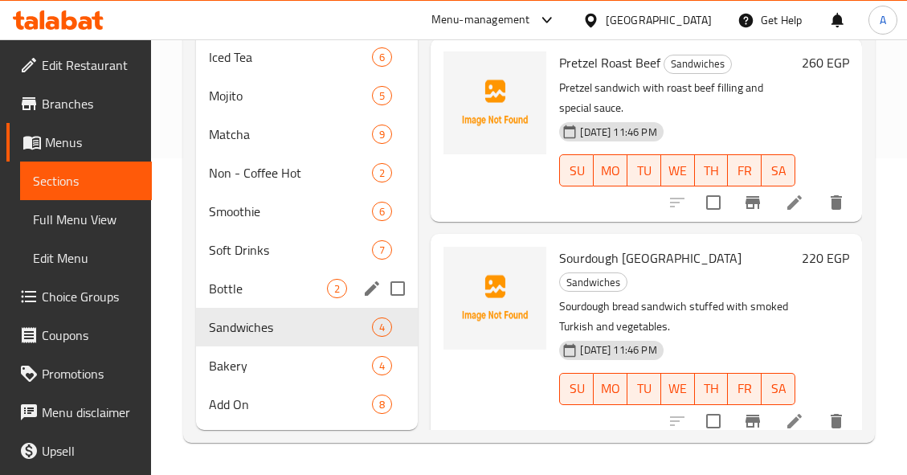
click at [251, 288] on span "Bottle" at bounding box center [268, 288] width 118 height 19
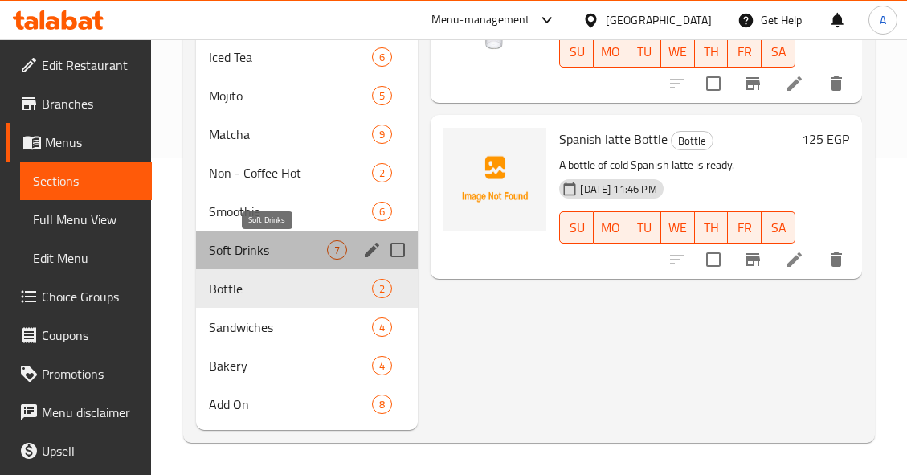
click at [264, 242] on span "Soft Drinks" at bounding box center [268, 249] width 118 height 19
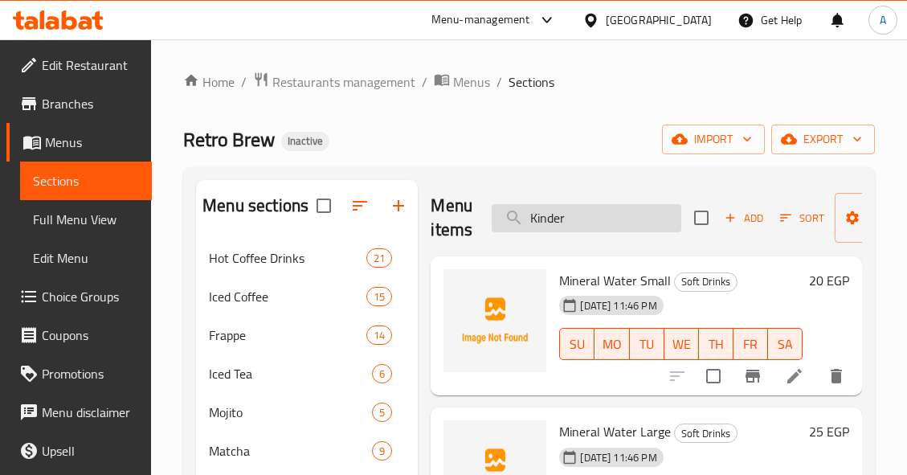
click at [595, 204] on input "Kinder" at bounding box center [587, 218] width 190 height 28
paste input "Cup ice"
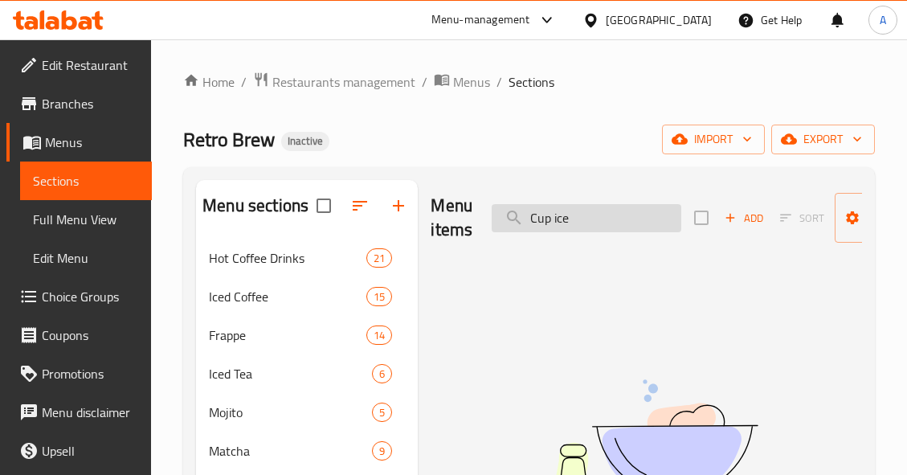
drag, startPoint x: 552, startPoint y: 218, endPoint x: 476, endPoint y: 224, distance: 75.8
click at [489, 229] on div "Menu items Cup ice Add Sort Manage items" at bounding box center [646, 218] width 431 height 76
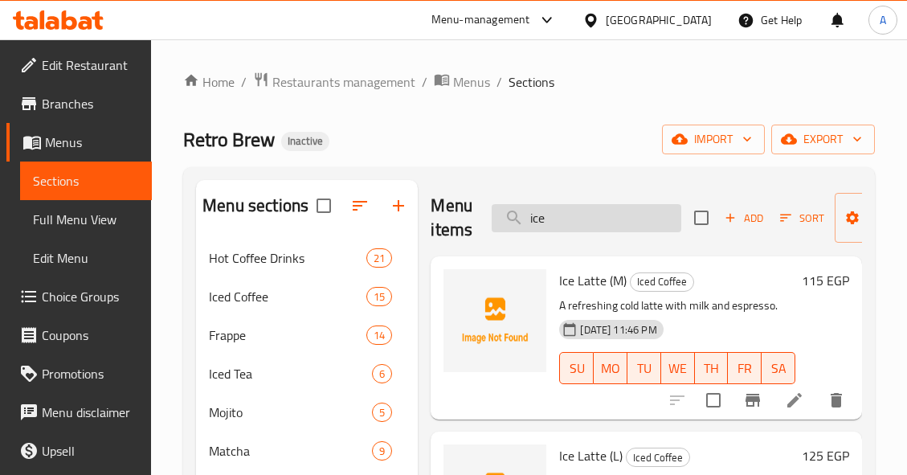
click at [610, 212] on input "ice" at bounding box center [587, 218] width 190 height 28
paste input "ESPREESO"
click at [610, 212] on input "ESPREESO" at bounding box center [587, 218] width 190 height 28
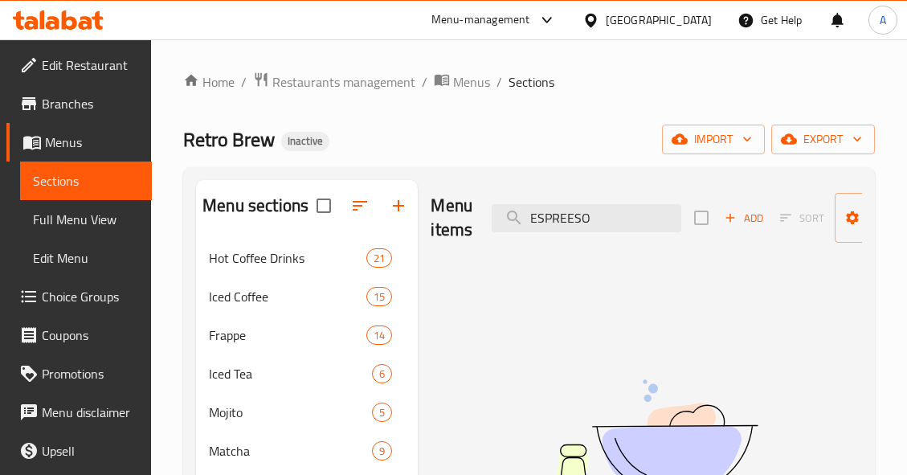
drag, startPoint x: 538, startPoint y: 218, endPoint x: 705, endPoint y: 221, distance: 168.0
click at [697, 225] on div "Menu items ESPREESO Add Sort Manage items" at bounding box center [646, 218] width 431 height 76
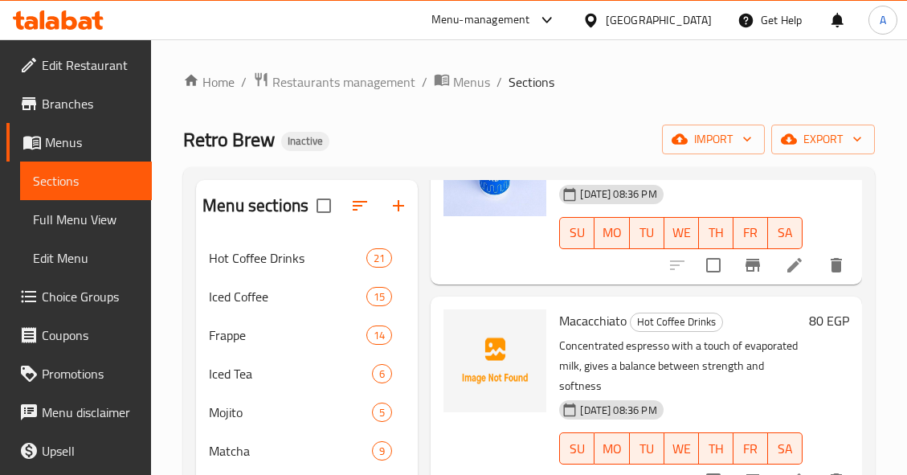
scroll to position [402, 0]
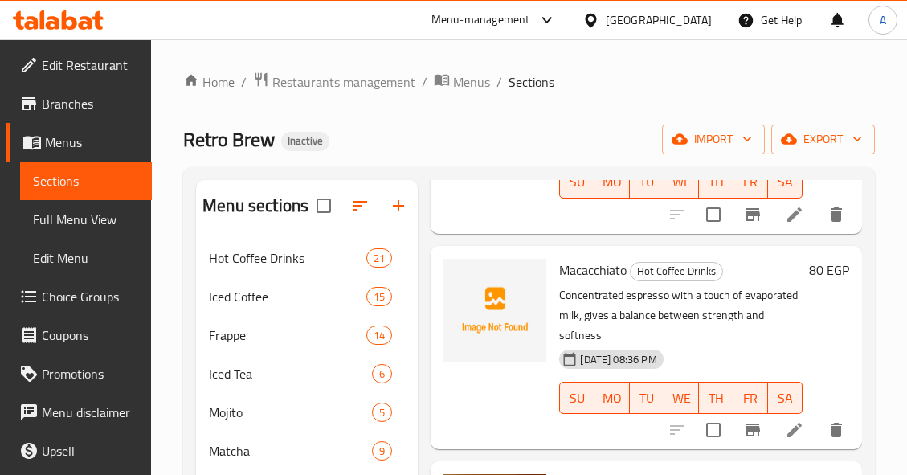
click at [650, 292] on p "Concentrated espresso with a touch of evaporated milk, gives a balance between …" at bounding box center [680, 315] width 243 height 60
copy p "espresso"
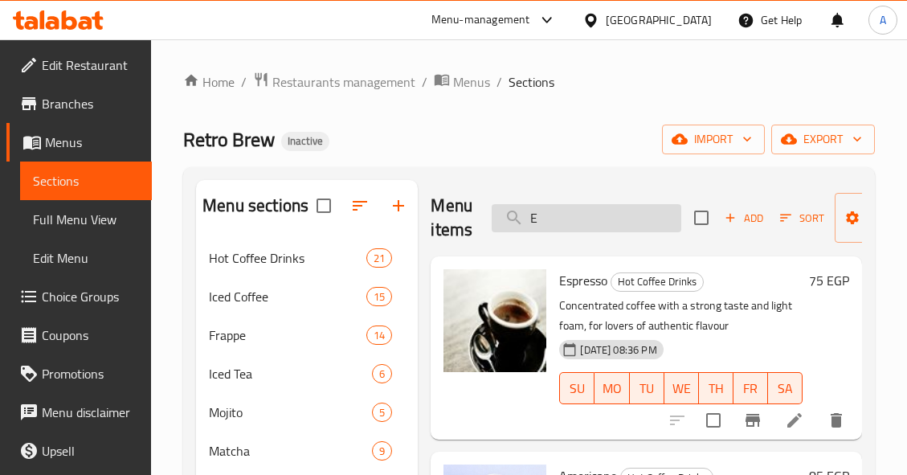
click at [574, 223] on input "E" at bounding box center [587, 218] width 190 height 28
paste input "espresso"
click at [574, 223] on input "E" at bounding box center [587, 218] width 190 height 28
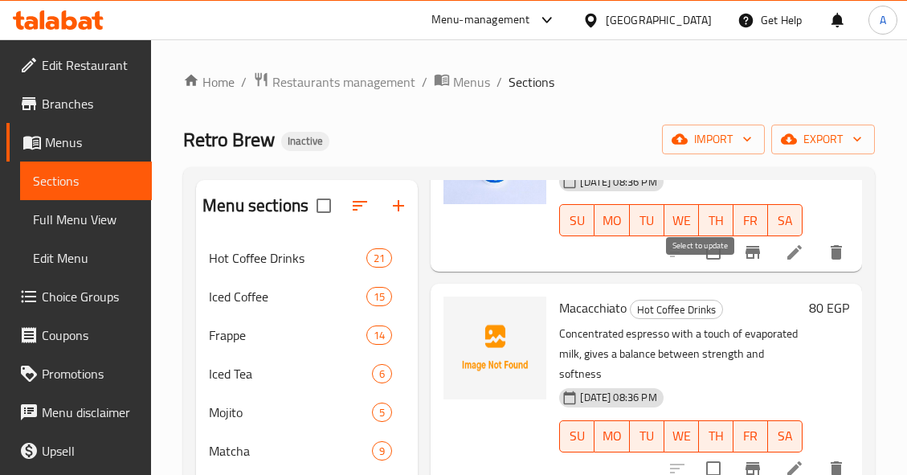
scroll to position [161, 0]
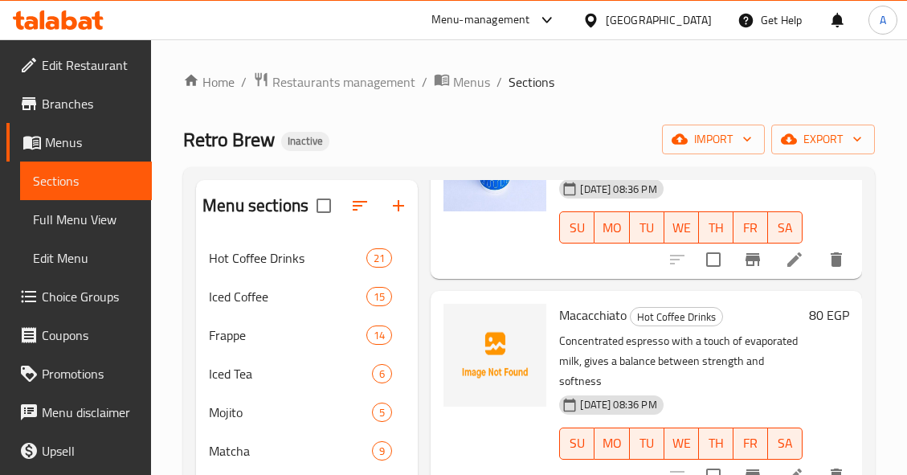
type input "espresso"
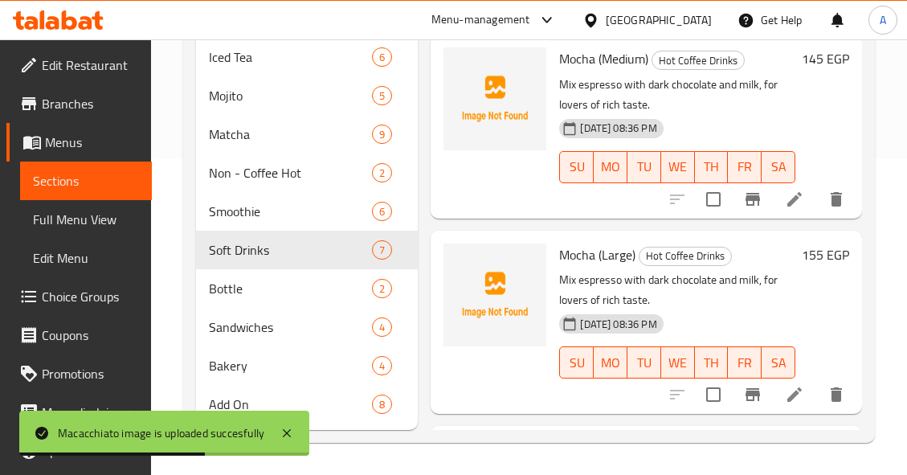
scroll to position [1094, 0]
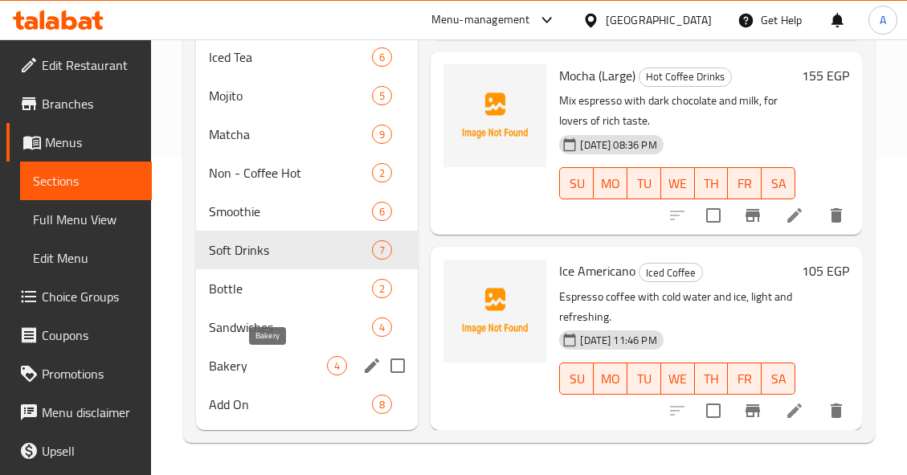
click at [284, 361] on span "Bakery" at bounding box center [268, 365] width 118 height 19
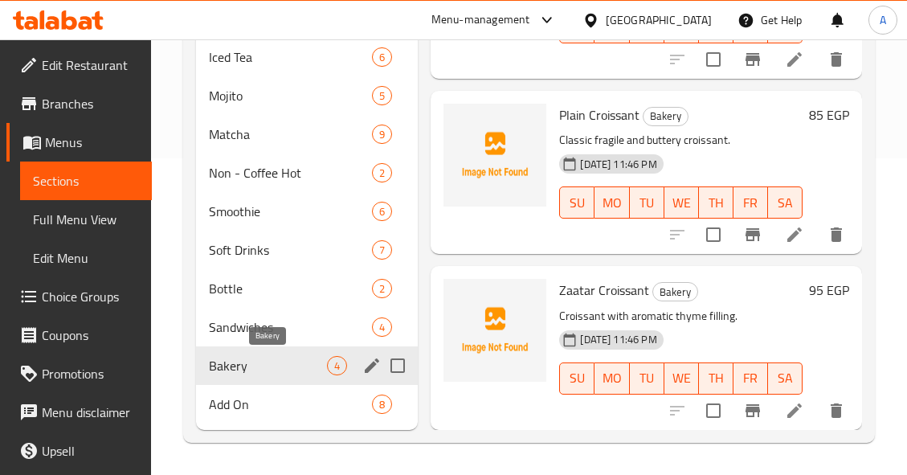
scroll to position [232, 0]
